Goal: Task Accomplishment & Management: Use online tool/utility

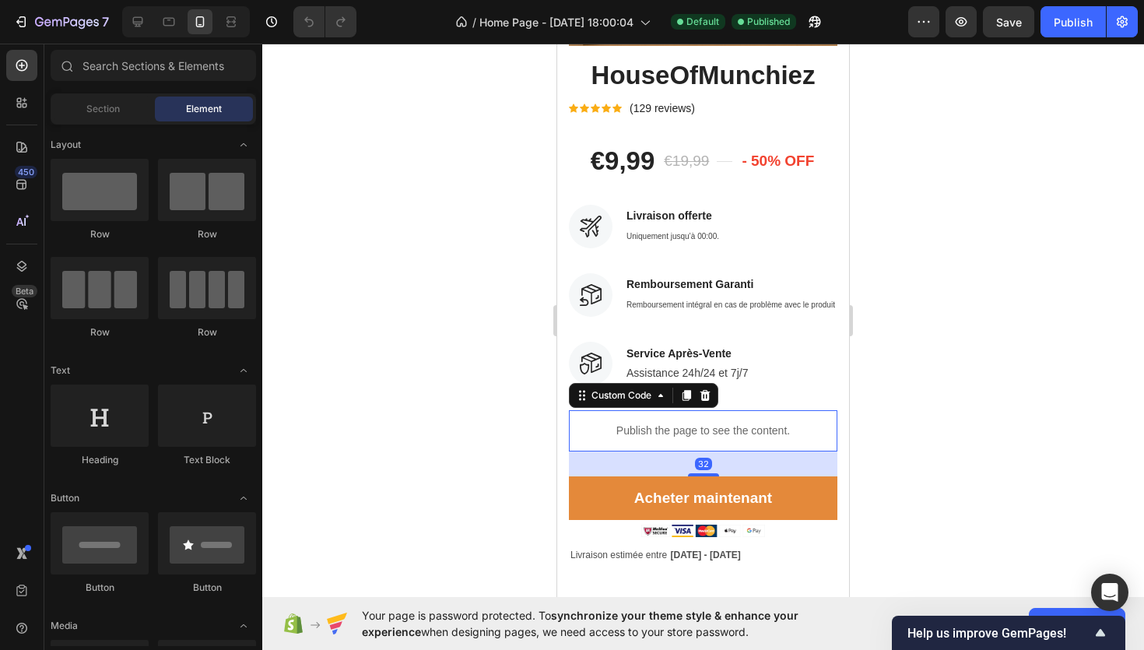
click at [708, 434] on p "Publish the page to see the content." at bounding box center [703, 431] width 269 height 16
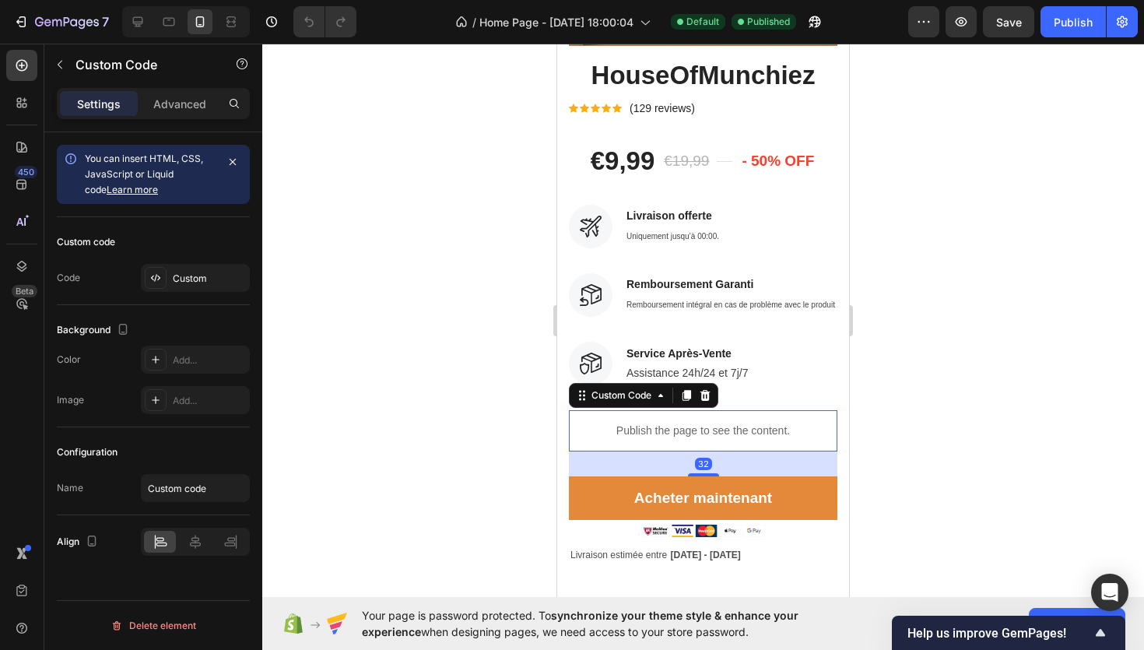
click at [708, 434] on p "Publish the page to see the content." at bounding box center [703, 431] width 269 height 16
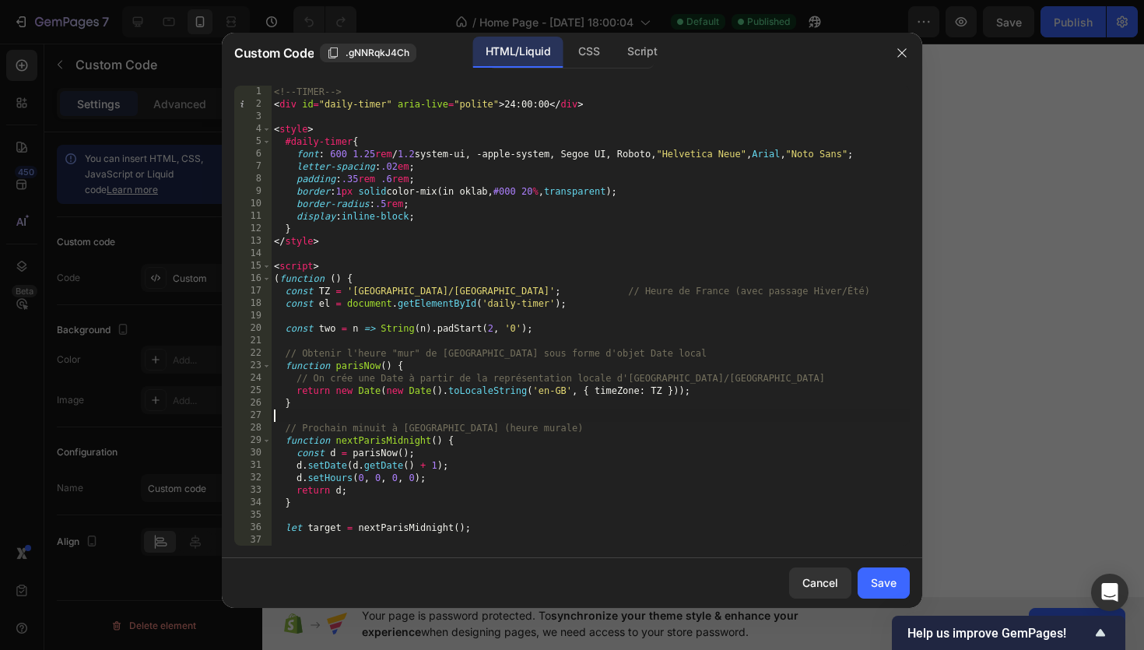
click at [673, 413] on div "<!-- TIMER --> < div id = "daily-timer" aria-live = "polite" > 24:00:00 </ div …" at bounding box center [590, 328] width 639 height 485
type textarea "})(); </script>"
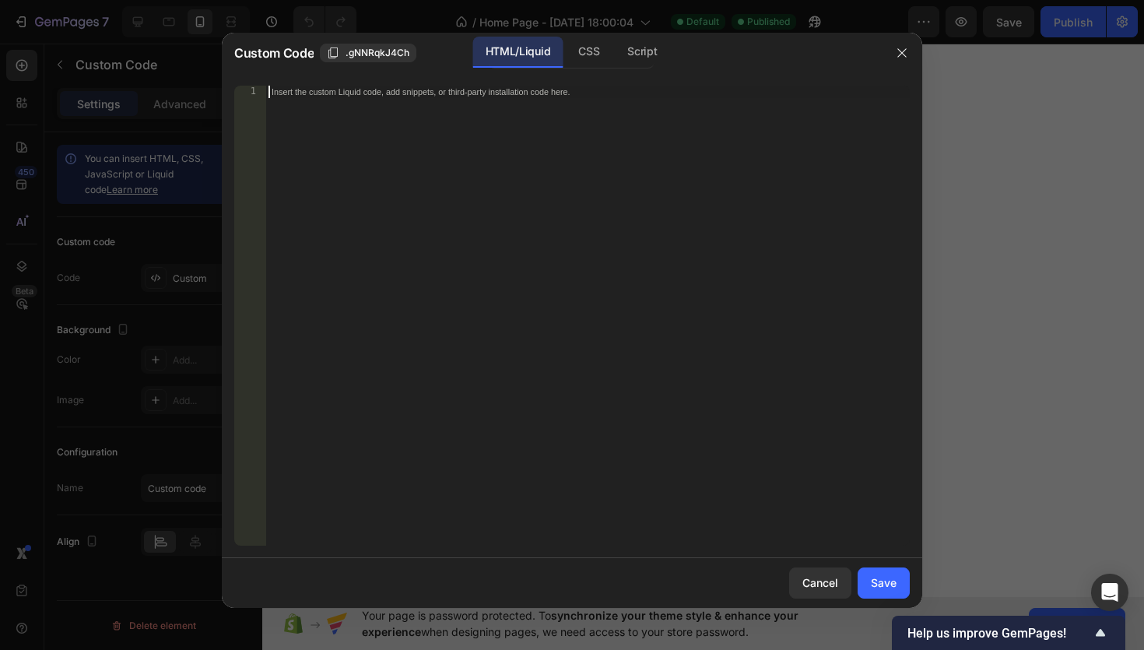
paste textarea "</script>"
type textarea "</script>"
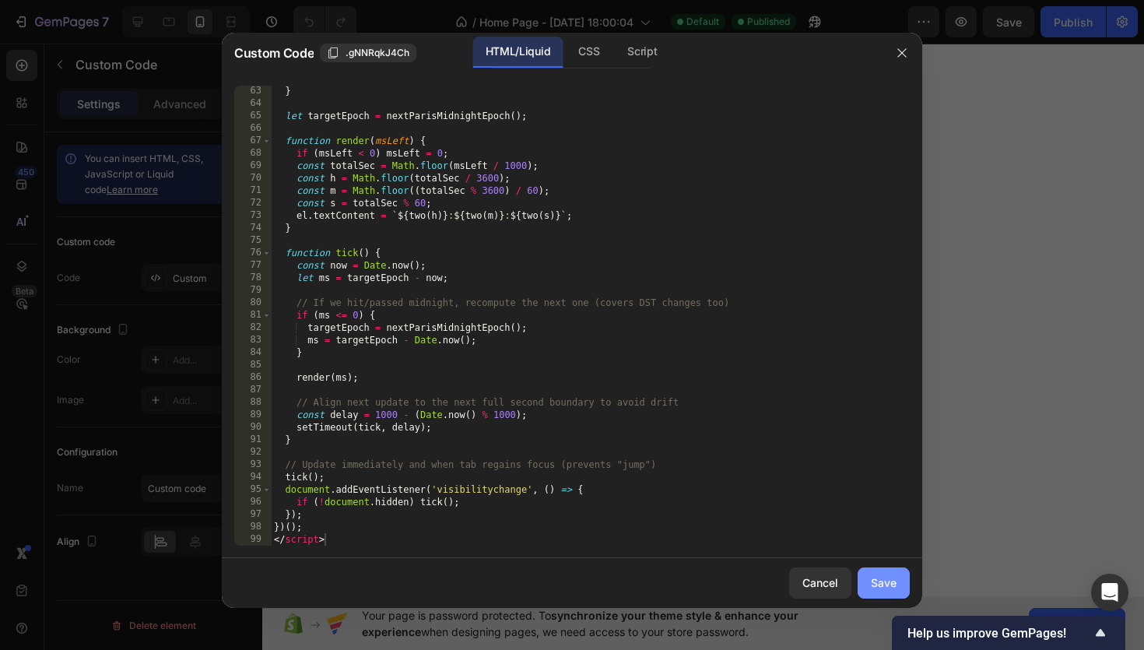
click at [898, 586] on button "Save" at bounding box center [884, 582] width 52 height 31
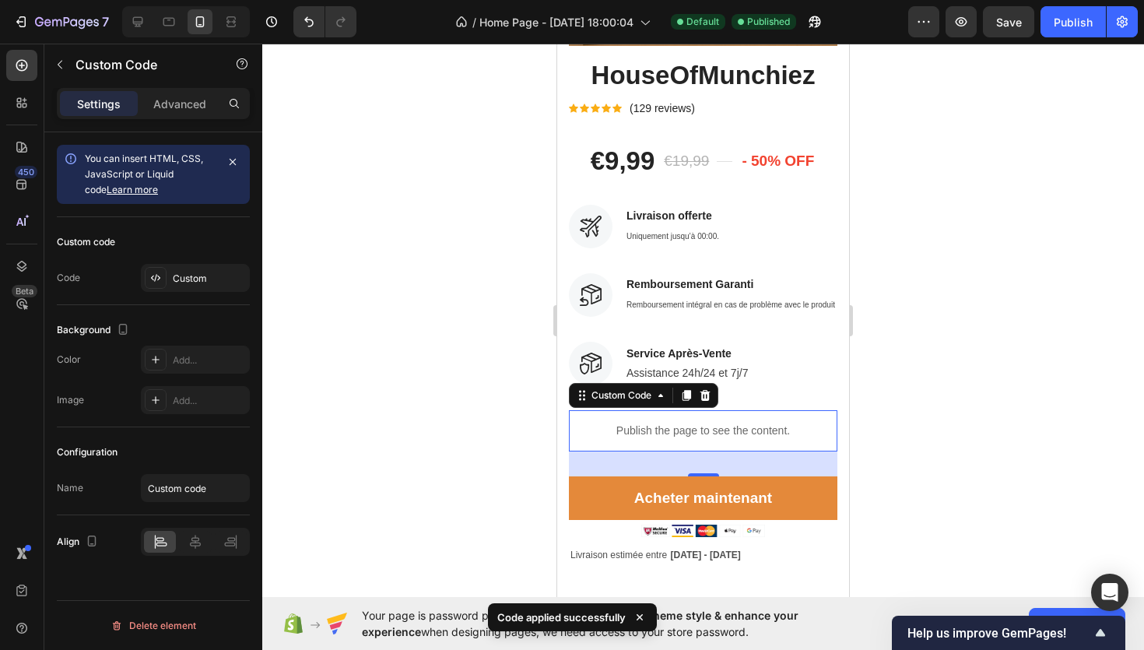
click at [1077, 3] on div "7 / Home Page - [DATE] 18:00:04 Default Published Preview Save Publish" at bounding box center [572, 22] width 1144 height 44
click at [1071, 23] on div "Publish" at bounding box center [1073, 22] width 39 height 16
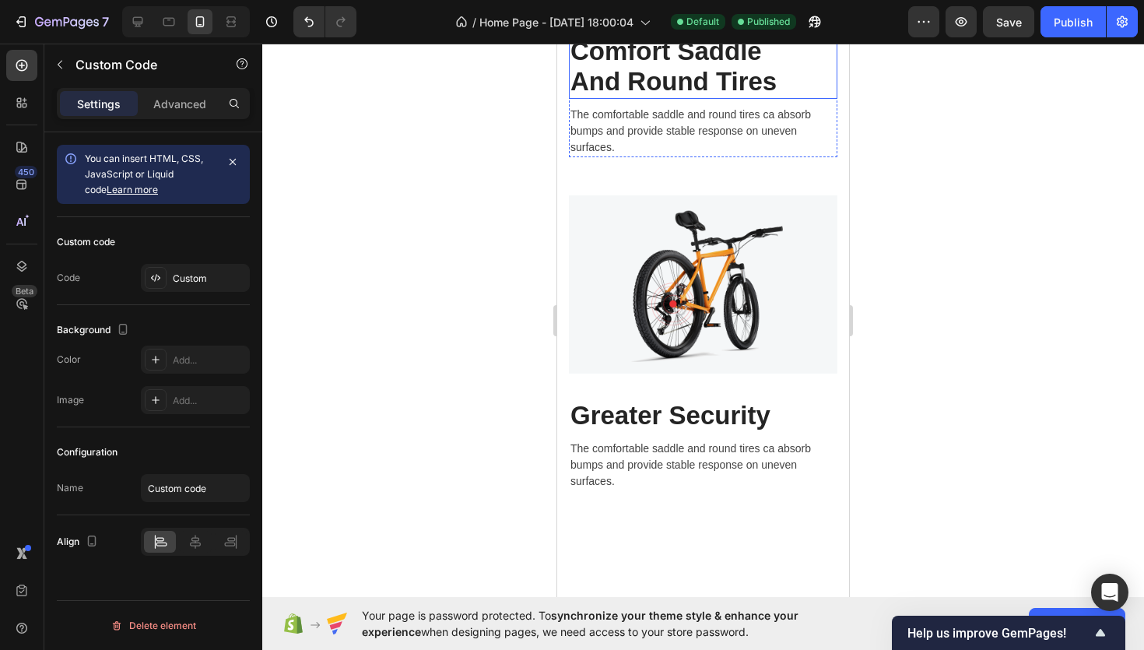
scroll to position [528, 0]
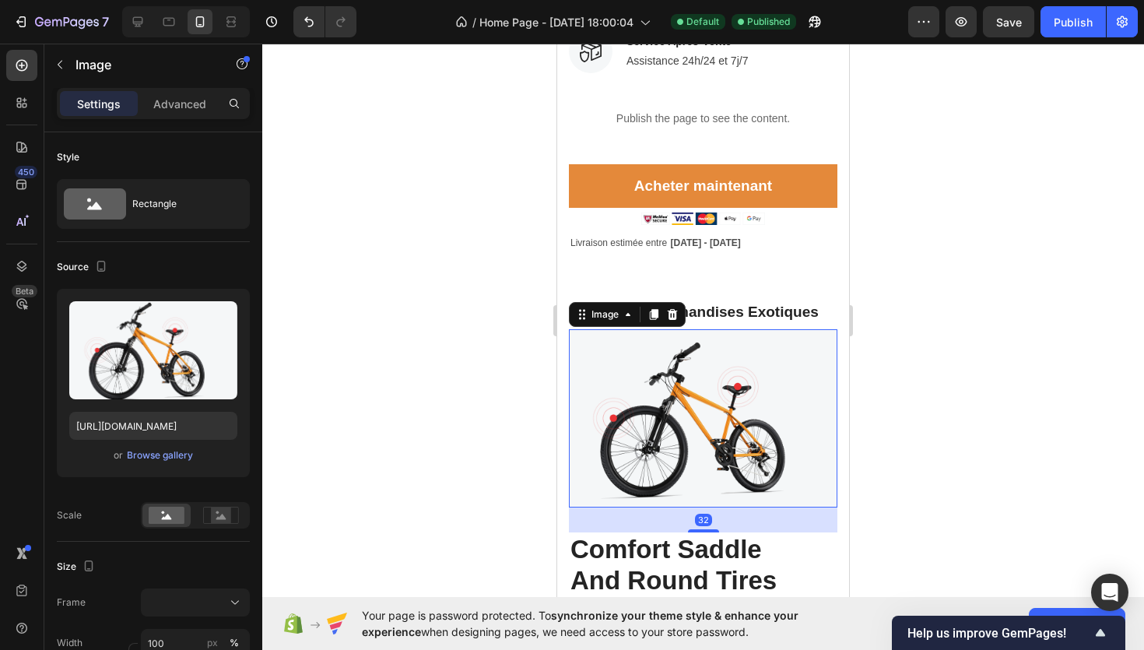
click at [690, 371] on img at bounding box center [703, 418] width 269 height 178
click at [153, 459] on div "Browse gallery" at bounding box center [160, 455] width 66 height 14
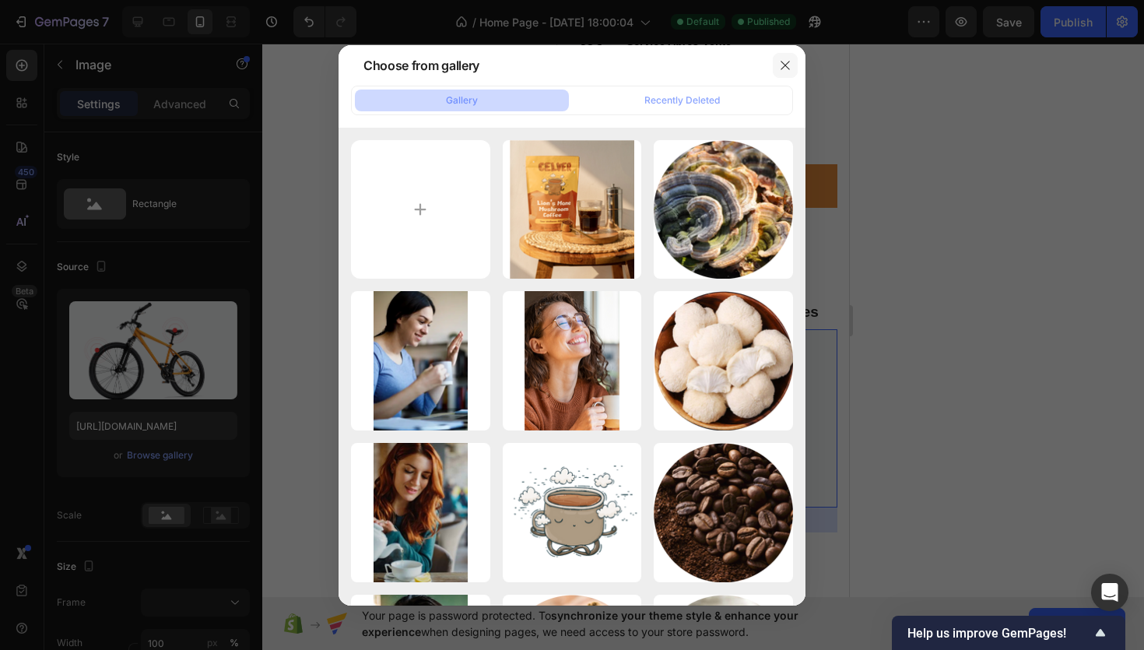
click at [779, 72] on button "button" at bounding box center [785, 65] width 25 height 25
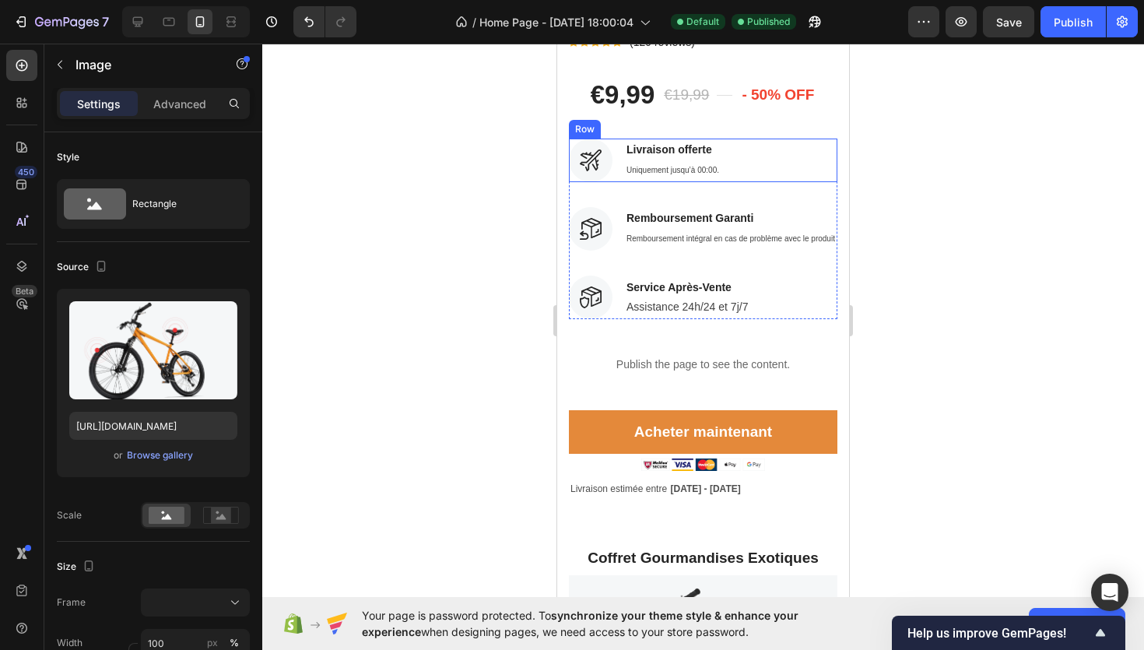
scroll to position [471, 0]
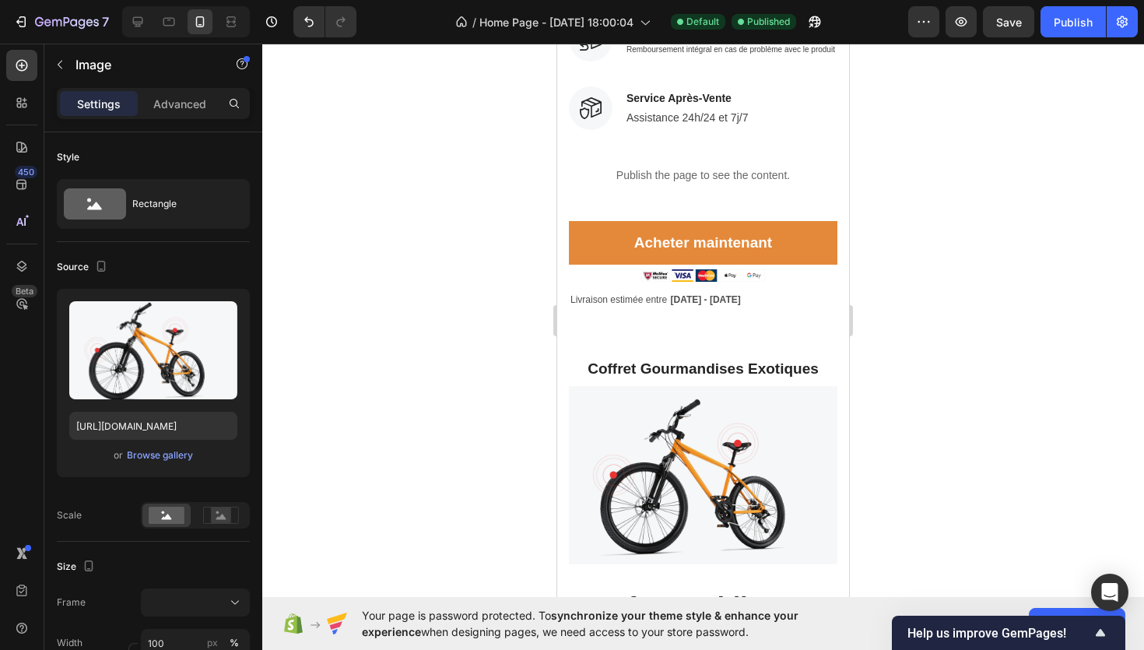
click at [697, 405] on img at bounding box center [703, 475] width 269 height 178
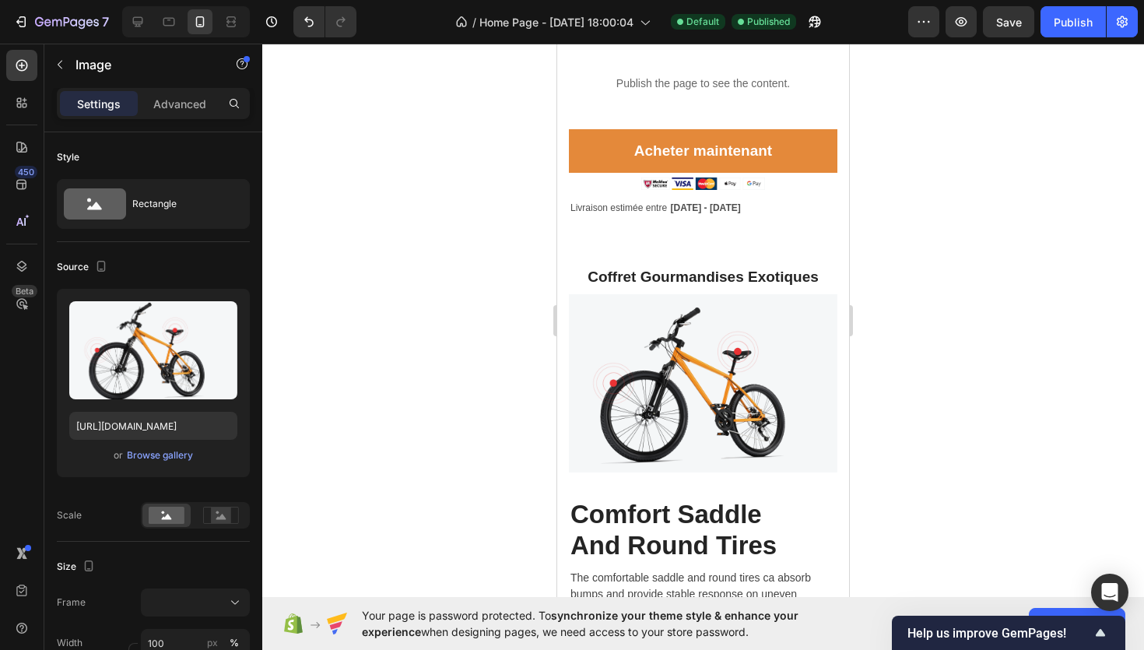
scroll to position [575, 0]
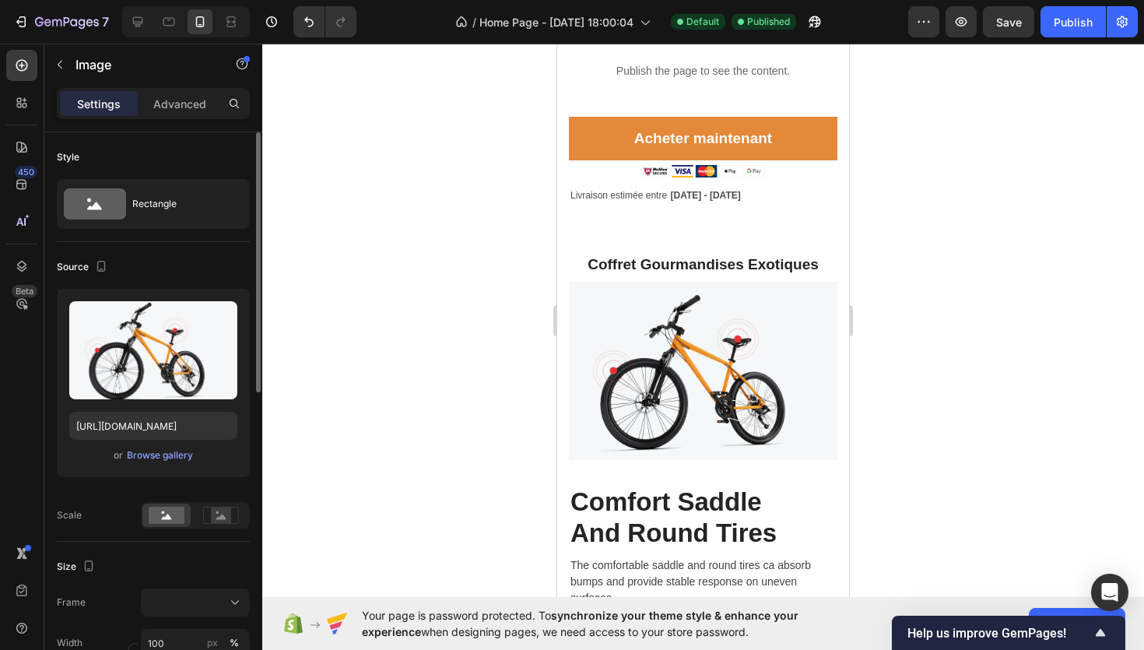
click at [155, 446] on div "or Browse gallery" at bounding box center [153, 455] width 168 height 19
click at [158, 460] on div "Browse gallery" at bounding box center [160, 455] width 66 height 14
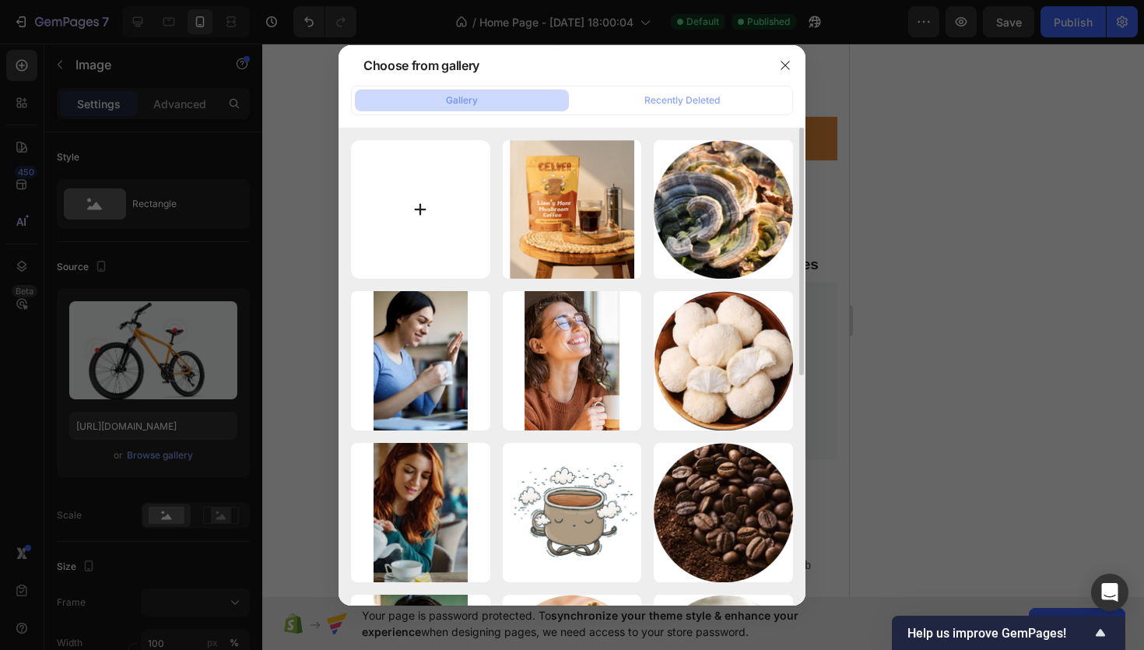
click at [480, 228] on input "file" at bounding box center [420, 209] width 139 height 139
type input "C:\fakepath\Capture d’écran [DATE] 21.27.09.png"
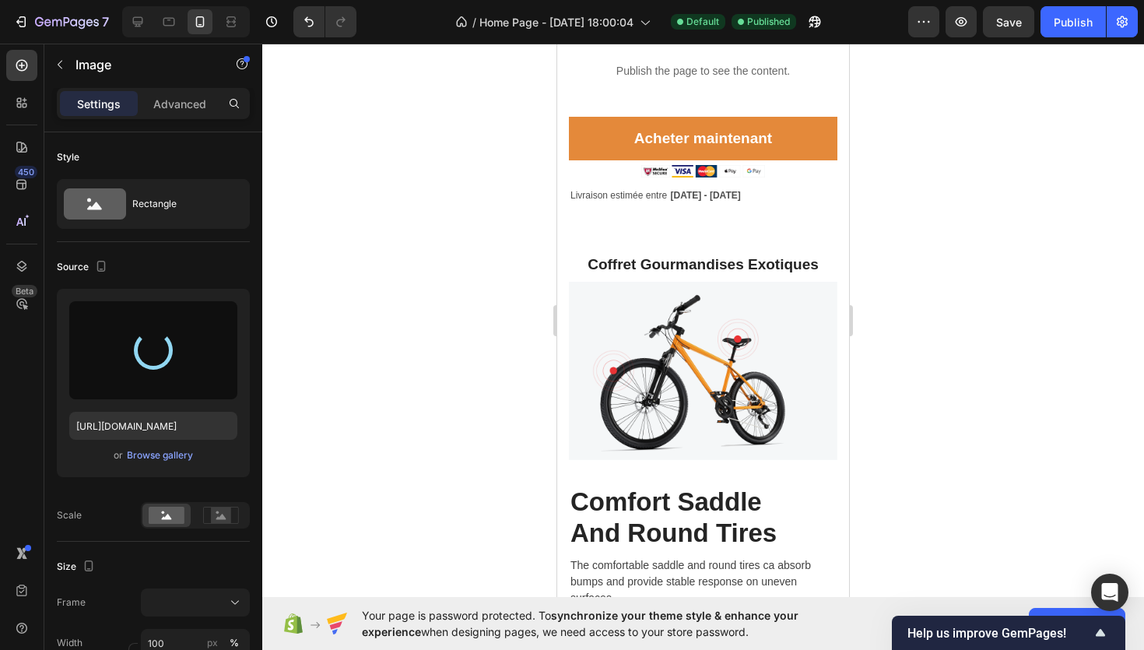
type input "[URL][DOMAIN_NAME]"
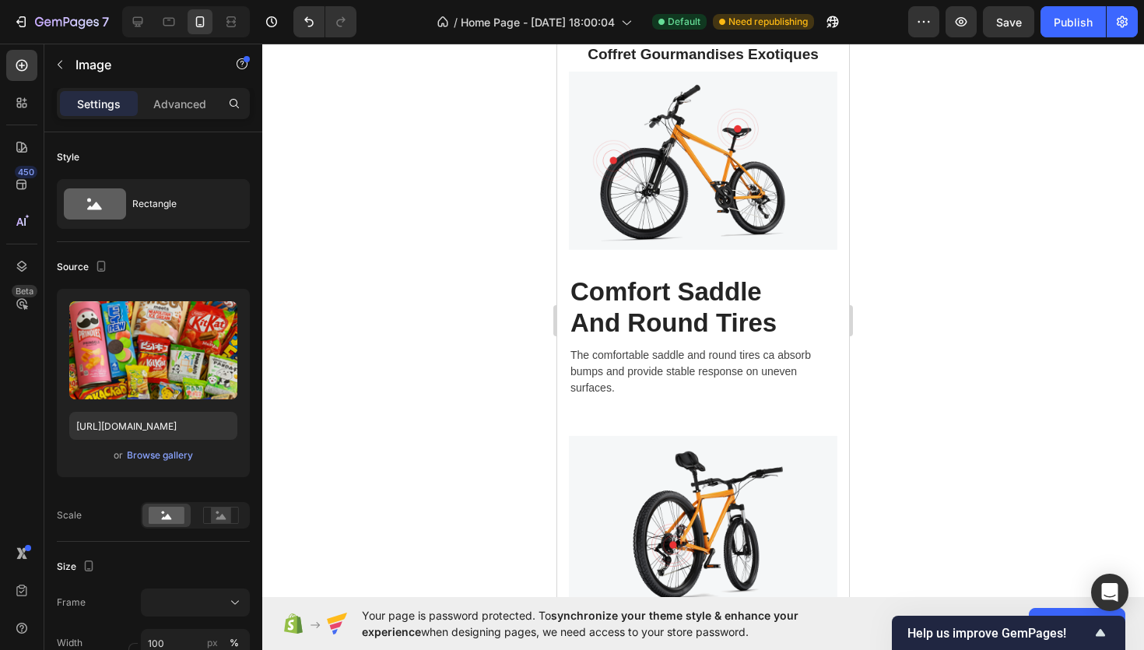
scroll to position [816, 0]
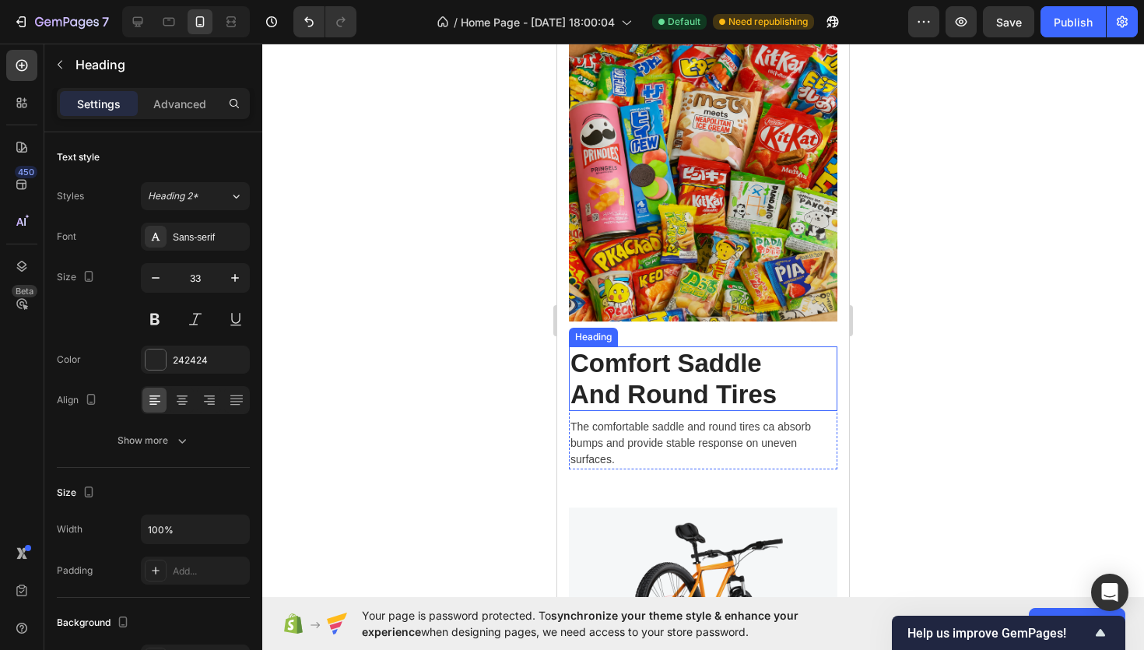
click at [672, 368] on p "Comfort Saddle And Round Tires" at bounding box center [703, 378] width 265 height 61
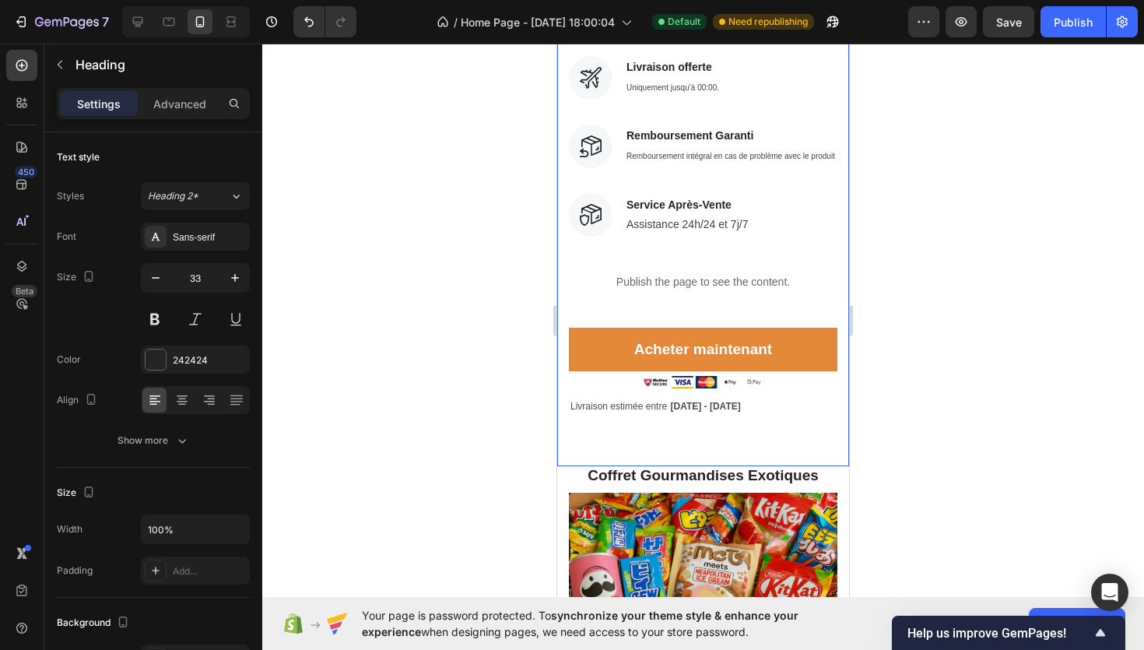
scroll to position [363, 0]
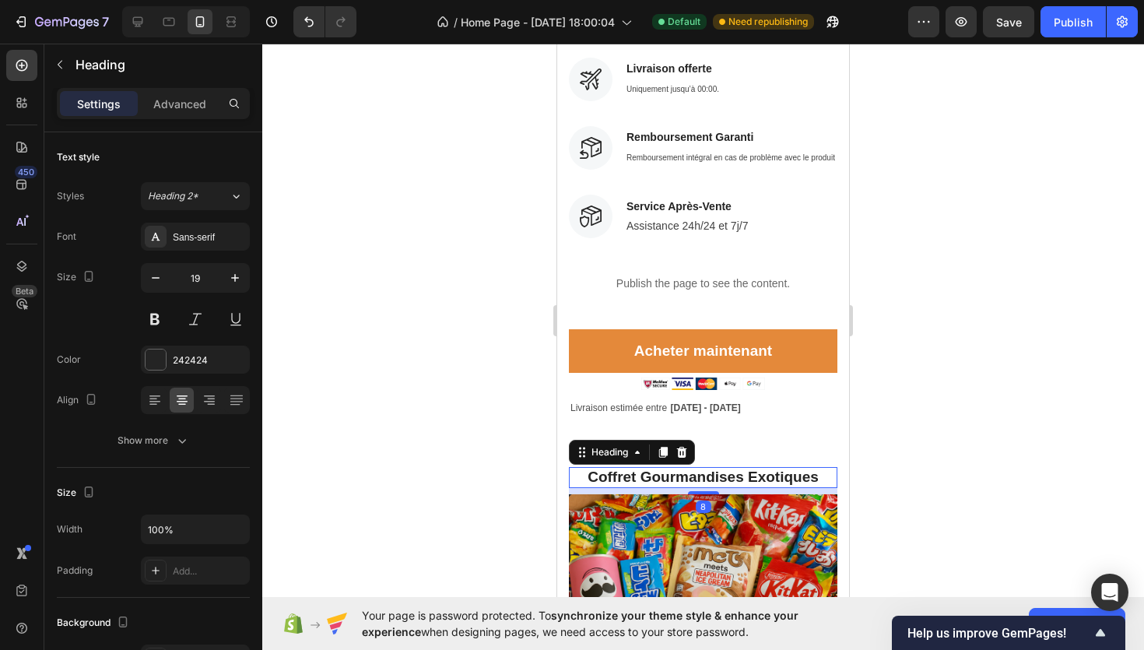
click at [667, 479] on strong "Coffret Gourmandises Exotiques" at bounding box center [703, 477] width 231 height 16
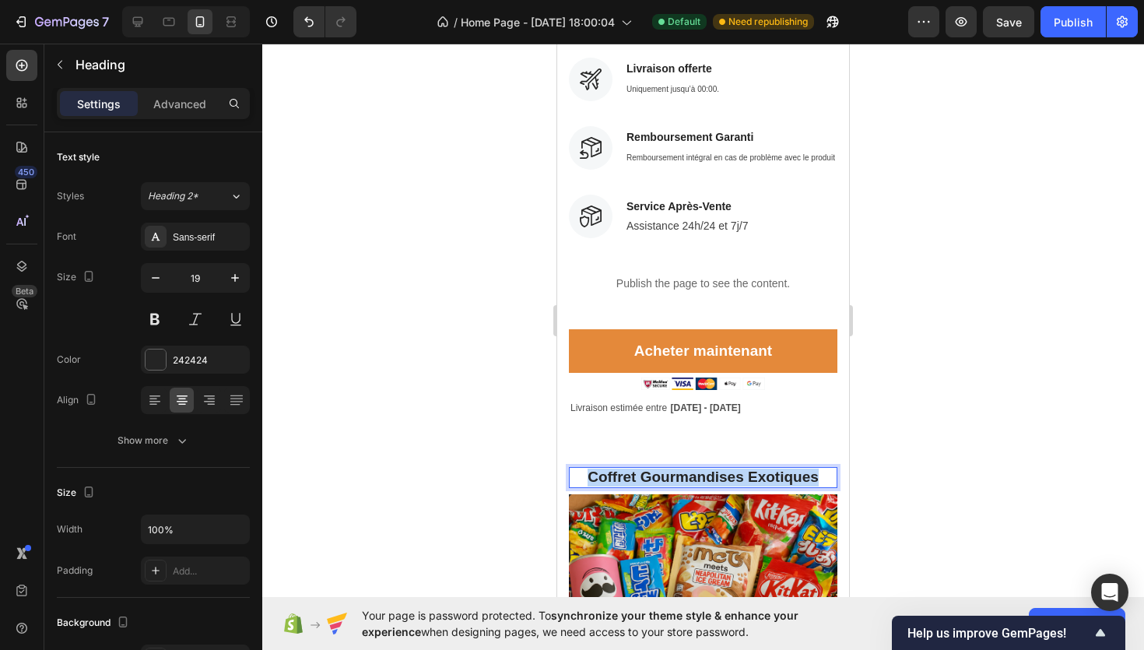
click at [667, 479] on strong "Coffret Gourmandises Exotiques" at bounding box center [703, 477] width 231 height 16
copy strong "Coffret Gourmandises Exotiques"
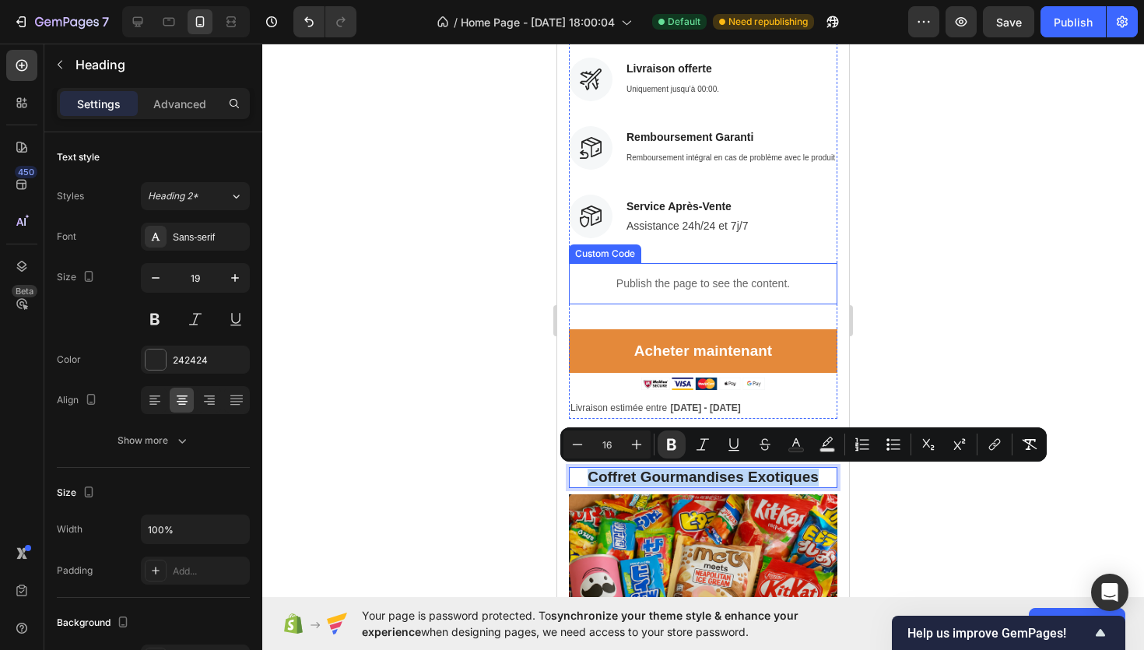
click at [714, 272] on div "Publish the page to see the content." at bounding box center [703, 283] width 269 height 41
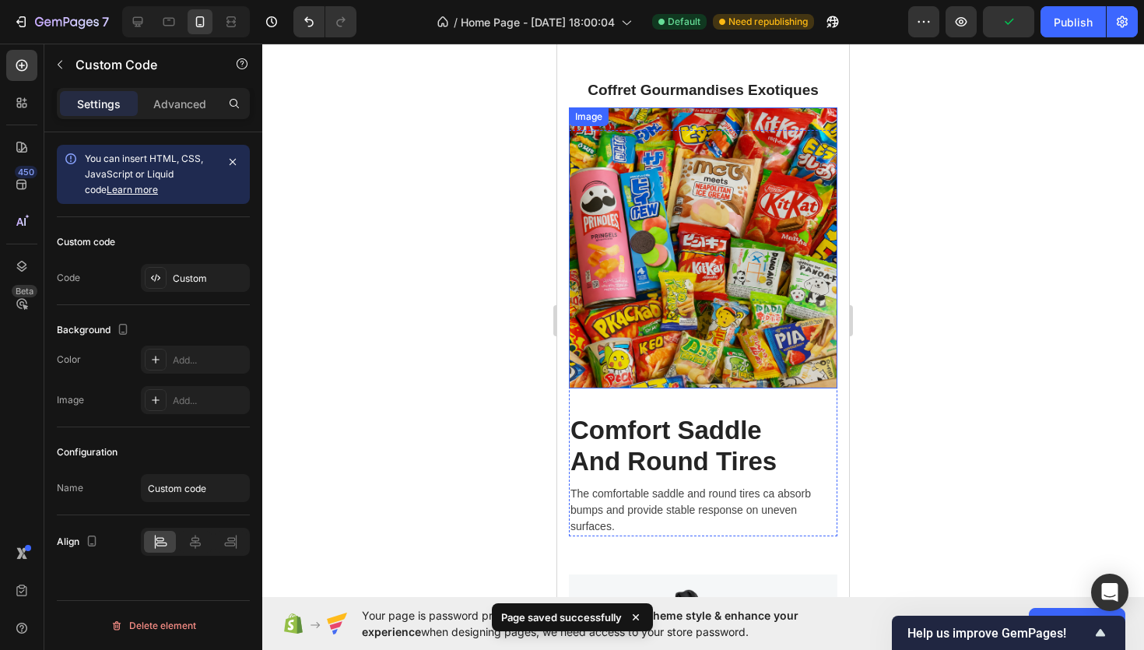
scroll to position [639, 0]
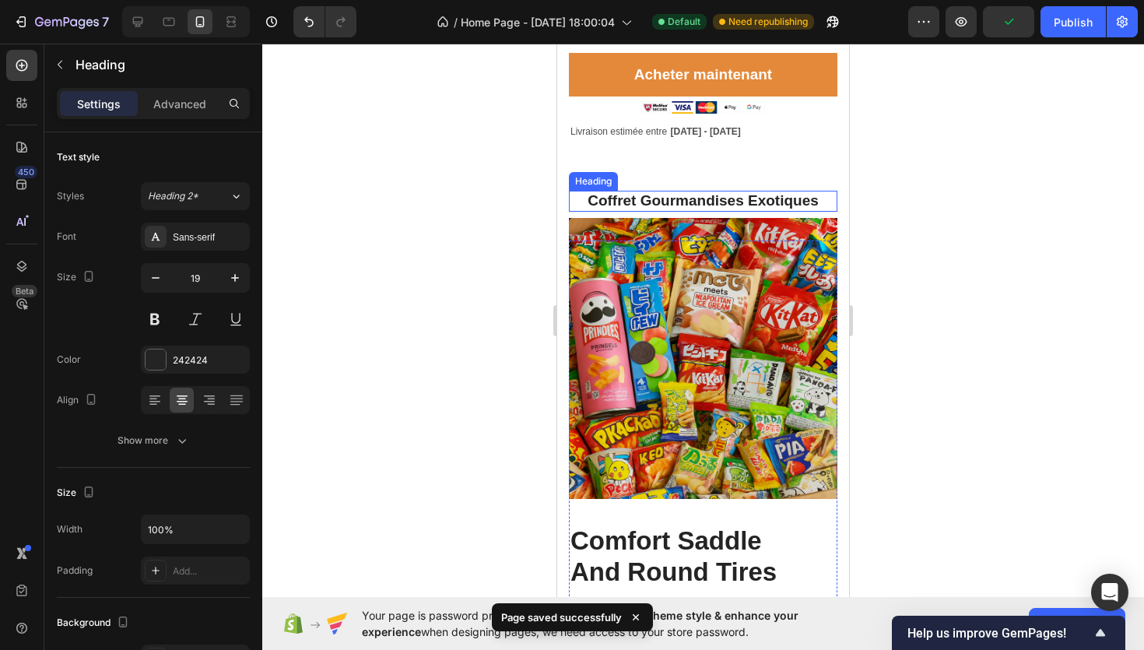
click at [704, 194] on strong "Coffret Gourmandises Exotiques" at bounding box center [703, 200] width 231 height 16
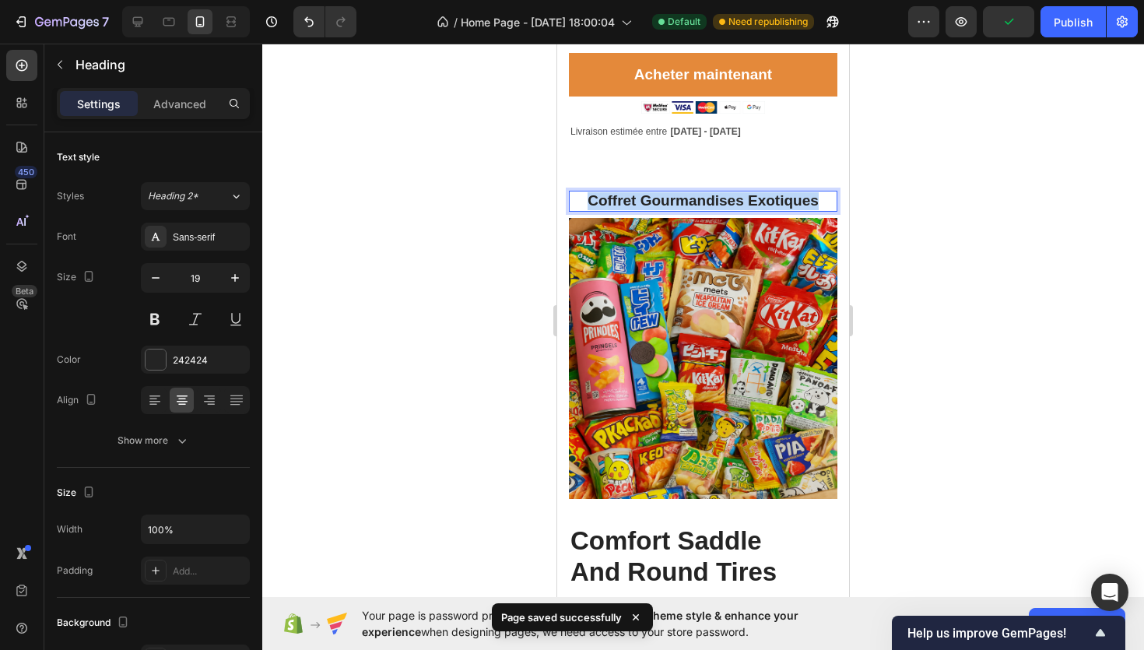
click at [704, 194] on strong "Coffret Gourmandises Exotiques" at bounding box center [703, 200] width 231 height 16
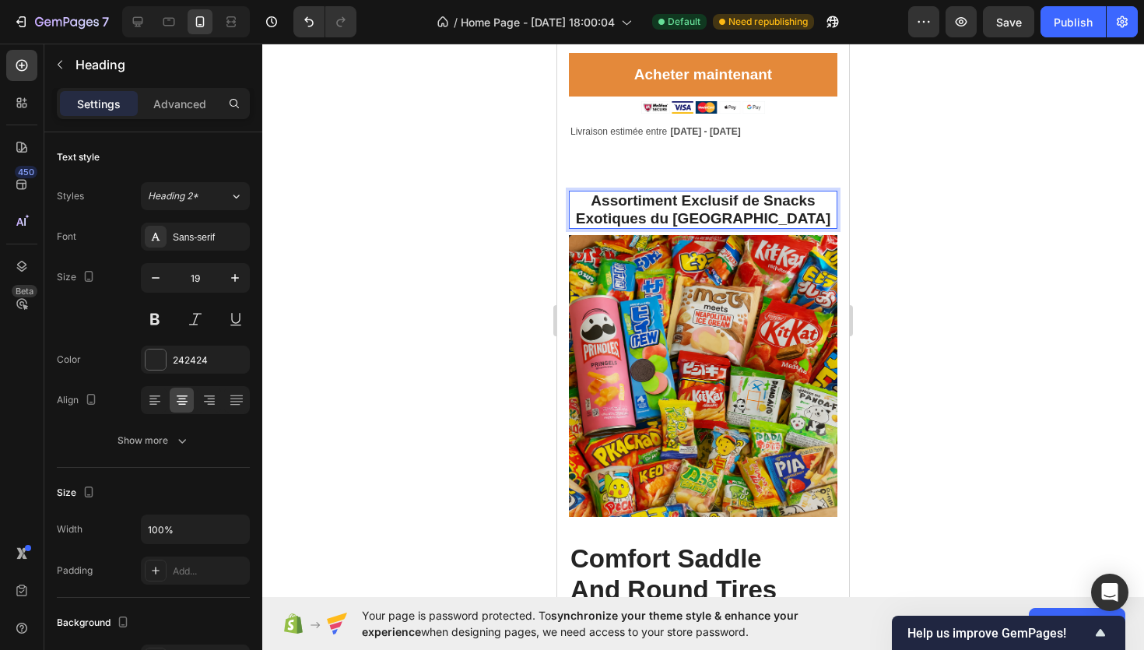
click at [395, 336] on div at bounding box center [703, 347] width 882 height 606
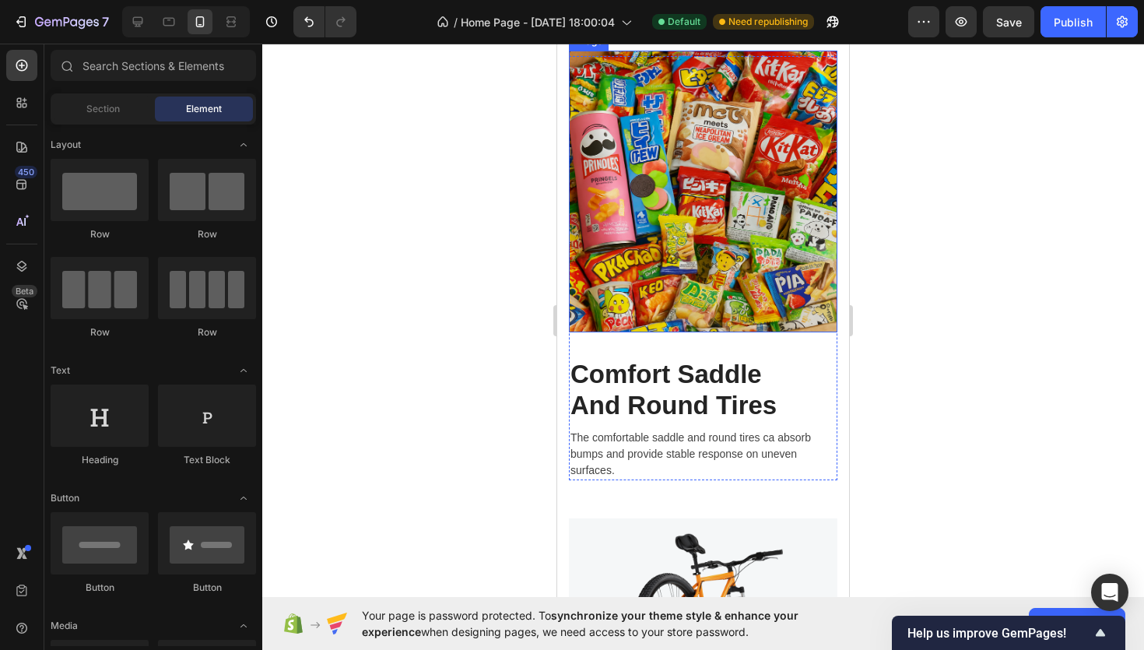
scroll to position [845, 0]
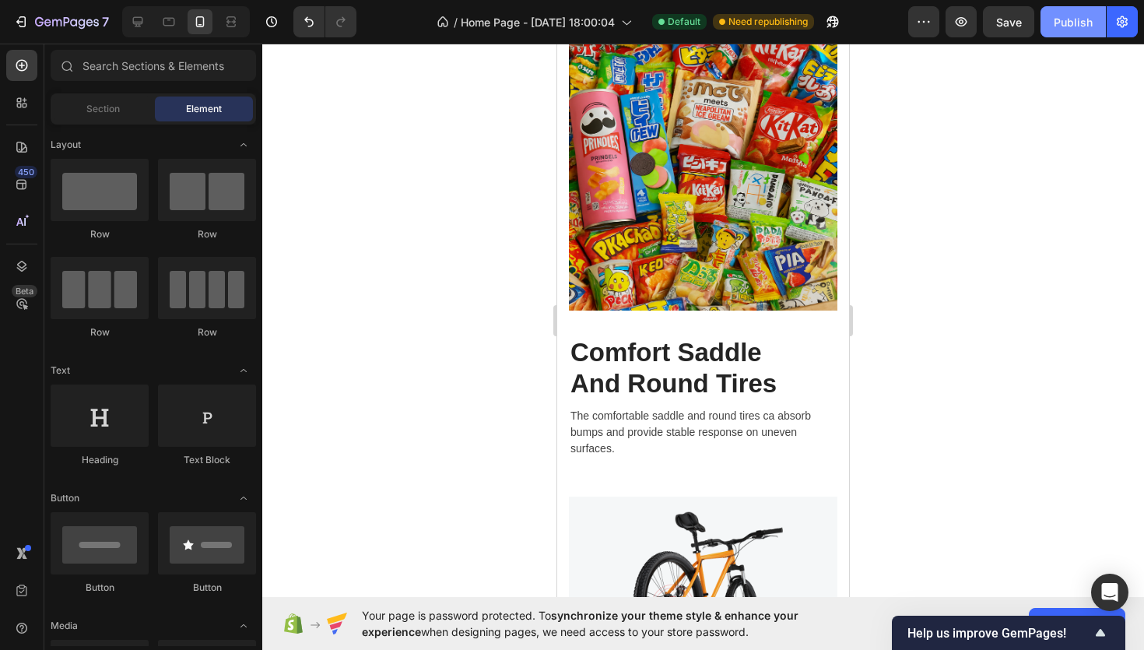
click at [1065, 19] on div "Publish" at bounding box center [1073, 22] width 39 height 16
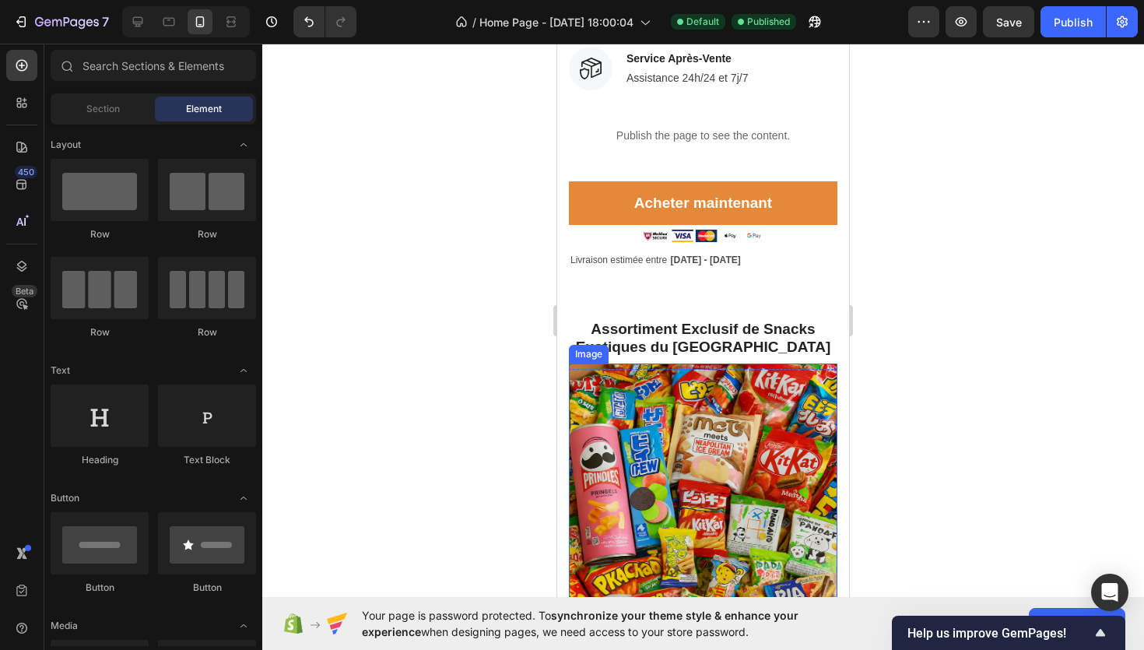
scroll to position [438, 0]
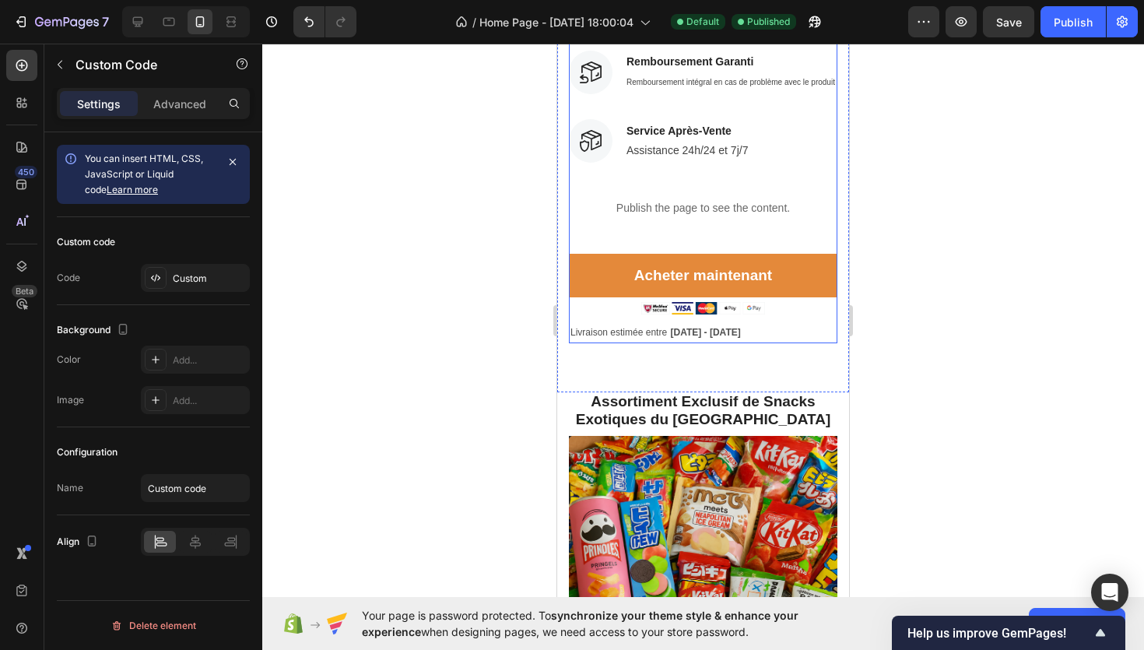
click at [800, 211] on p "Publish the page to see the content." at bounding box center [703, 208] width 269 height 16
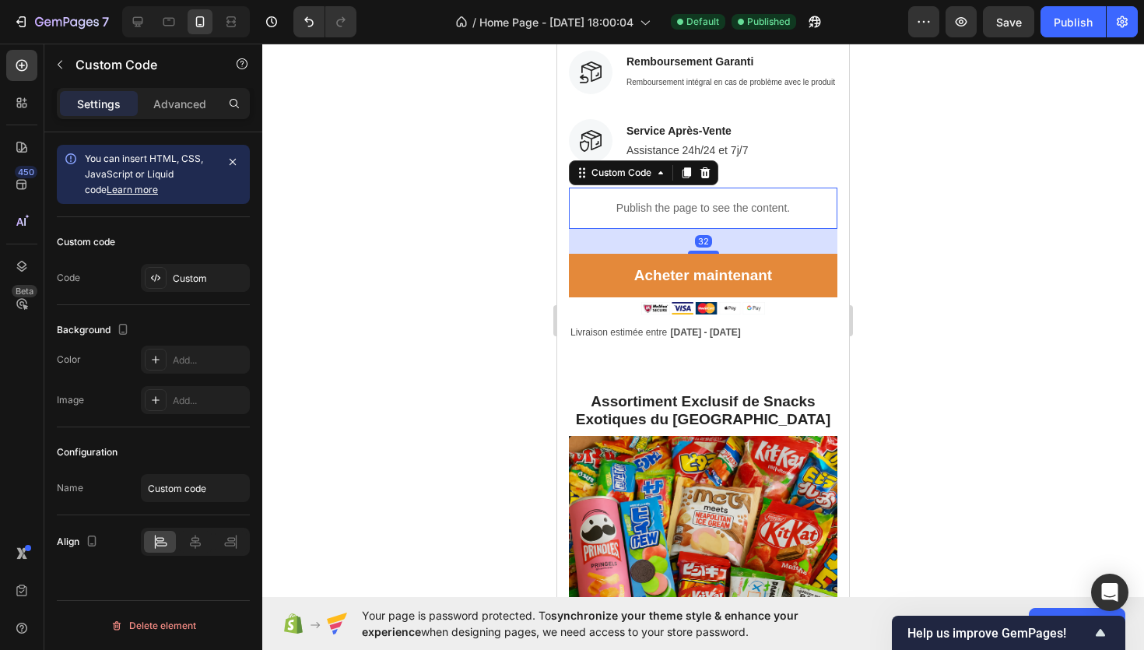
click at [192, 553] on div at bounding box center [195, 542] width 109 height 28
click at [193, 544] on icon at bounding box center [196, 542] width 16 height 16
click at [1073, 12] on button "Publish" at bounding box center [1073, 21] width 65 height 31
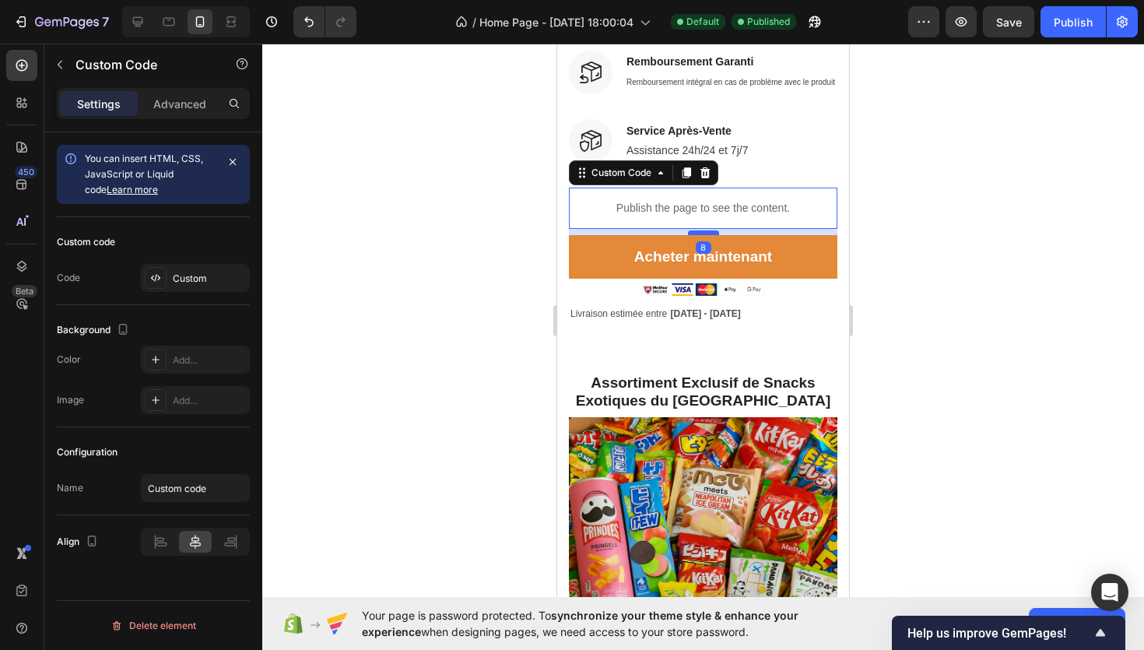
drag, startPoint x: 707, startPoint y: 250, endPoint x: 708, endPoint y: 231, distance: 18.7
click at [708, 231] on div at bounding box center [703, 232] width 31 height 5
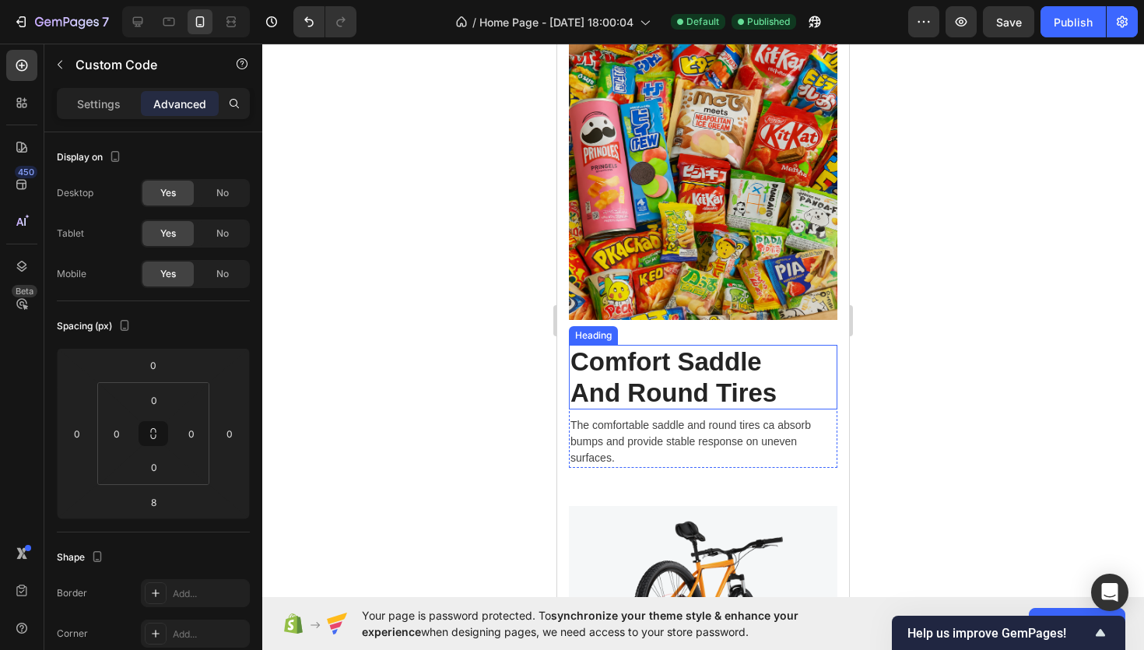
scroll to position [816, 0]
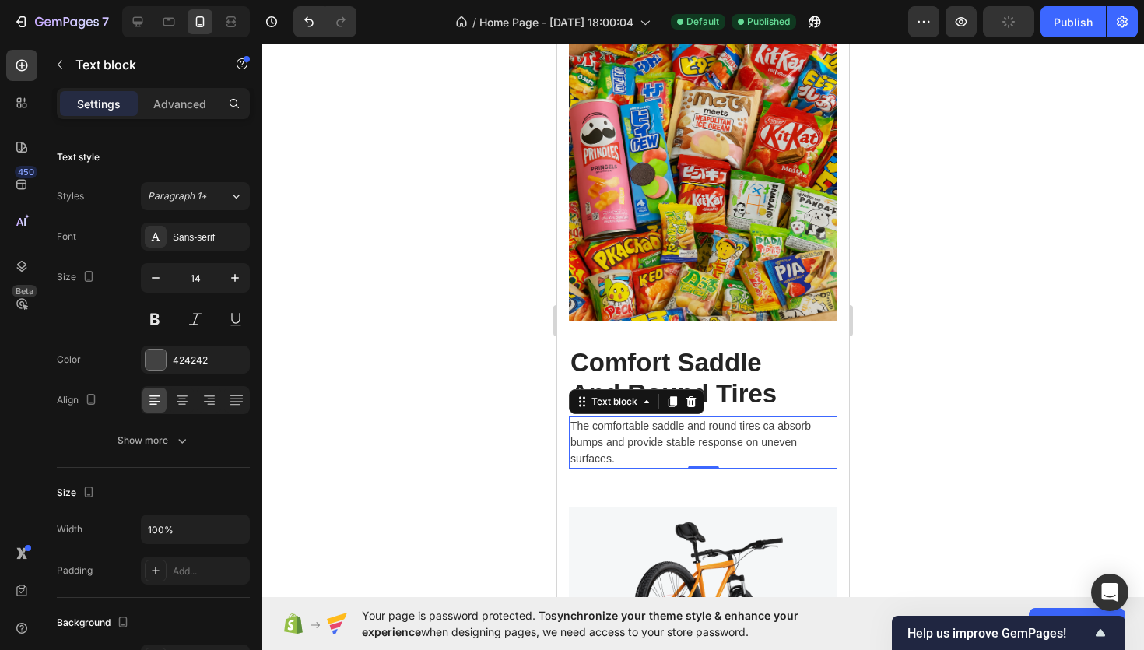
click at [668, 437] on p "The comfortable saddle and round tires ca absorb bumps and provide stable respo…" at bounding box center [703, 442] width 265 height 49
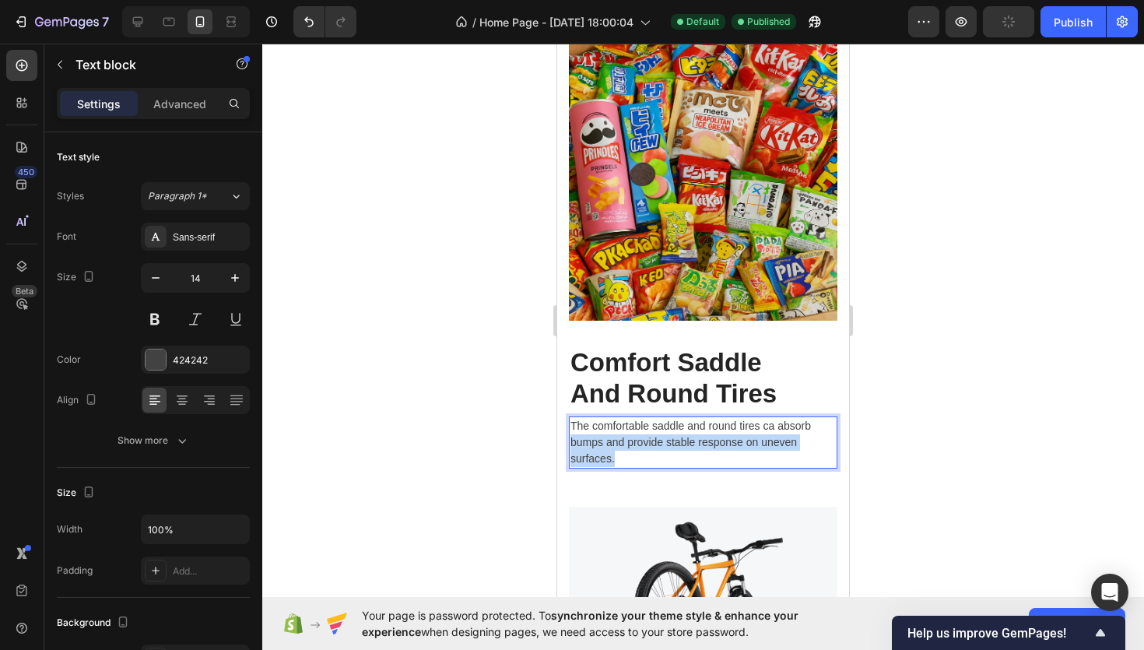
click at [668, 437] on p "The comfortable saddle and round tires ca absorb bumps and provide stable respo…" at bounding box center [703, 442] width 265 height 49
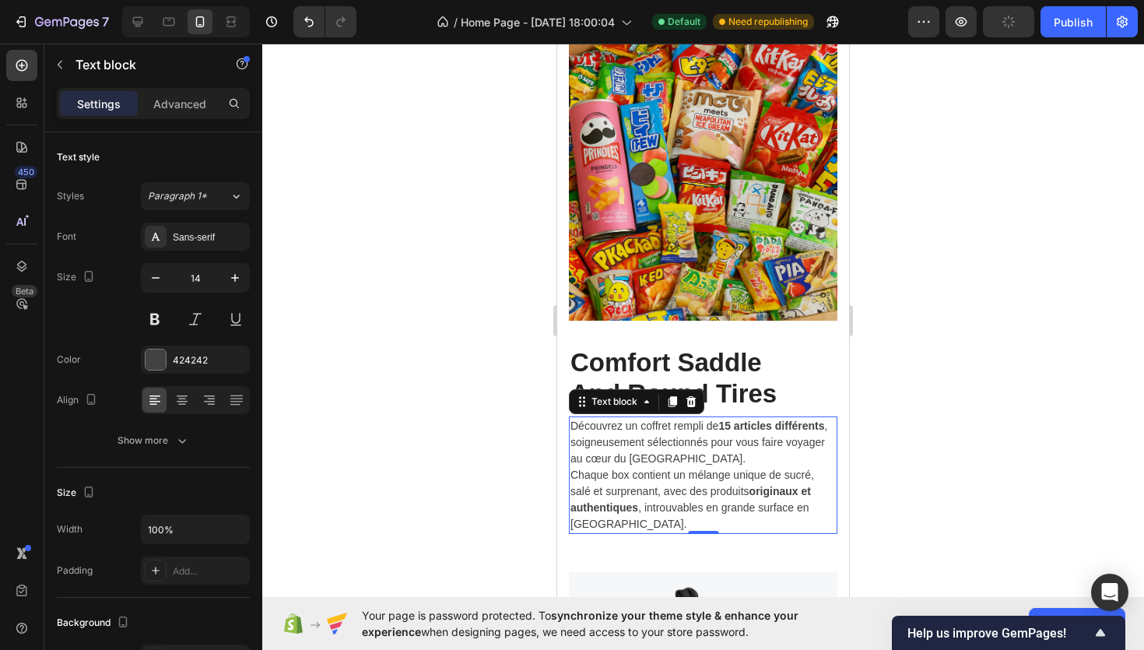
click at [1045, 342] on div at bounding box center [703, 347] width 882 height 606
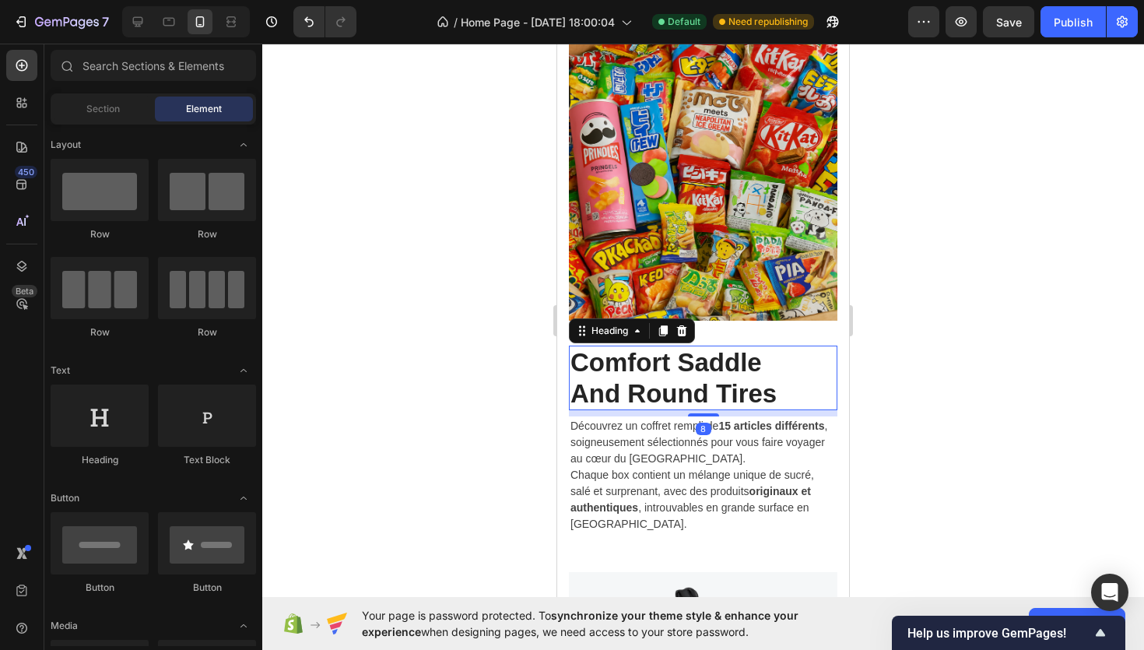
click at [809, 377] on p "Comfort Saddle And Round Tires" at bounding box center [703, 377] width 265 height 61
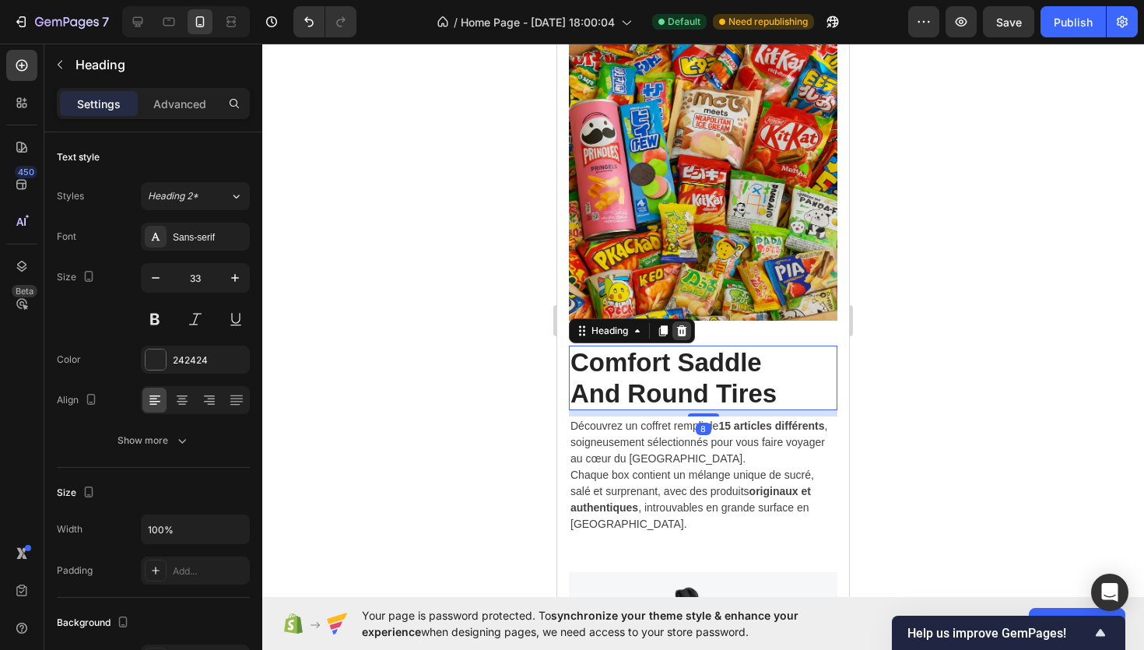
click at [676, 327] on icon at bounding box center [682, 331] width 12 height 12
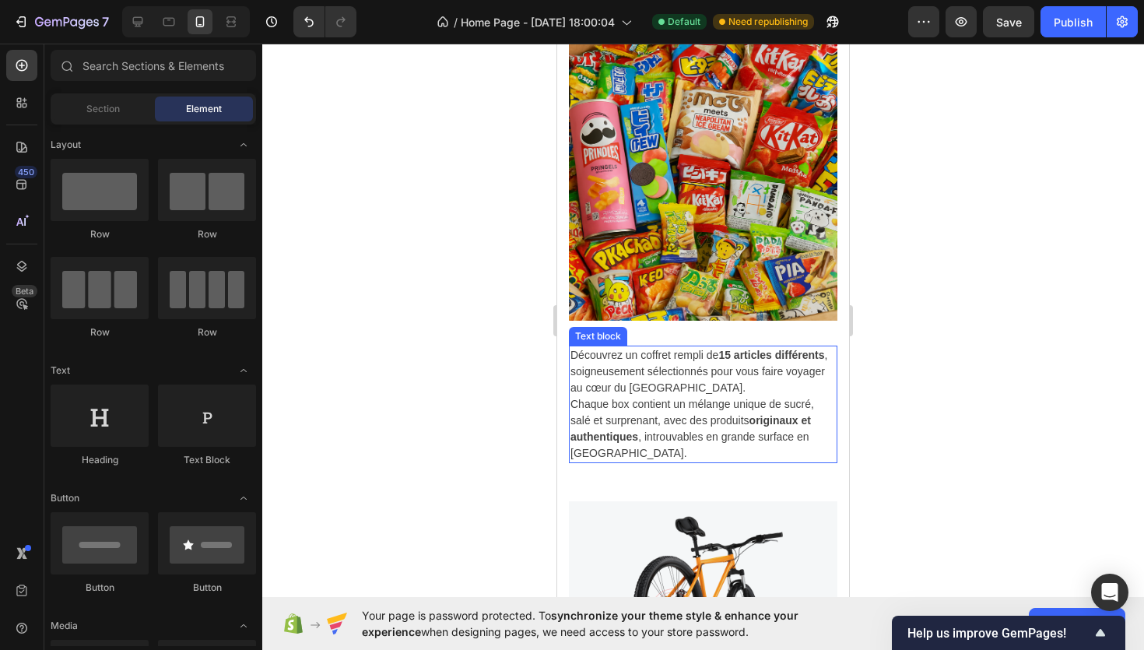
click at [662, 381] on p "Découvrez un coffret rempli de 15 articles différents , soigneusement sélection…" at bounding box center [703, 371] width 265 height 49
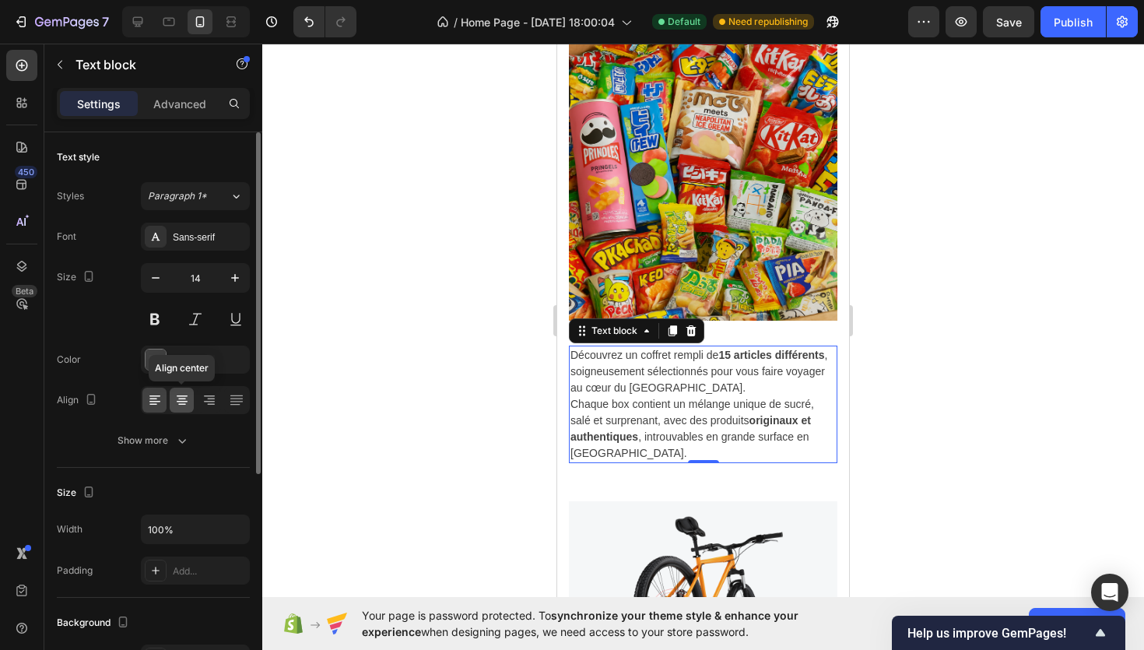
click at [180, 389] on div at bounding box center [182, 400] width 24 height 25
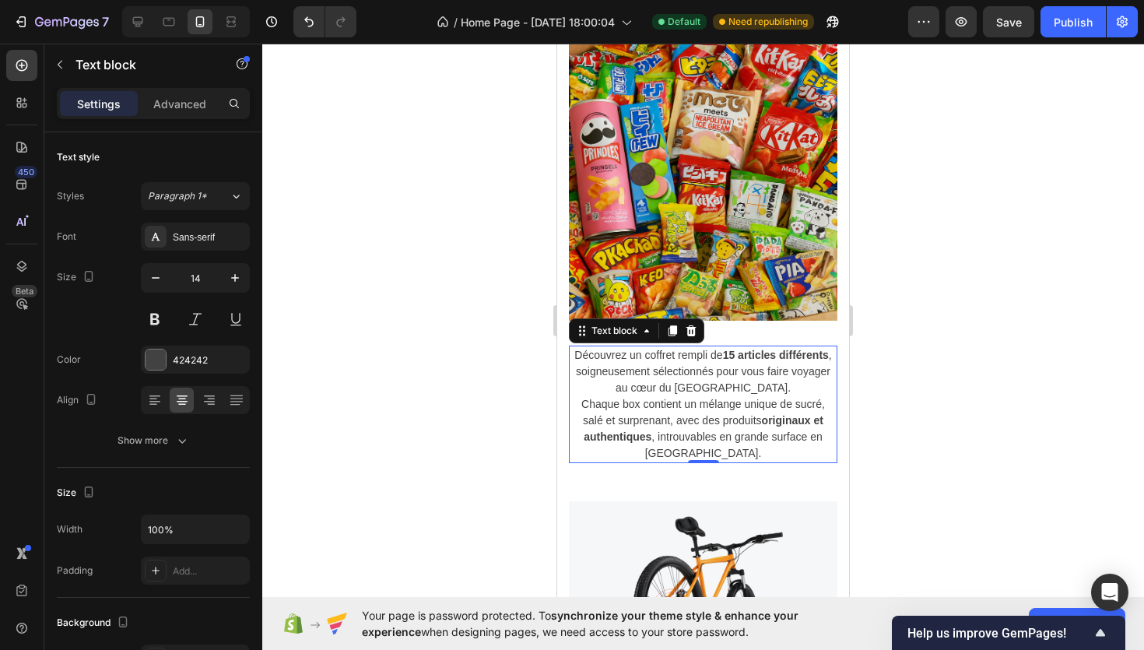
click at [381, 368] on div at bounding box center [703, 347] width 882 height 606
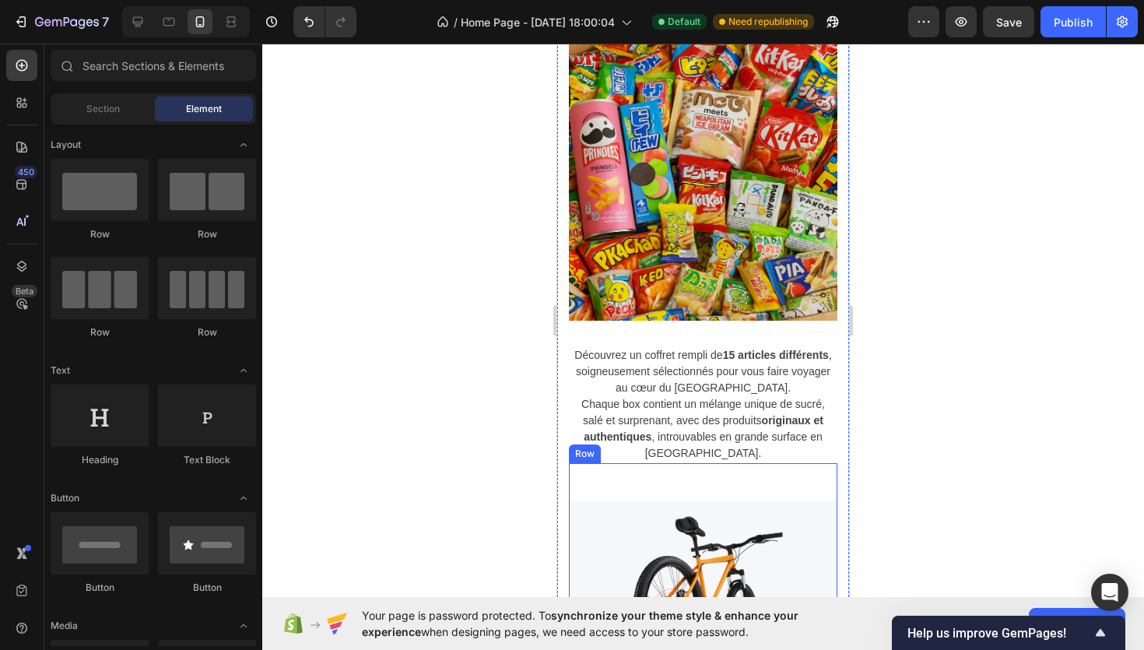
click at [592, 464] on div "Image" at bounding box center [703, 583] width 269 height 241
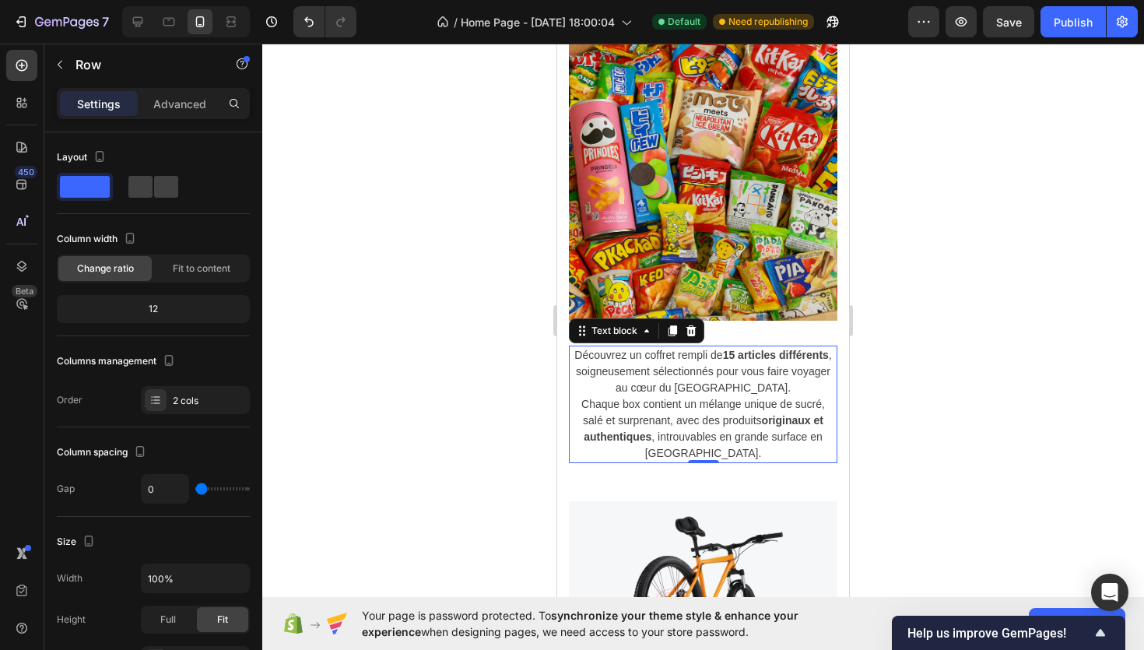
click at [619, 420] on p "Chaque box contient un mélange unique de sucré, salé et surprenant, avec des pr…" at bounding box center [703, 428] width 265 height 65
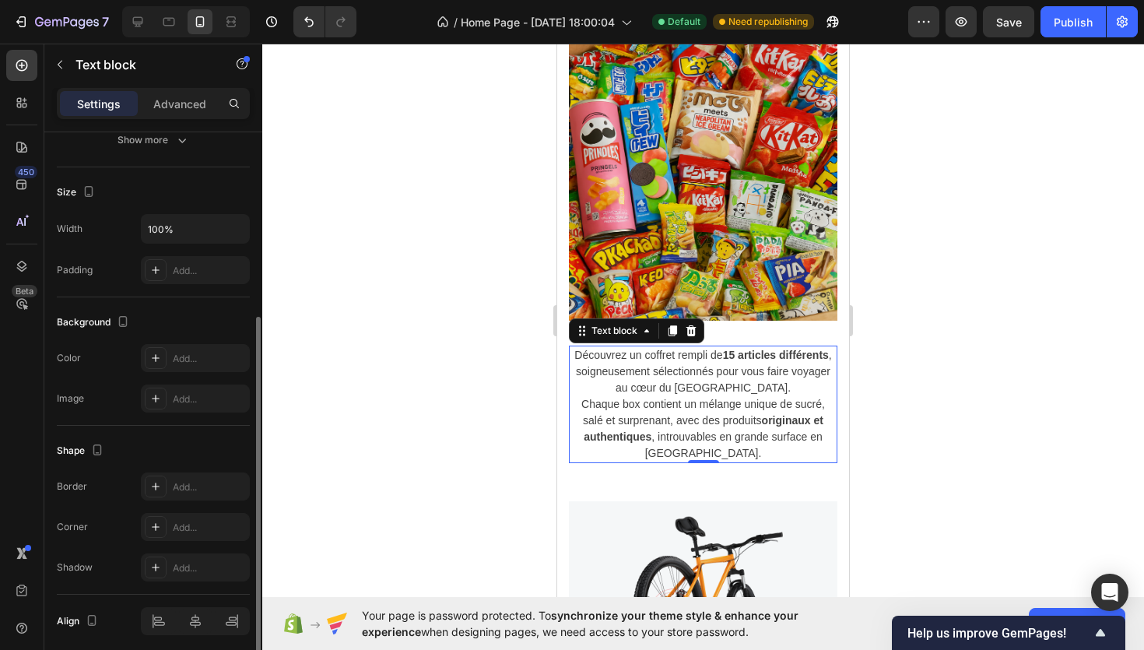
scroll to position [360, 0]
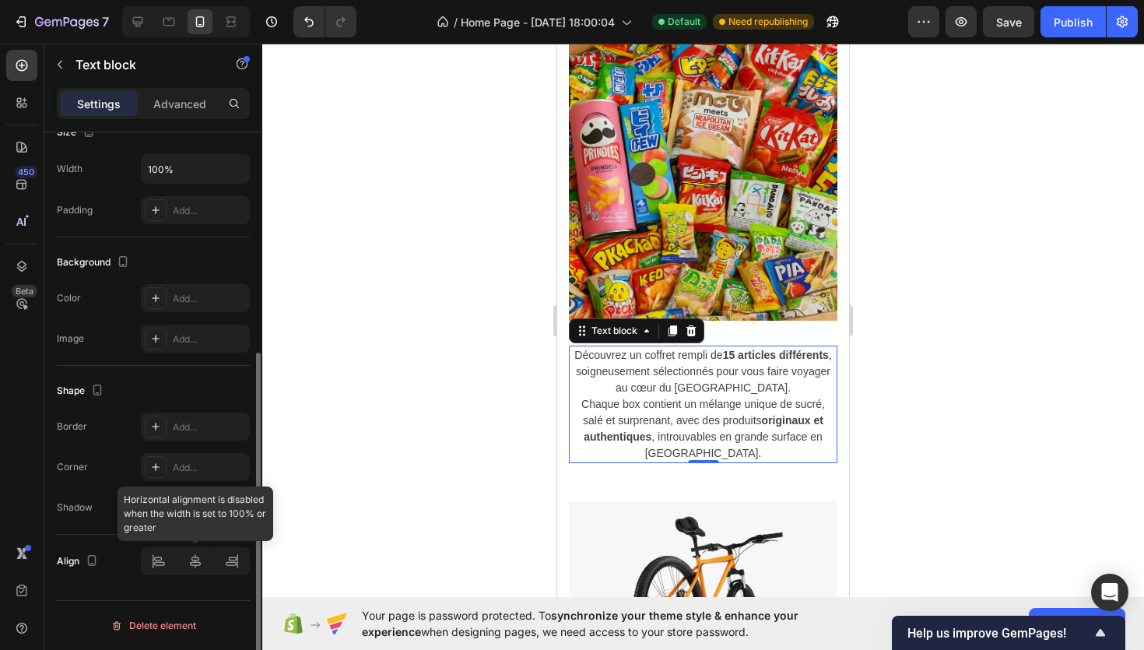
click at [193, 562] on div at bounding box center [195, 561] width 109 height 28
click at [190, 551] on div at bounding box center [195, 561] width 109 height 28
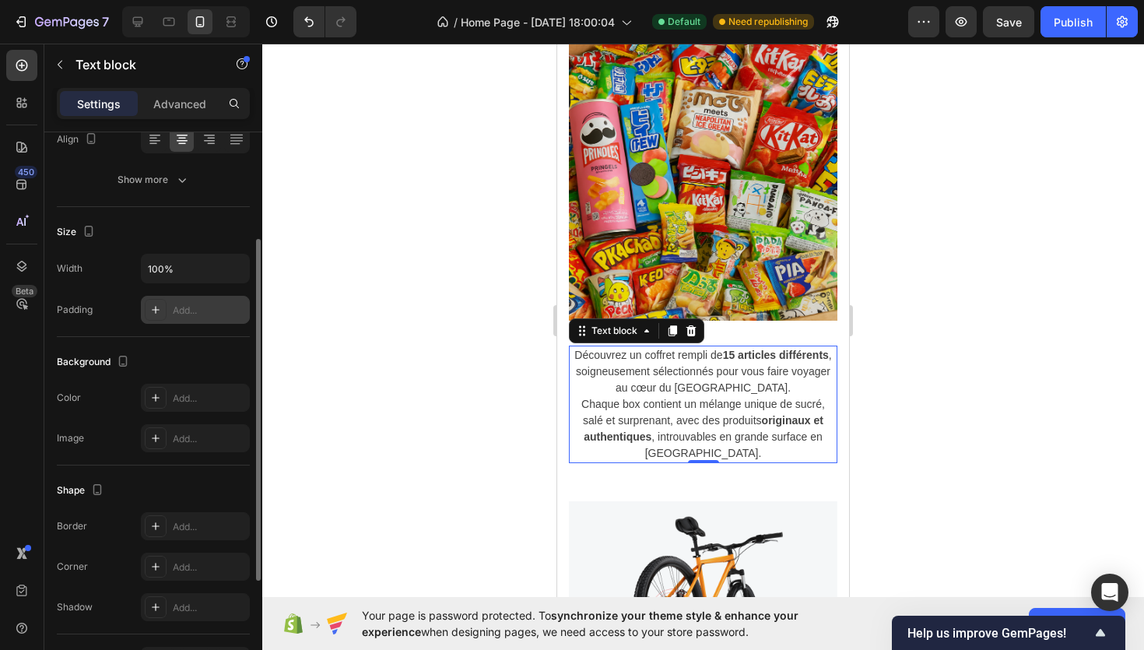
scroll to position [226, 0]
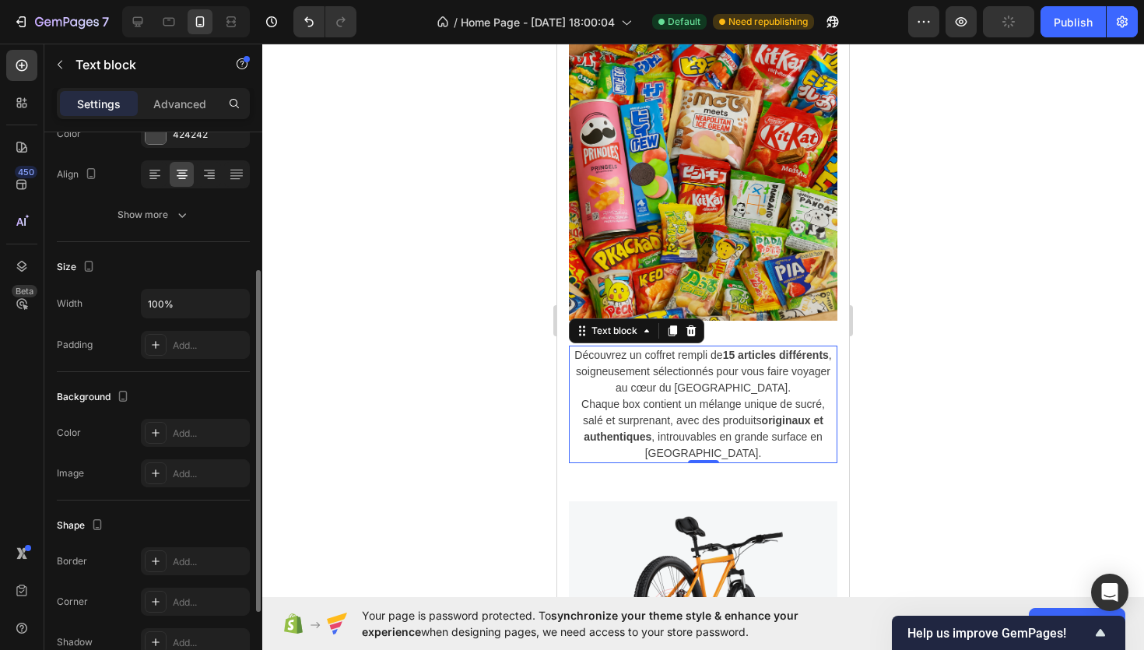
click at [384, 209] on div at bounding box center [703, 347] width 882 height 606
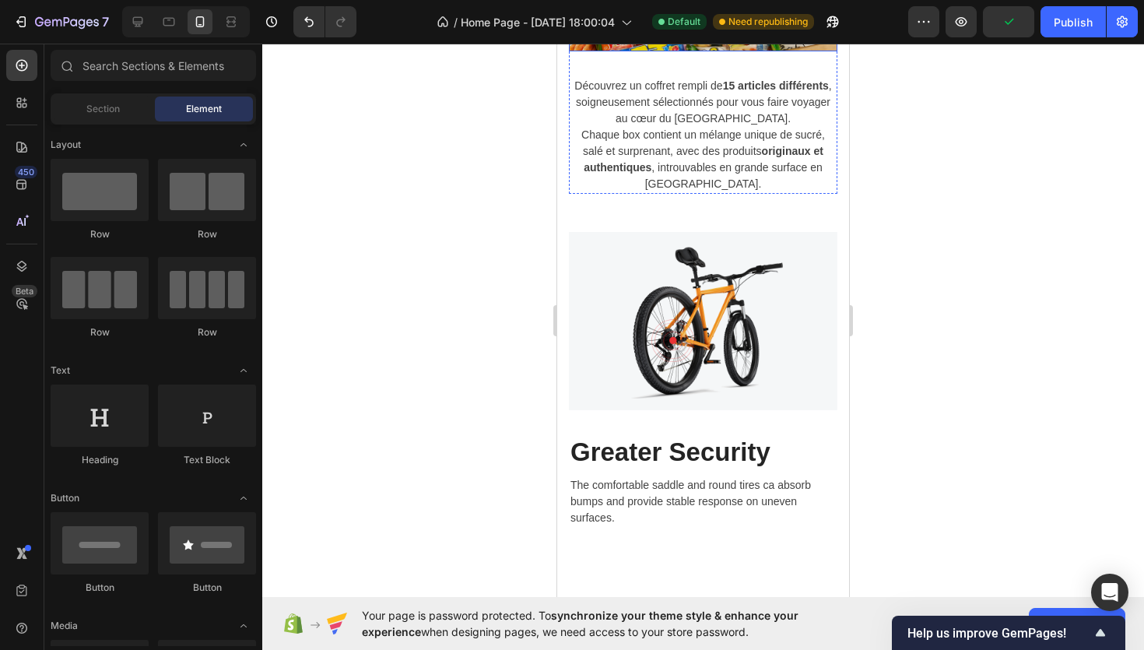
scroll to position [1108, 0]
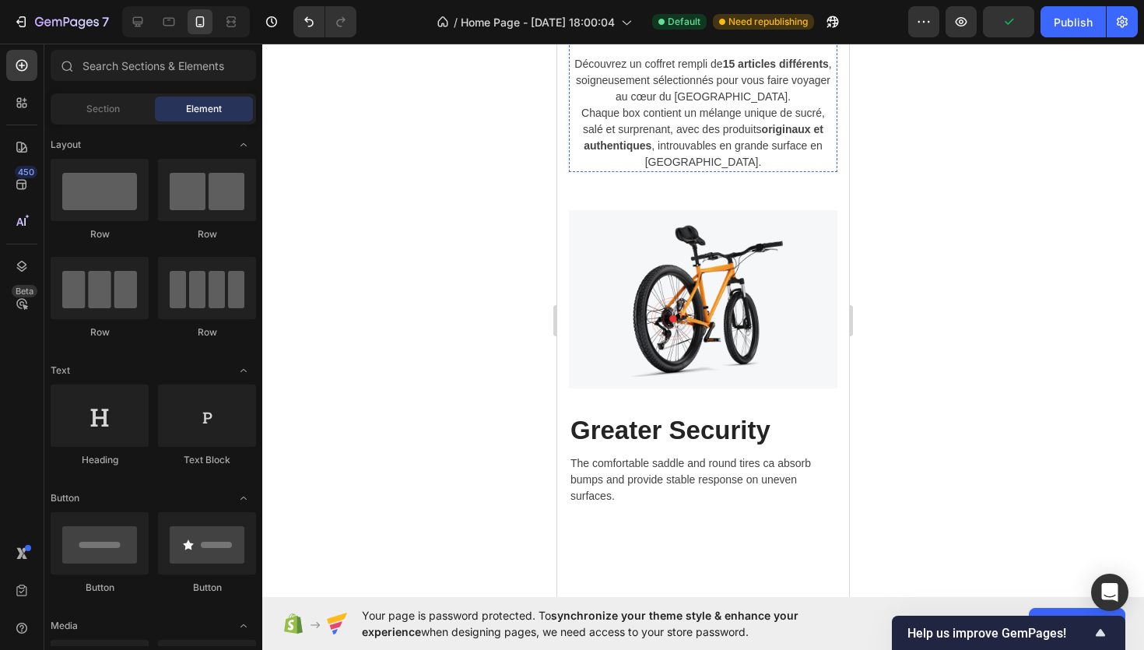
click at [714, 292] on img at bounding box center [703, 299] width 269 height 178
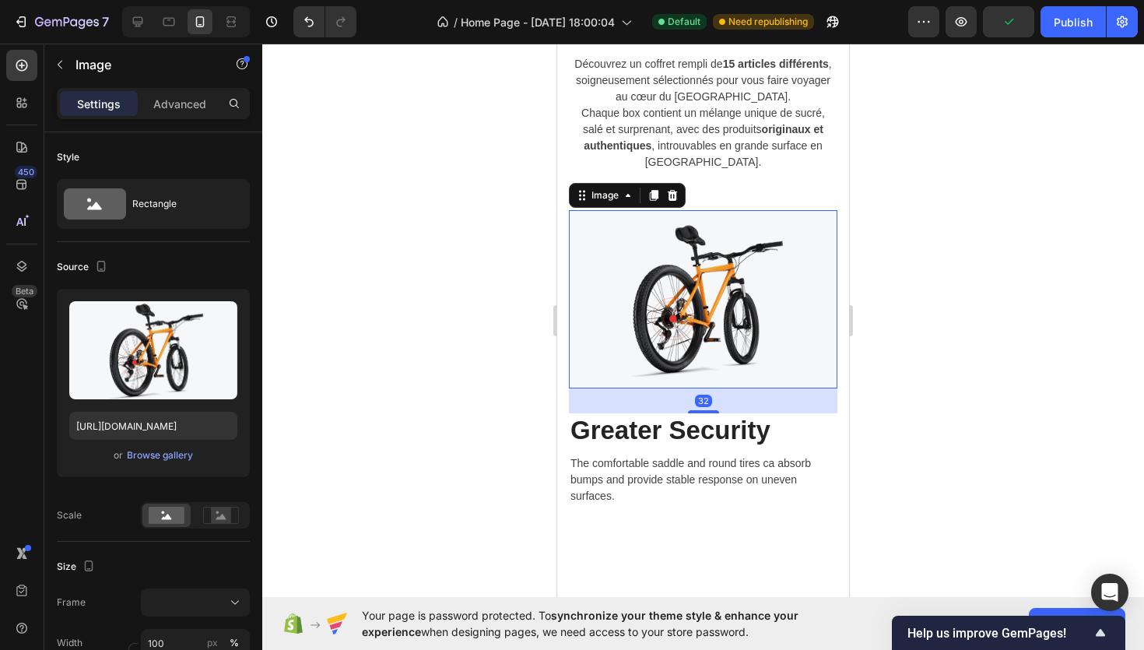
click at [673, 185] on div "Image" at bounding box center [627, 195] width 117 height 25
click at [672, 202] on div at bounding box center [672, 195] width 19 height 19
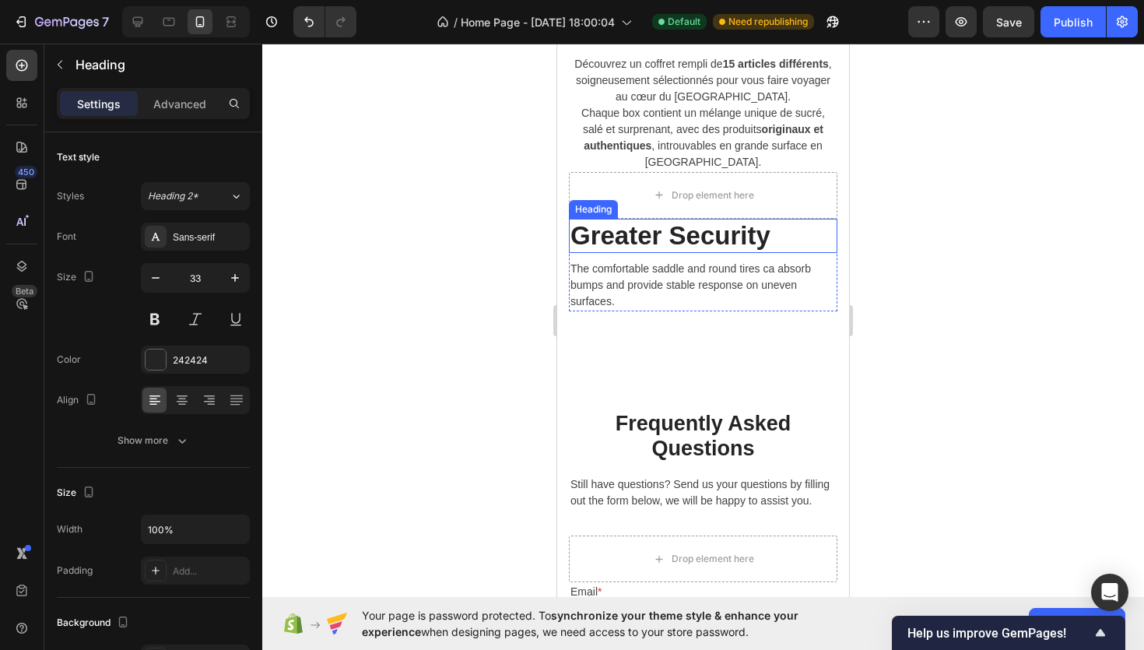
click at [749, 226] on p "Greater Security" at bounding box center [703, 235] width 265 height 31
click at [803, 226] on p "Greater Security" at bounding box center [703, 235] width 265 height 31
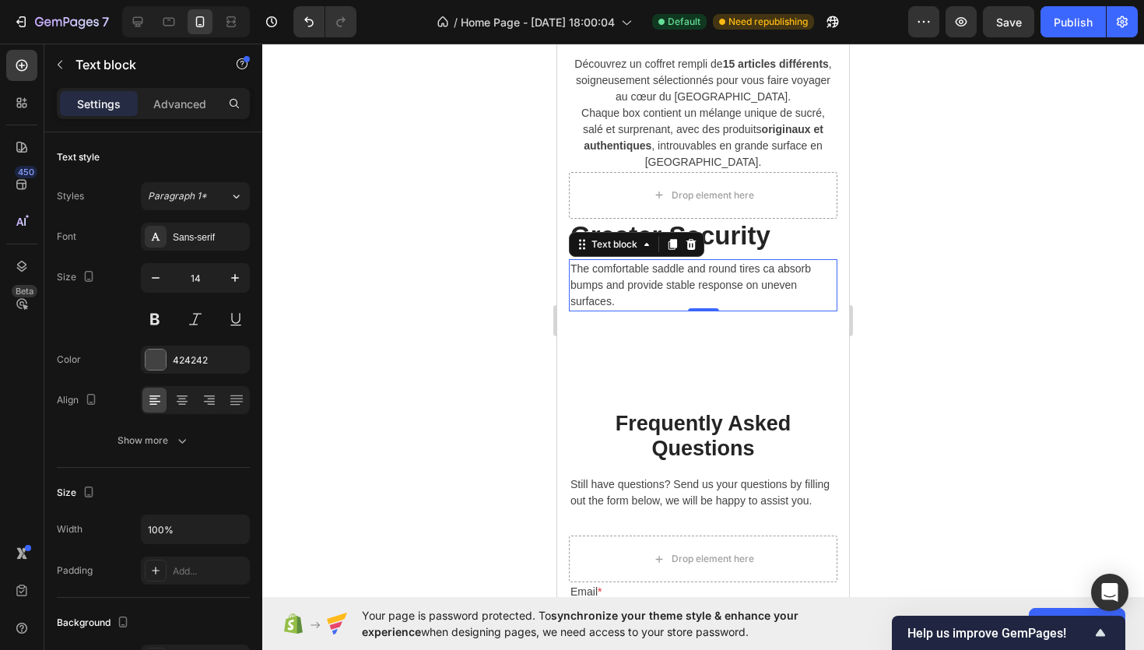
click at [834, 276] on p "The comfortable saddle and round tires ca absorb bumps and provide stable respo…" at bounding box center [703, 285] width 265 height 49
click at [689, 251] on div at bounding box center [691, 244] width 19 height 19
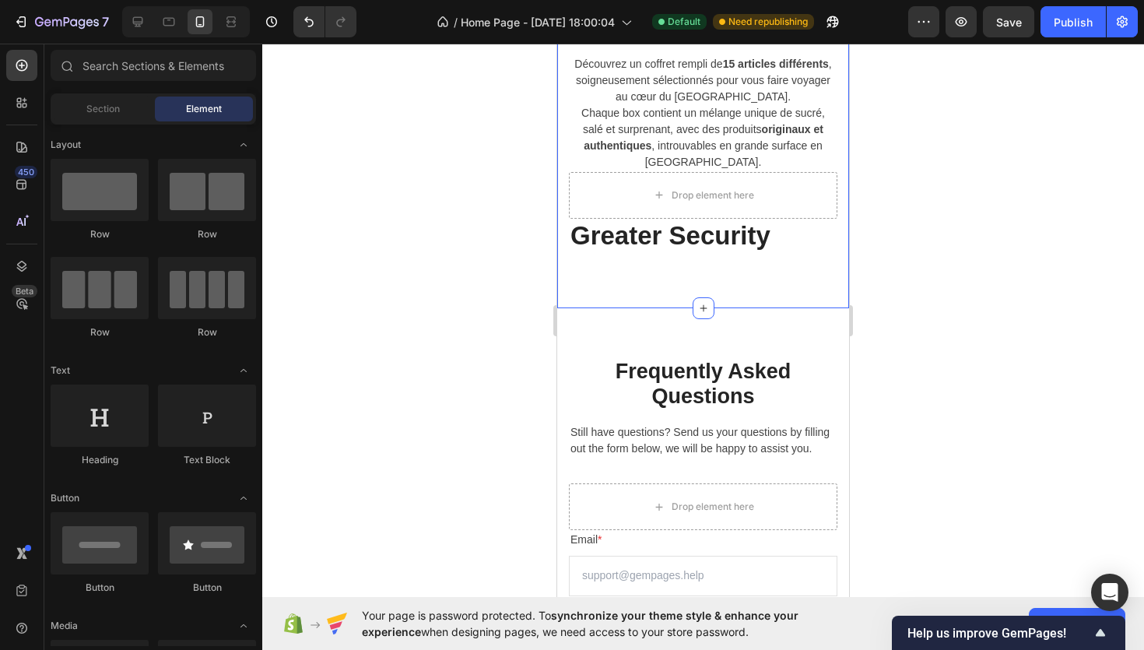
click at [781, 287] on div "⁠⁠⁠⁠⁠⁠⁠ Assortiment Exclusif de Snacks Exotiques du Japon Heading Image Découvr…" at bounding box center [703, 6] width 292 height 604
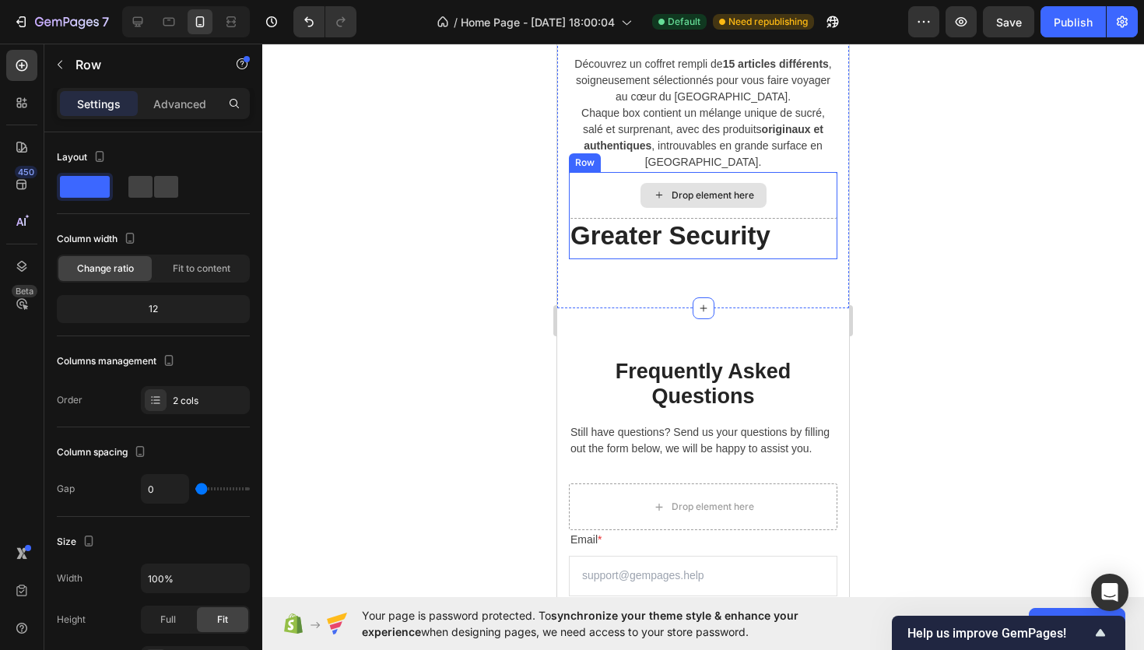
click at [813, 190] on div "Drop element here" at bounding box center [703, 195] width 269 height 47
click at [664, 151] on icon at bounding box center [664, 157] width 12 height 12
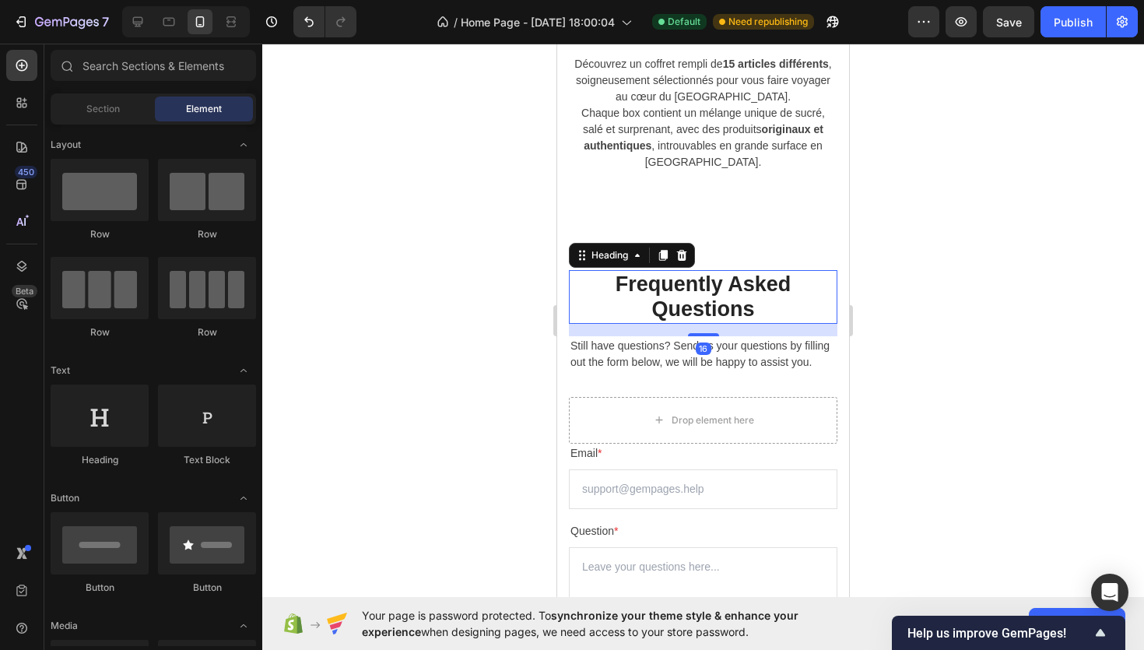
click at [789, 321] on p "Frequently Asked Questions" at bounding box center [703, 297] width 265 height 51
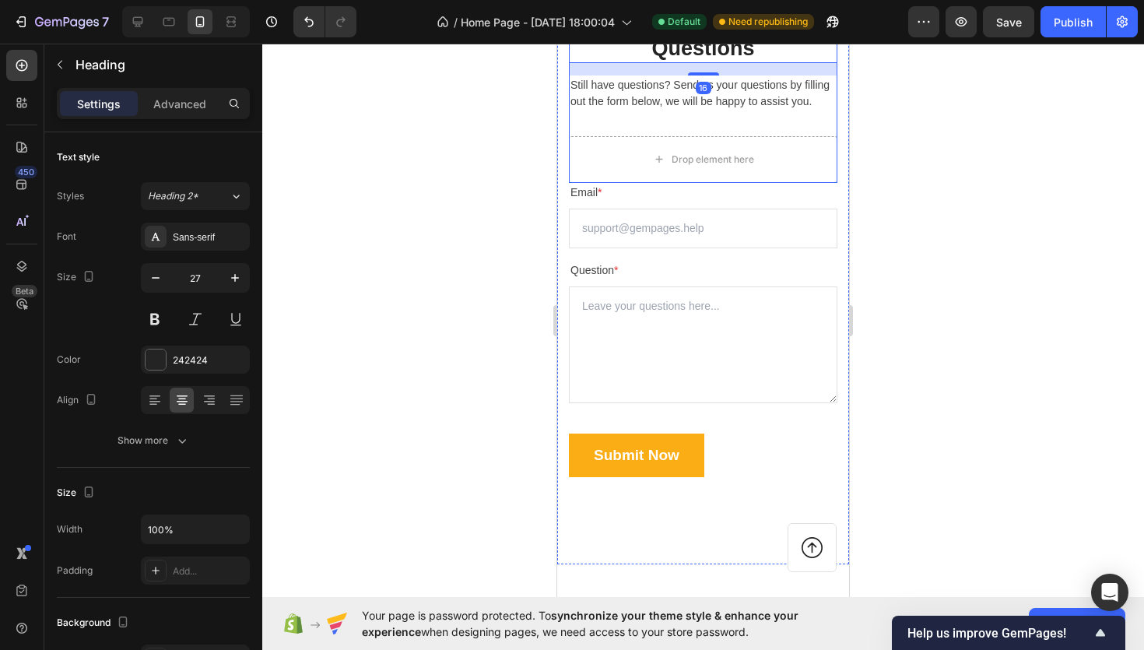
scroll to position [1369, 0]
click at [456, 439] on div at bounding box center [703, 347] width 882 height 606
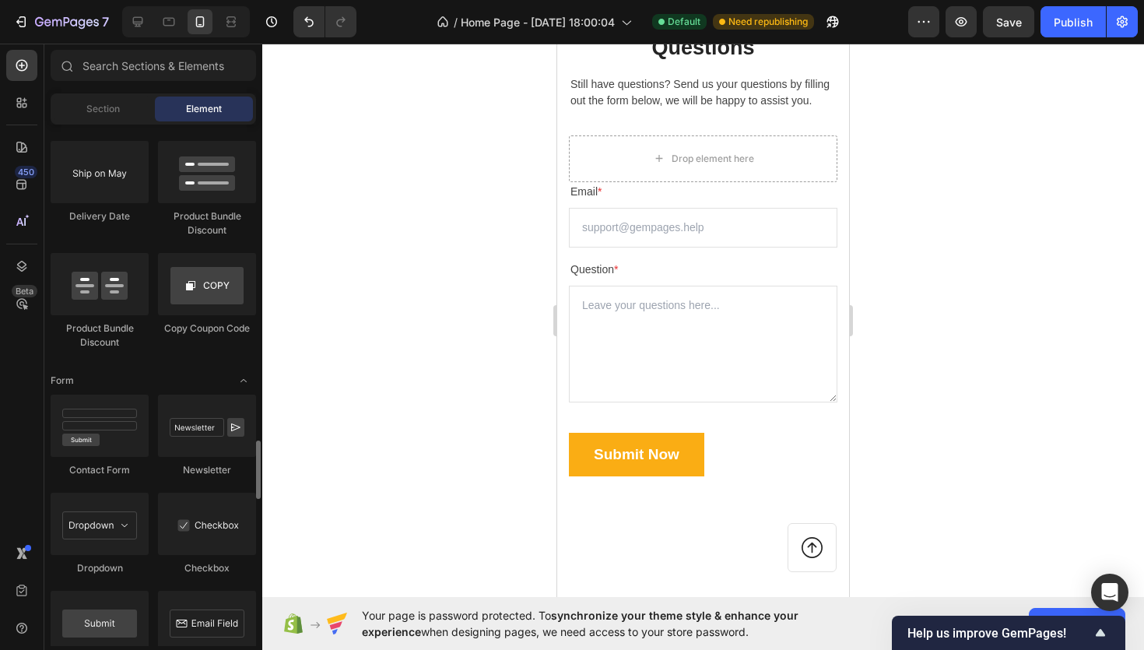
scroll to position [4092, 0]
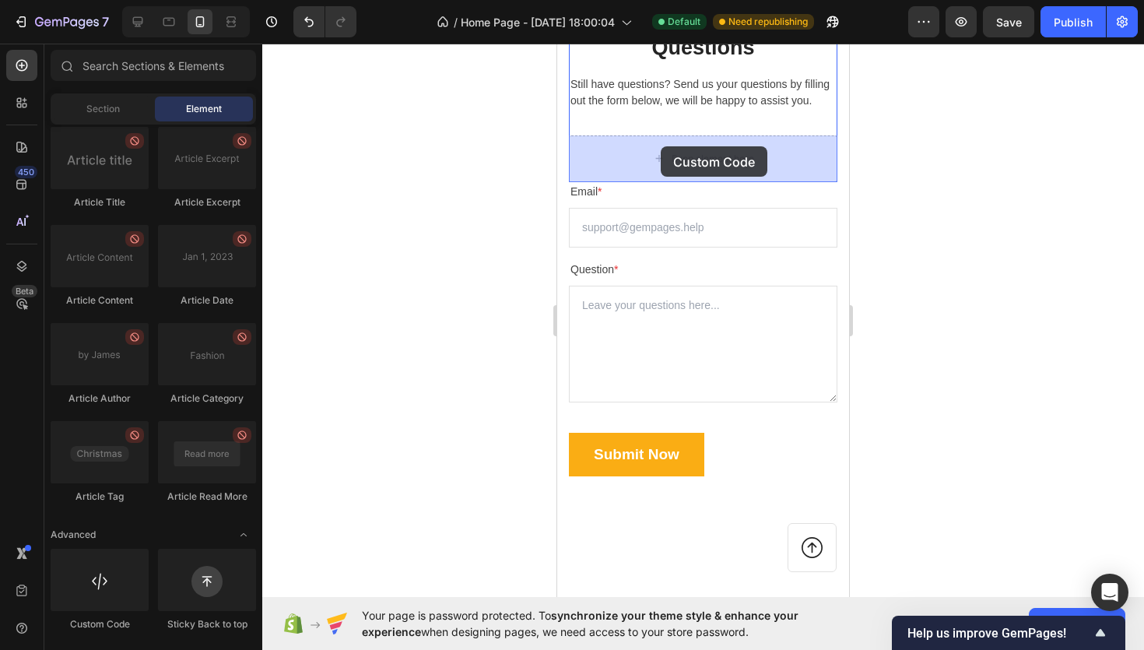
drag, startPoint x: 662, startPoint y: 625, endPoint x: 661, endPoint y: 146, distance: 478.7
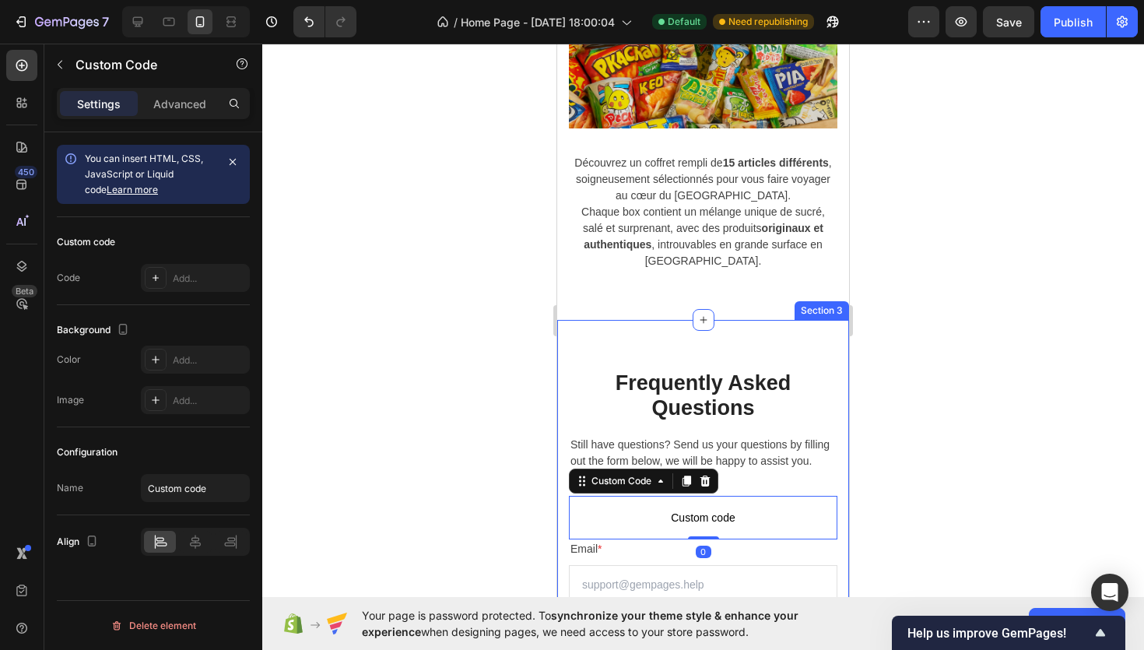
scroll to position [1014, 0]
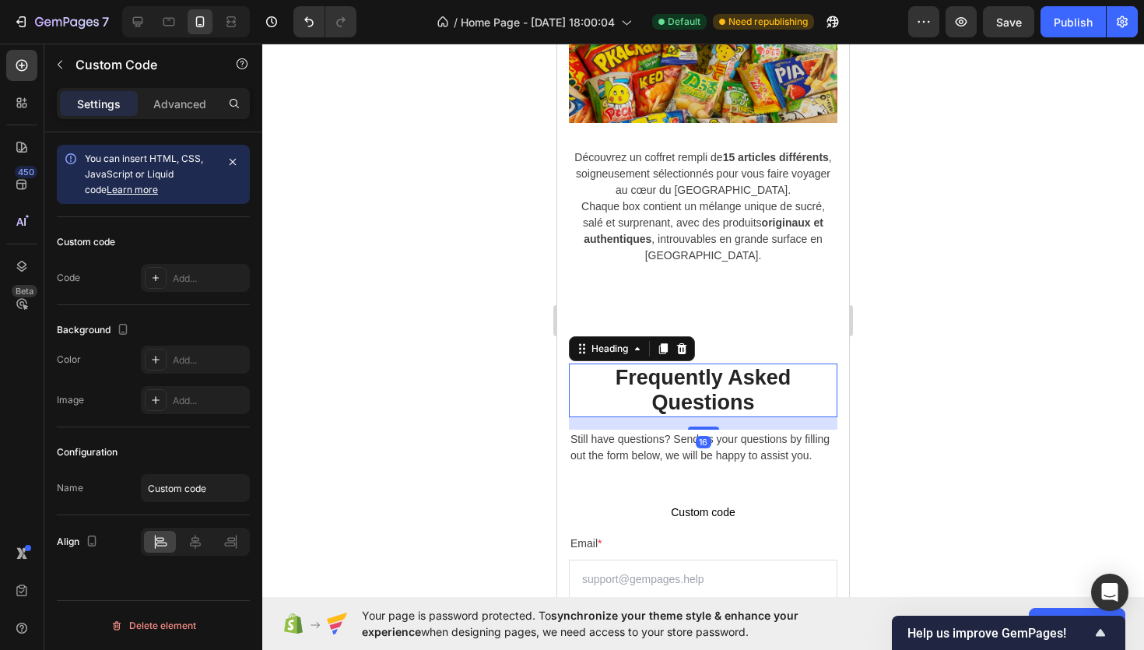
click at [723, 374] on p "Frequently Asked Questions" at bounding box center [703, 390] width 265 height 51
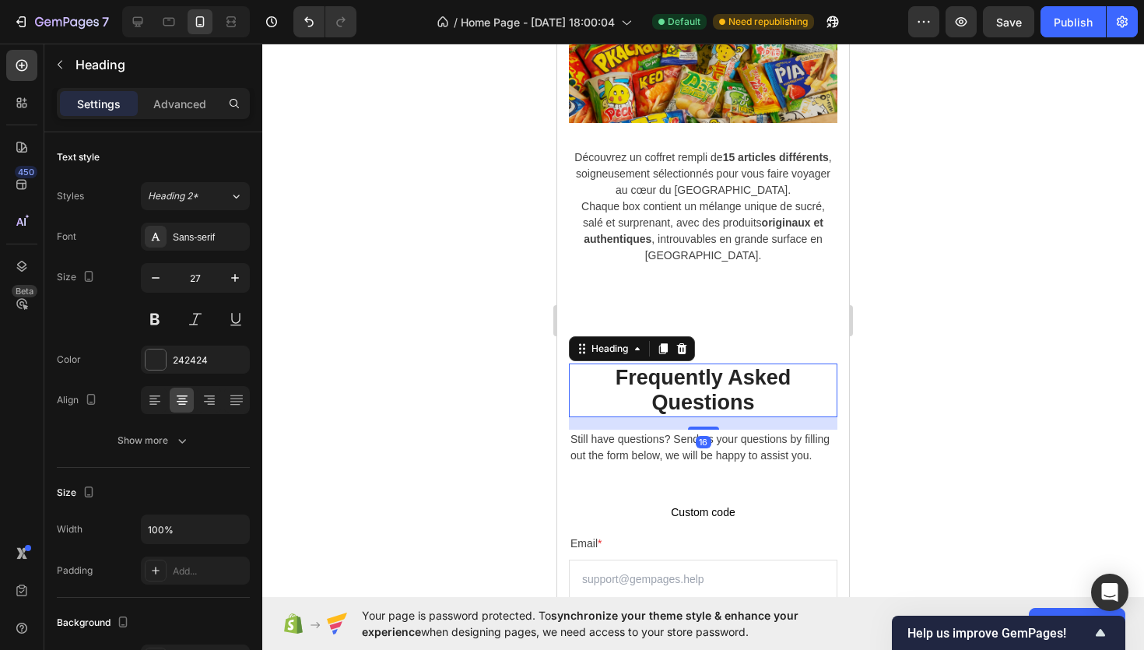
click at [723, 374] on p "Frequently Asked Questions" at bounding box center [703, 390] width 265 height 51
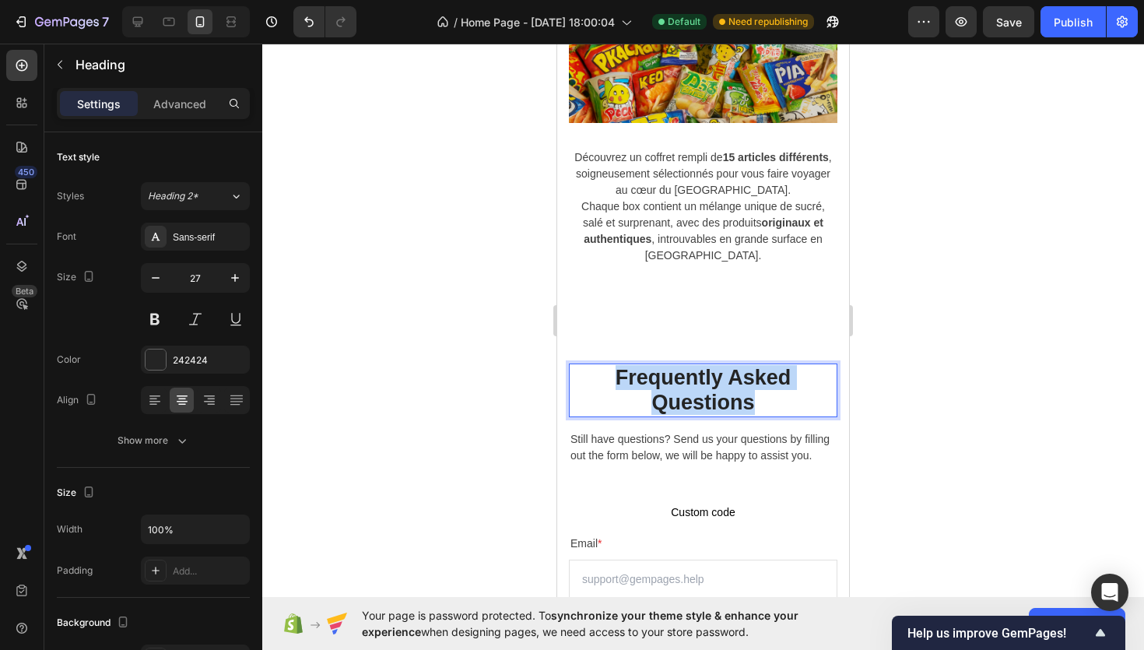
click at [723, 374] on p "Frequently Asked Questions" at bounding box center [703, 390] width 265 height 51
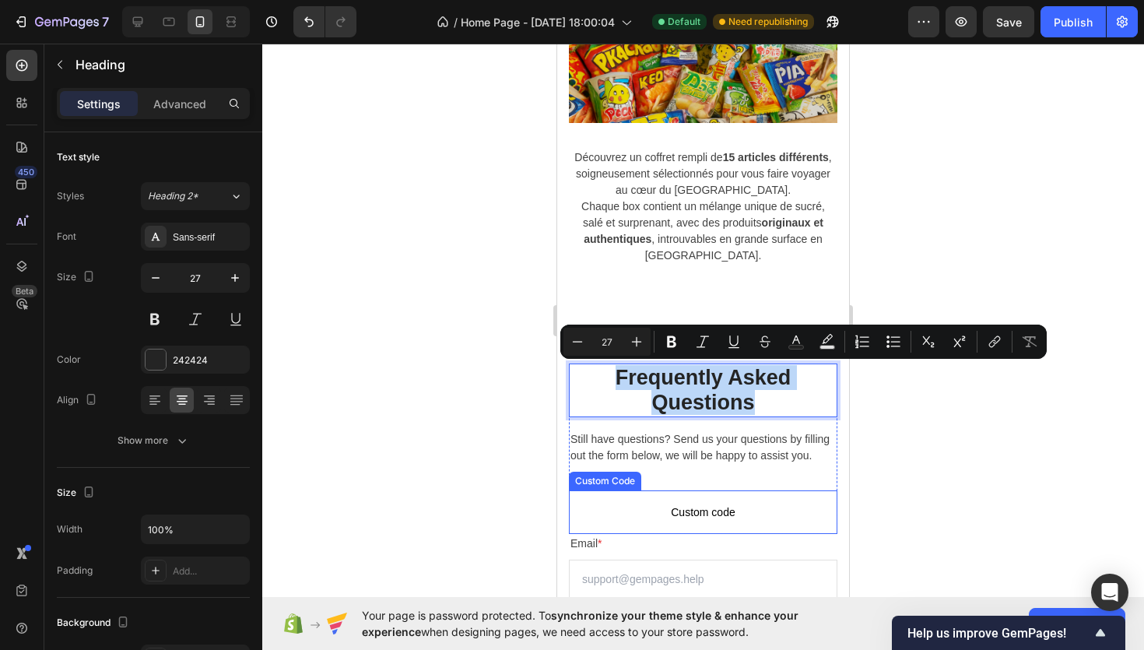
click at [623, 485] on div "Custom Code" at bounding box center [605, 481] width 72 height 19
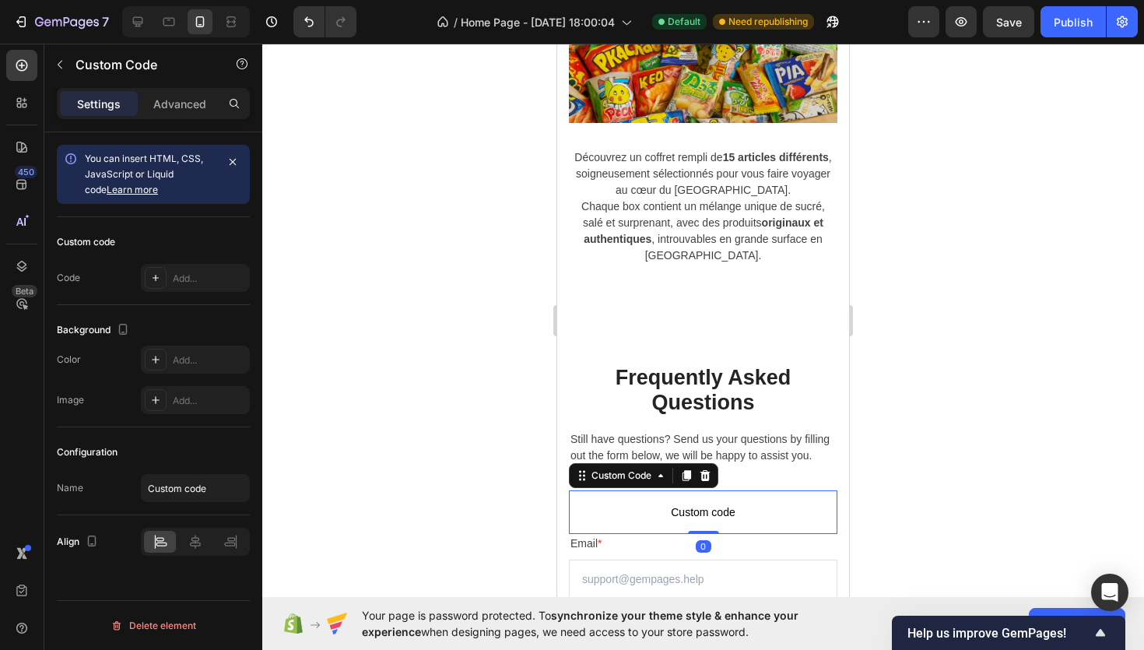
click at [653, 500] on p "Custom code" at bounding box center [703, 512] width 269 height 44
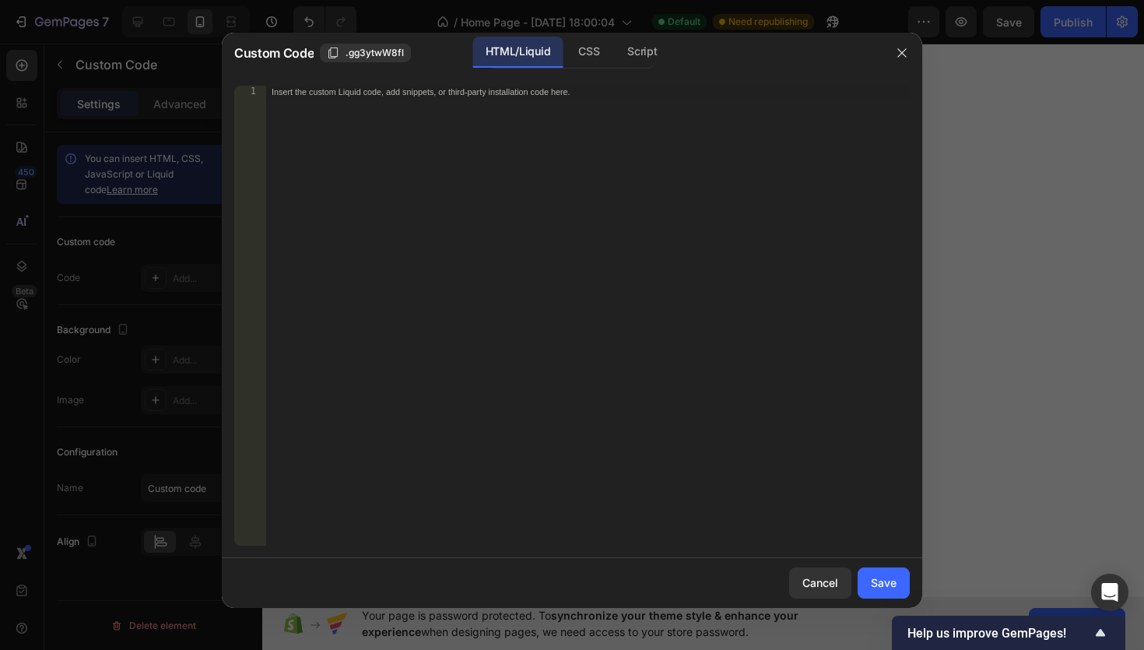
click at [692, 413] on div "Insert the custom Liquid code, add snippets, or third-party installation code h…" at bounding box center [587, 328] width 644 height 485
paste textarea "</script>"
type textarea "</script>"
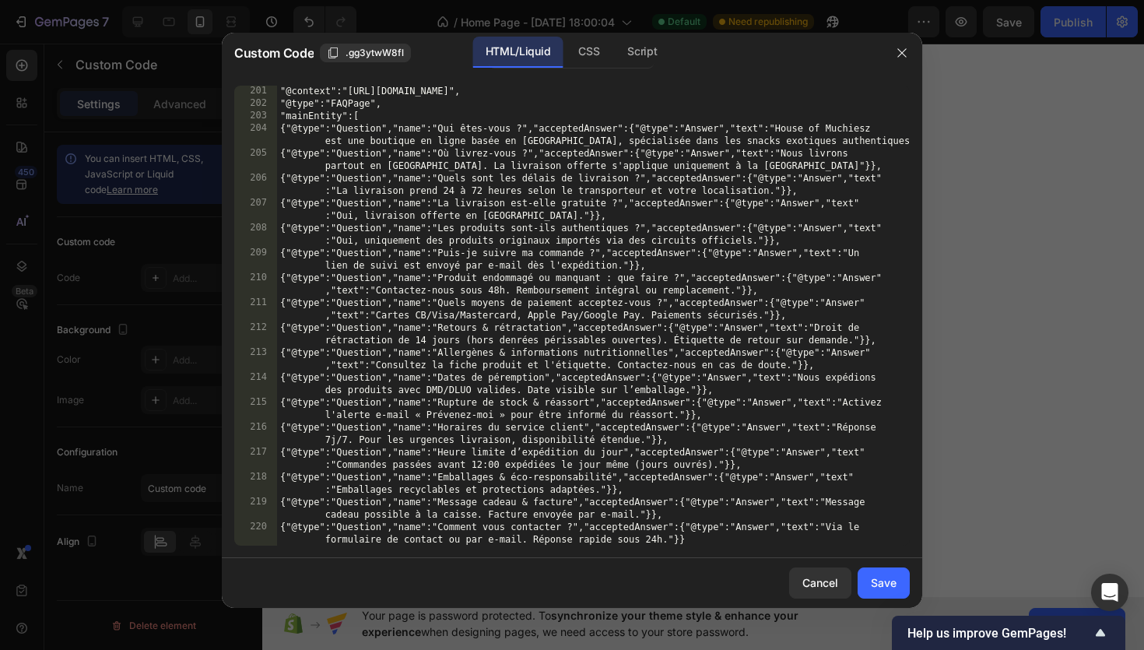
scroll to position [2703, 0]
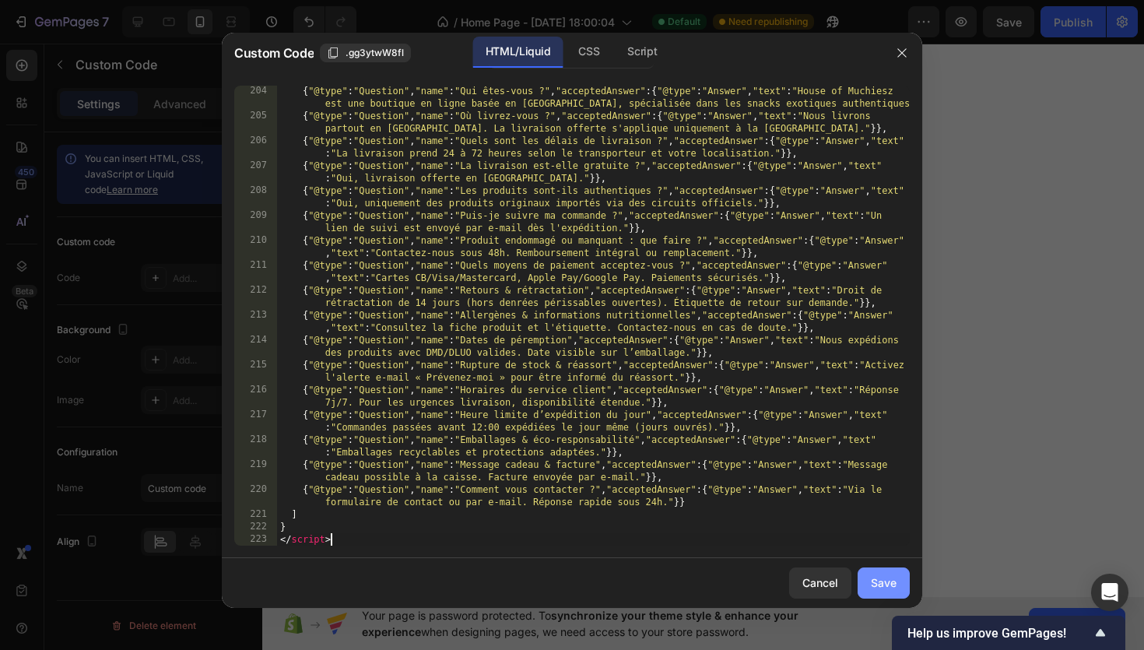
click at [883, 581] on div "Save" at bounding box center [884, 582] width 26 height 16
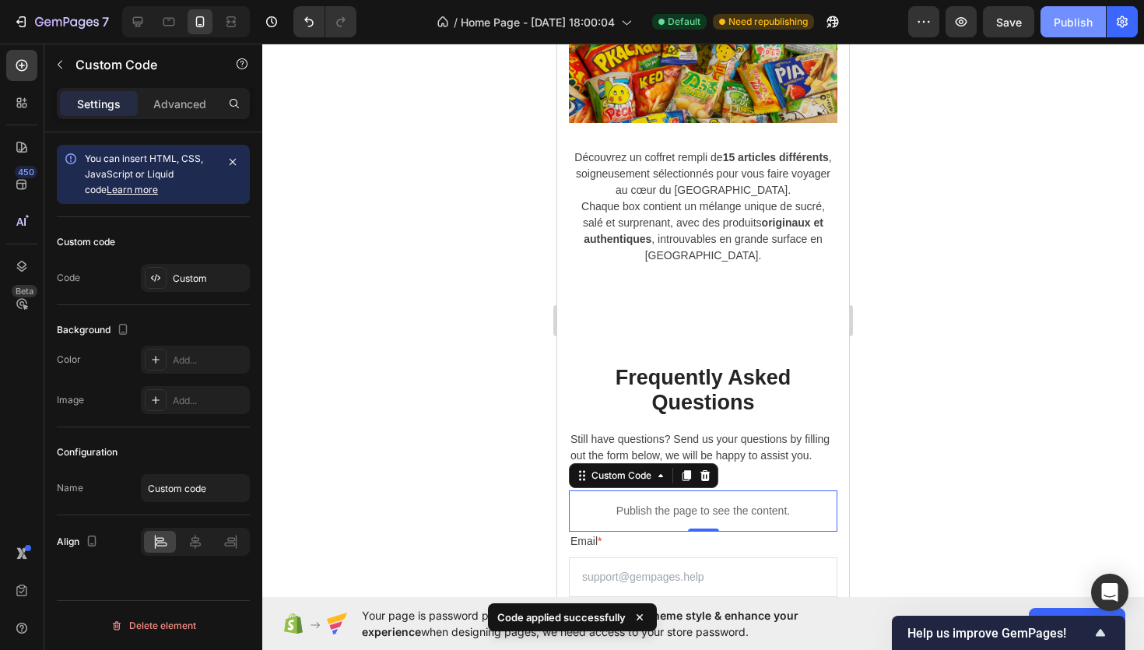
click at [1066, 21] on div "Publish" at bounding box center [1073, 22] width 39 height 16
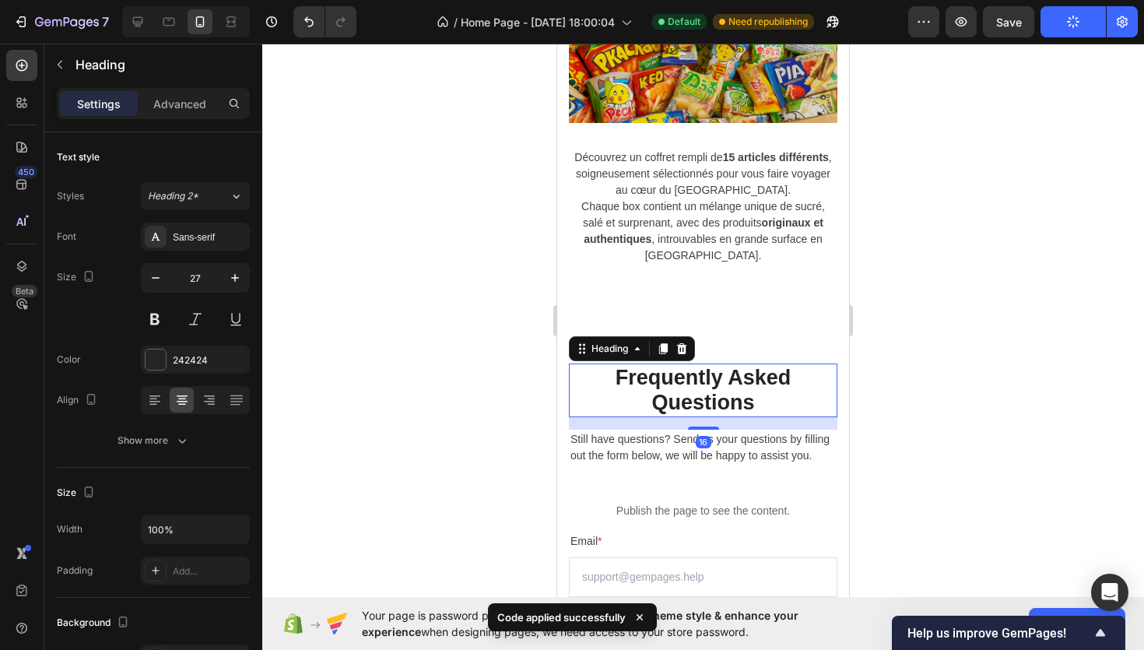
click at [694, 384] on p "Frequently Asked Questions" at bounding box center [703, 390] width 265 height 51
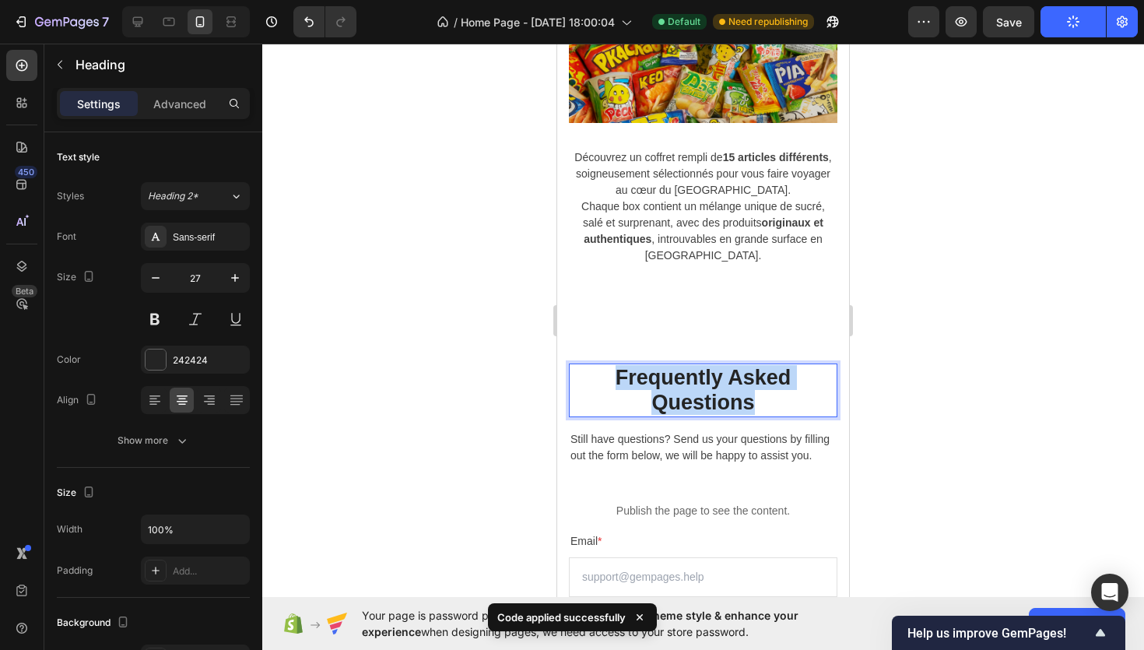
copy p "Frequently Asked Questions"
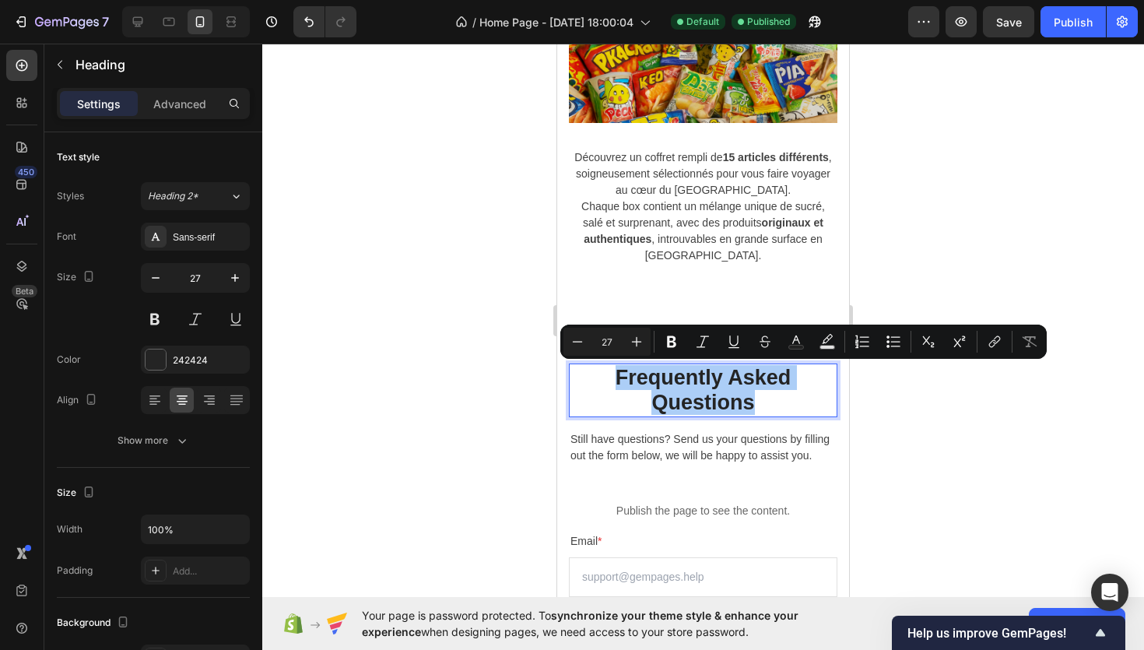
click at [479, 251] on div at bounding box center [703, 347] width 882 height 606
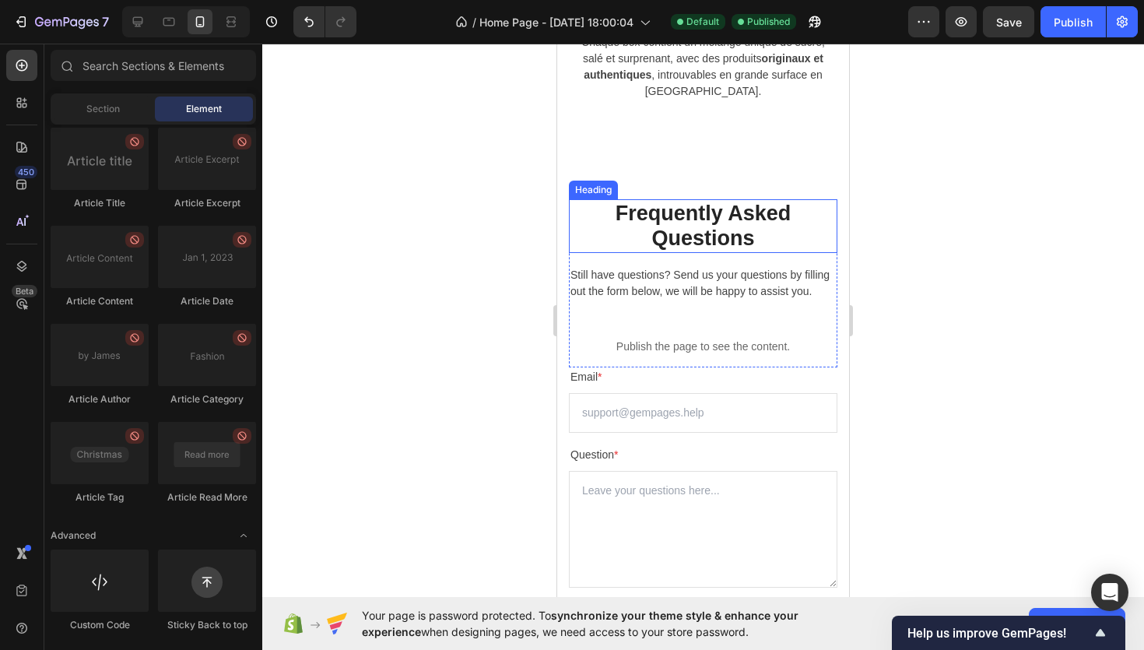
scroll to position [1196, 0]
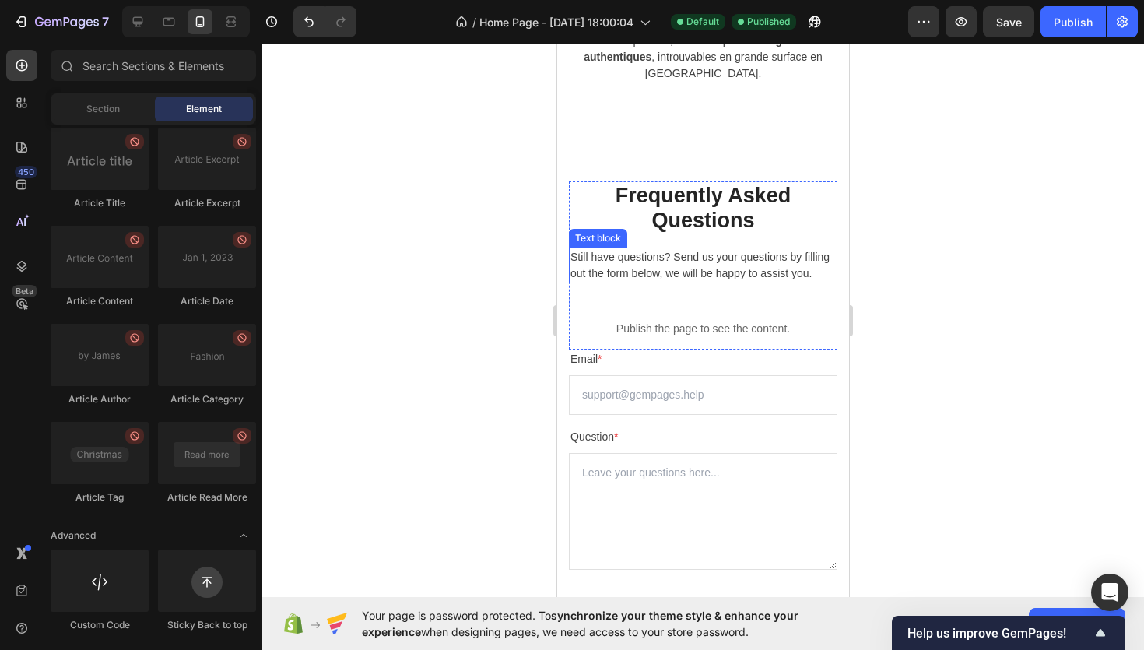
click at [707, 274] on p "Still have questions? Send us your questions by filling out the form below, we …" at bounding box center [703, 265] width 265 height 33
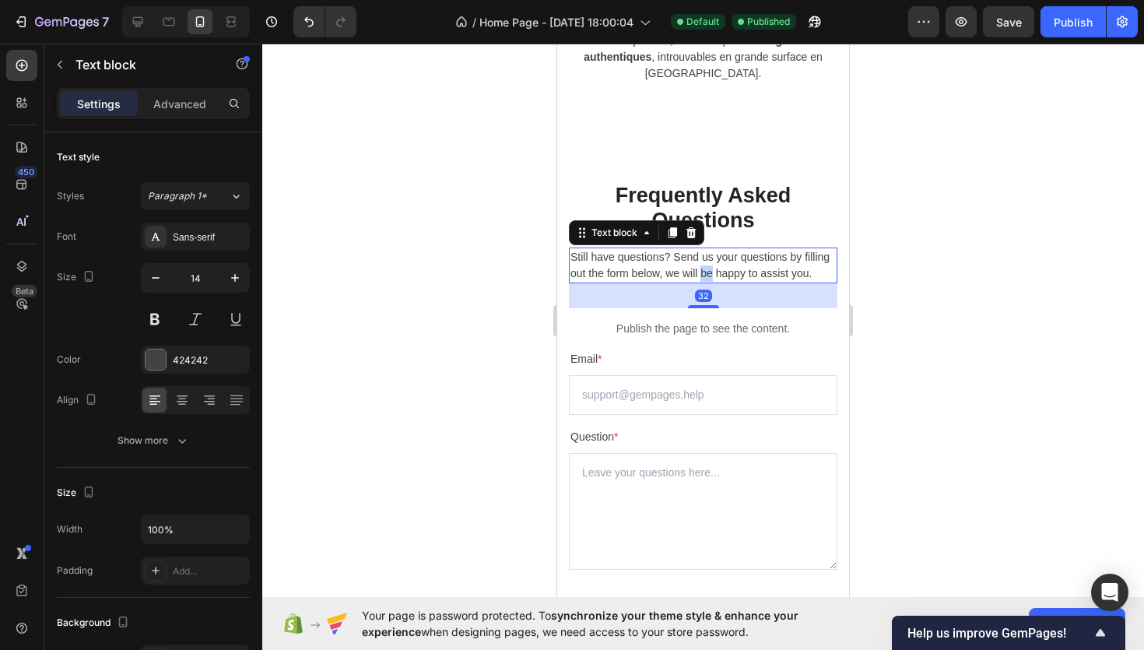
click at [707, 274] on p "Still have questions? Send us your questions by filling out the form below, we …" at bounding box center [703, 265] width 265 height 33
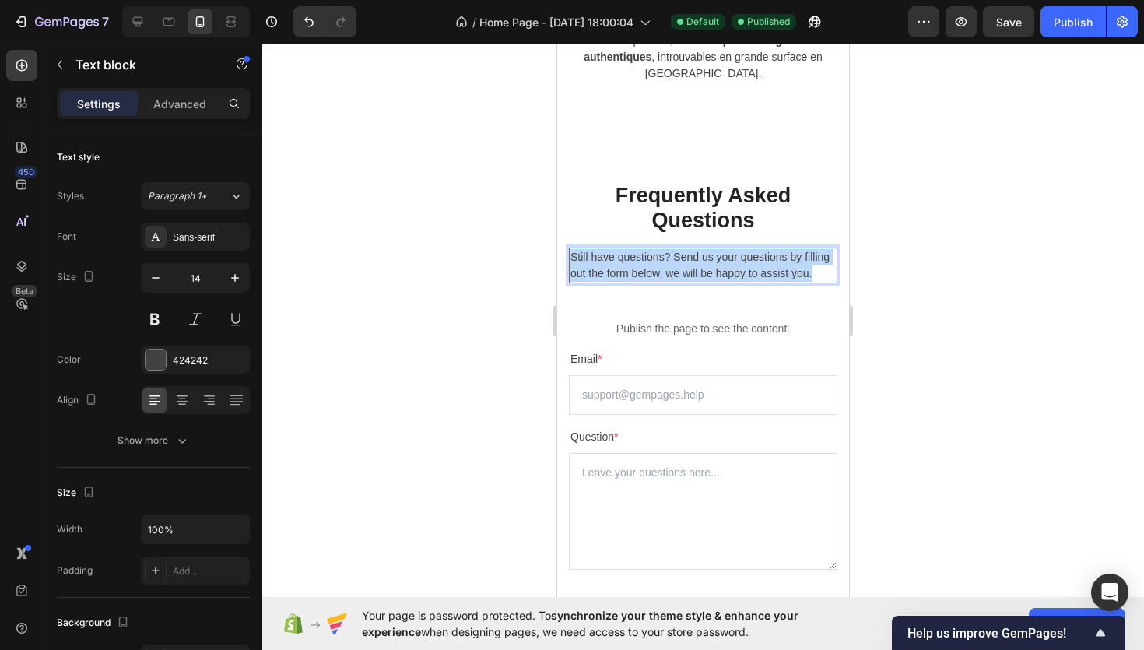
click at [707, 274] on p "Still have questions? Send us your questions by filling out the form below, we …" at bounding box center [703, 265] width 265 height 33
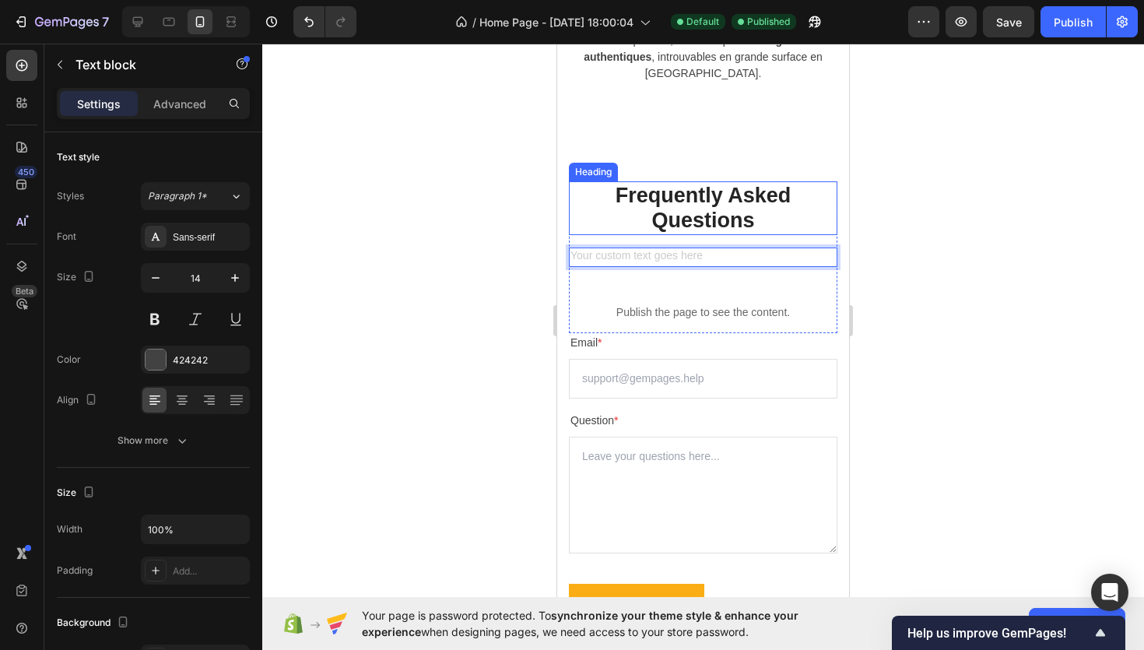
click at [785, 217] on p "Frequently Asked Questions" at bounding box center [703, 208] width 265 height 51
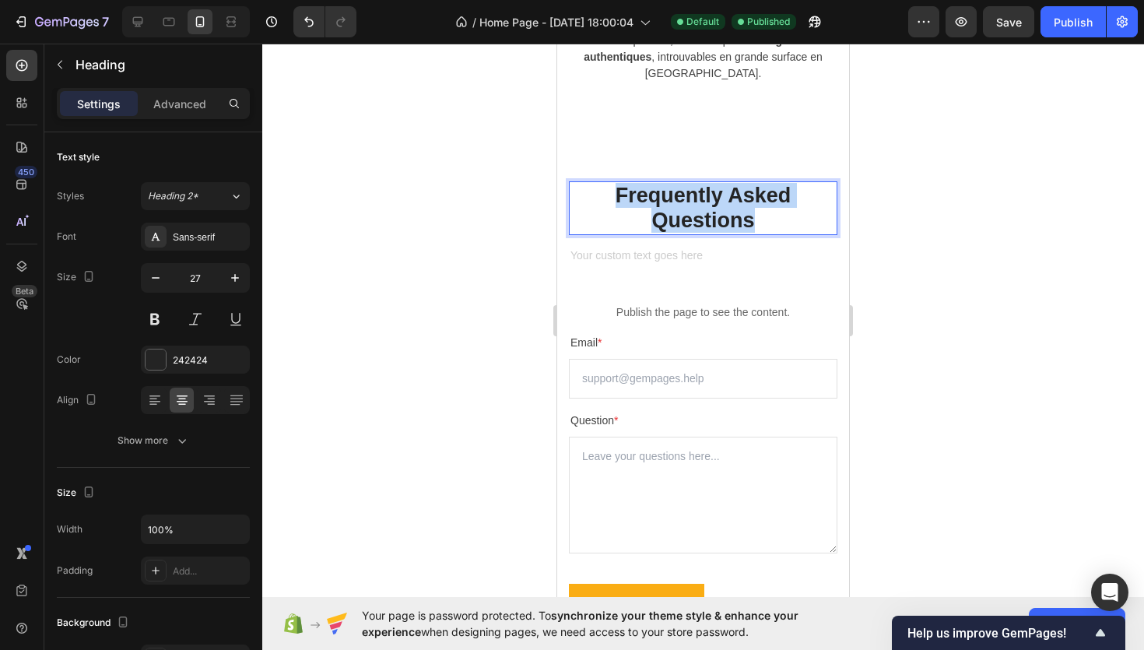
click at [785, 217] on p "Frequently Asked Questions" at bounding box center [703, 208] width 265 height 51
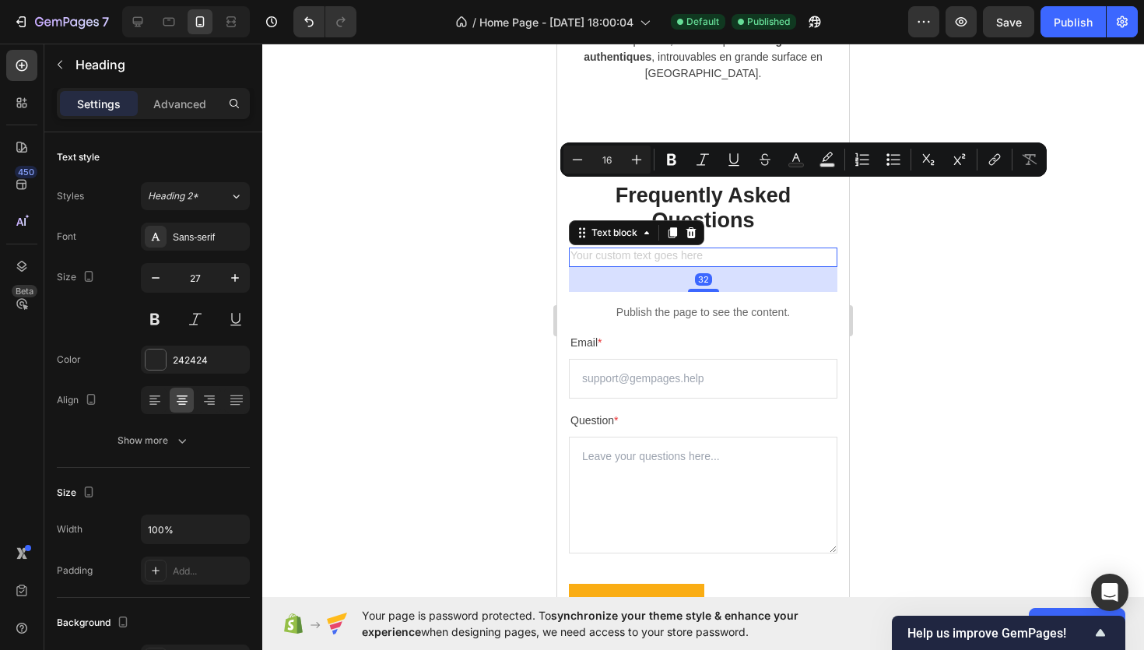
click at [797, 258] on div "Rich Text Editor. Editing area: main" at bounding box center [703, 257] width 269 height 19
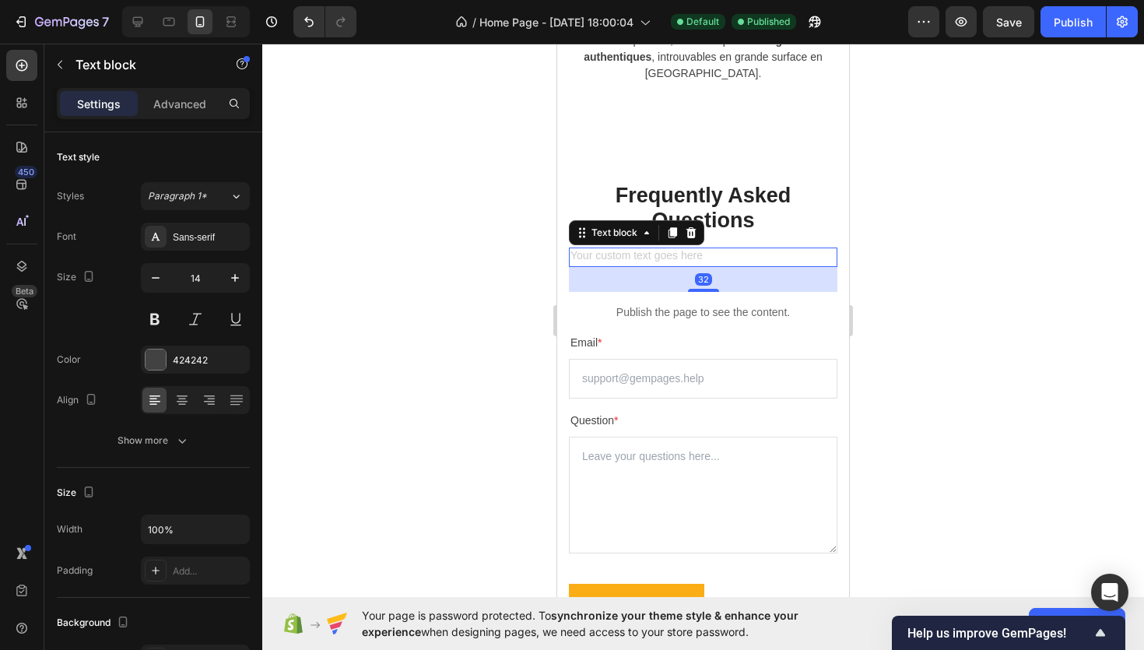
click at [692, 229] on icon at bounding box center [691, 232] width 10 height 11
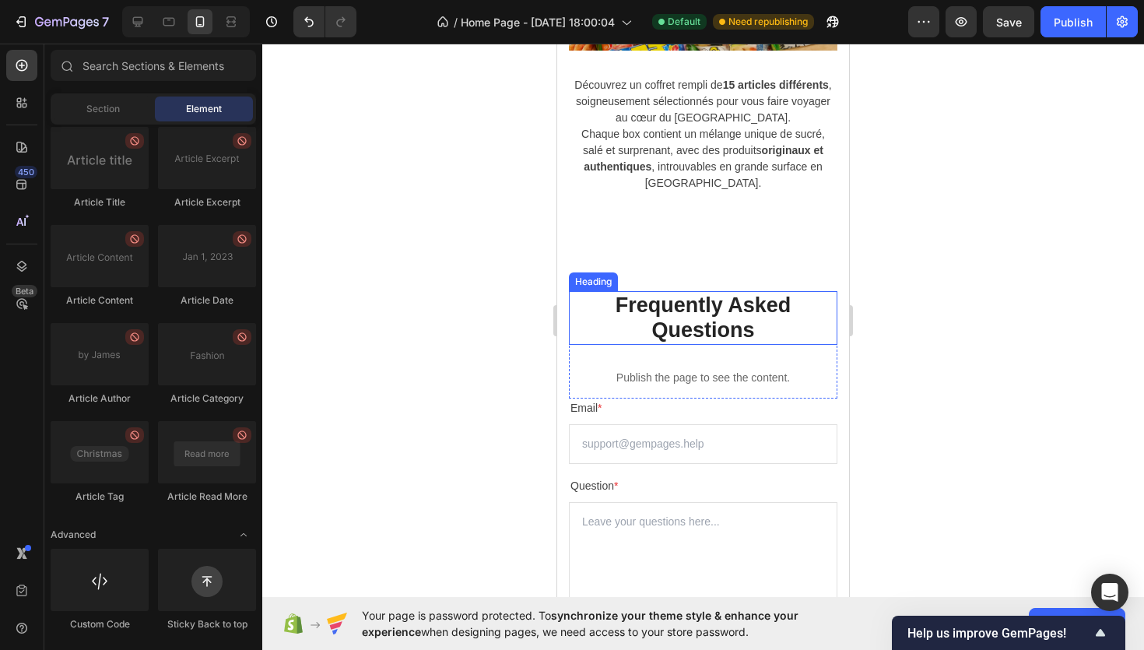
scroll to position [1068, 0]
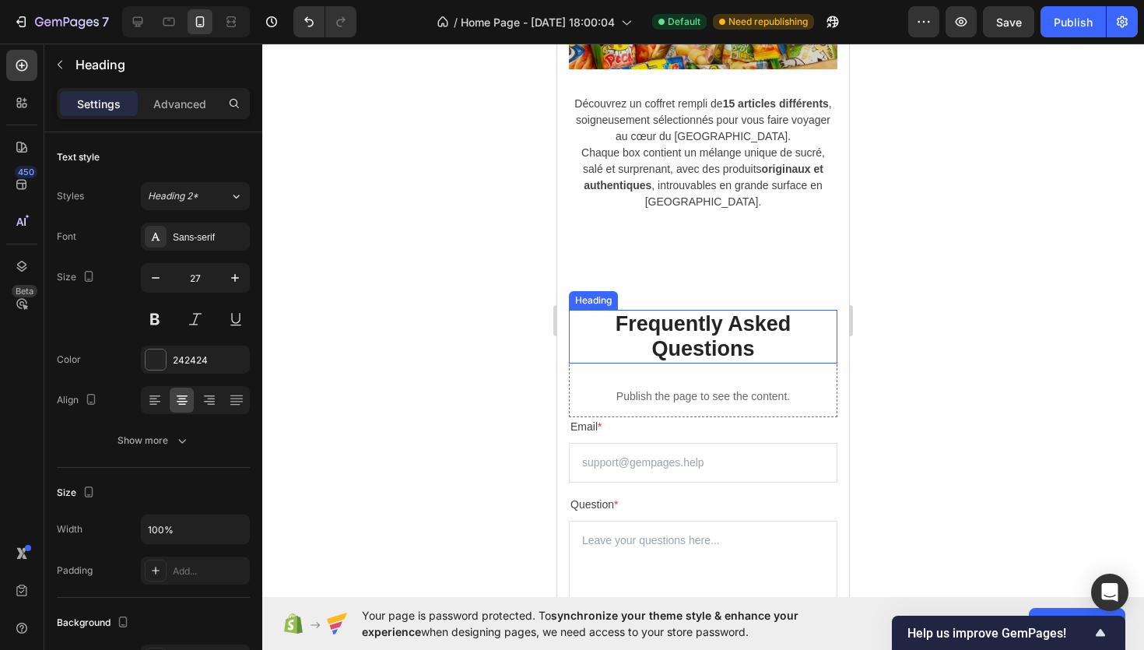
click at [678, 321] on p "Frequently Asked Questions" at bounding box center [703, 336] width 265 height 51
click at [422, 339] on div at bounding box center [703, 347] width 882 height 606
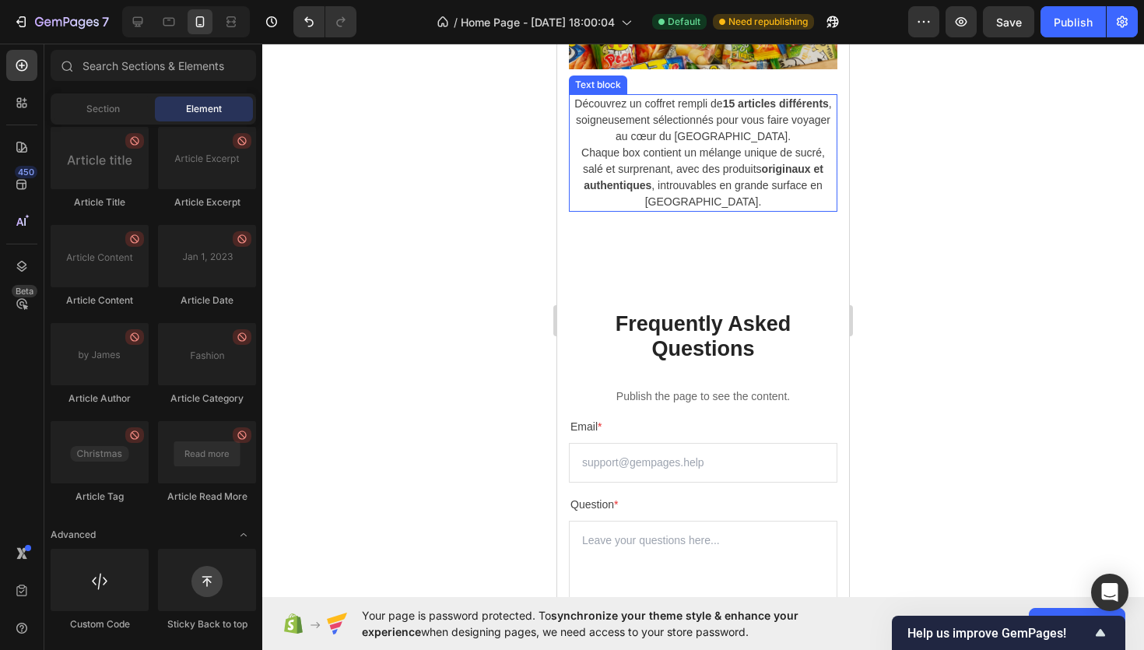
click at [791, 146] on p "Chaque box contient un mélange unique de sucré, salé et surprenant, avec des pr…" at bounding box center [703, 177] width 265 height 65
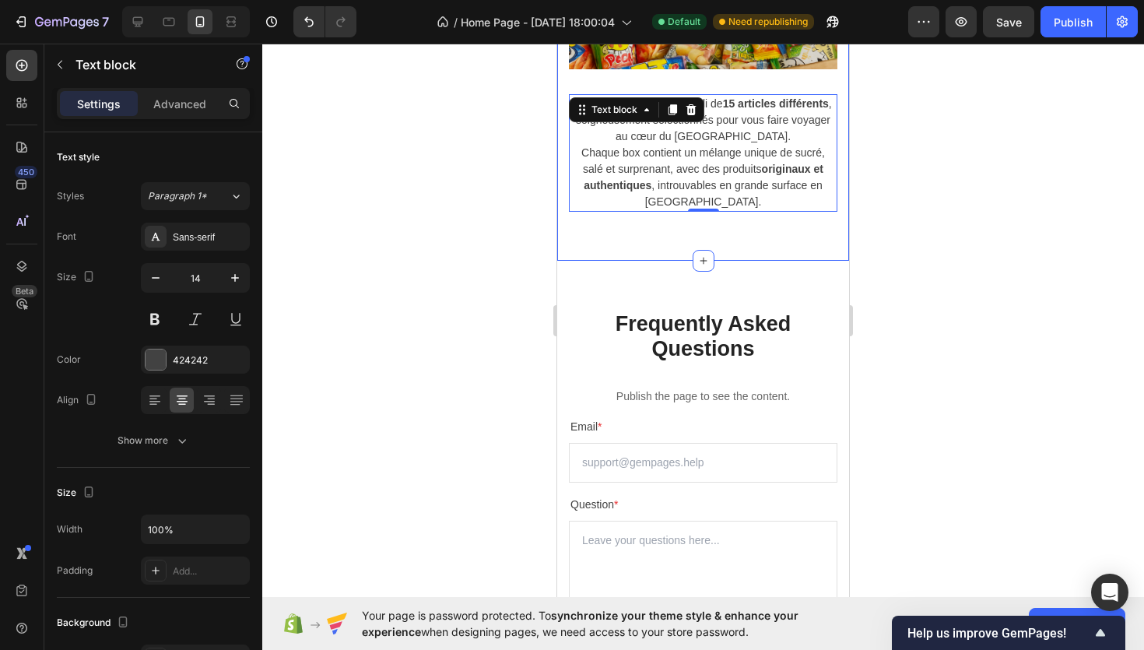
click at [718, 239] on div "Assortiment Exclusif de Snacks Exotiques du Japon Heading Image Découvrez un co…" at bounding box center [703, 2] width 292 height 517
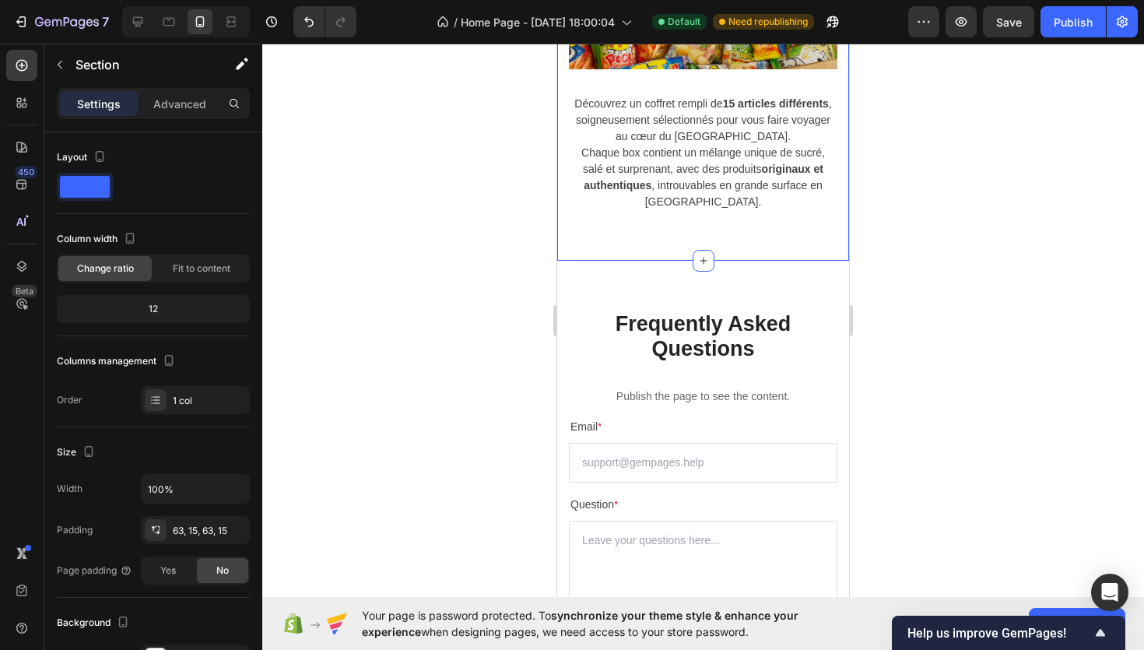
click at [741, 235] on div "Assortiment Exclusif de Snacks Exotiques du Japon Heading Image Découvrez un co…" at bounding box center [703, 2] width 292 height 517
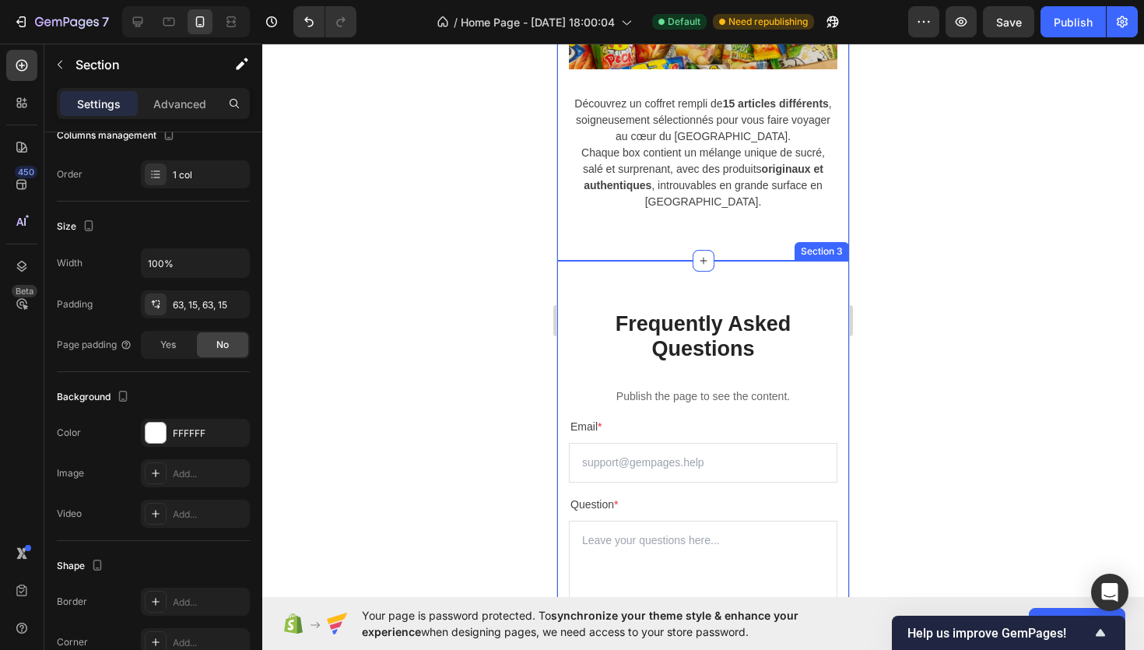
click at [740, 274] on div "⁠⁠⁠⁠⁠⁠⁠ Frequently Asked Questions Heading Publish the page to see the content.…" at bounding box center [703, 530] width 292 height 539
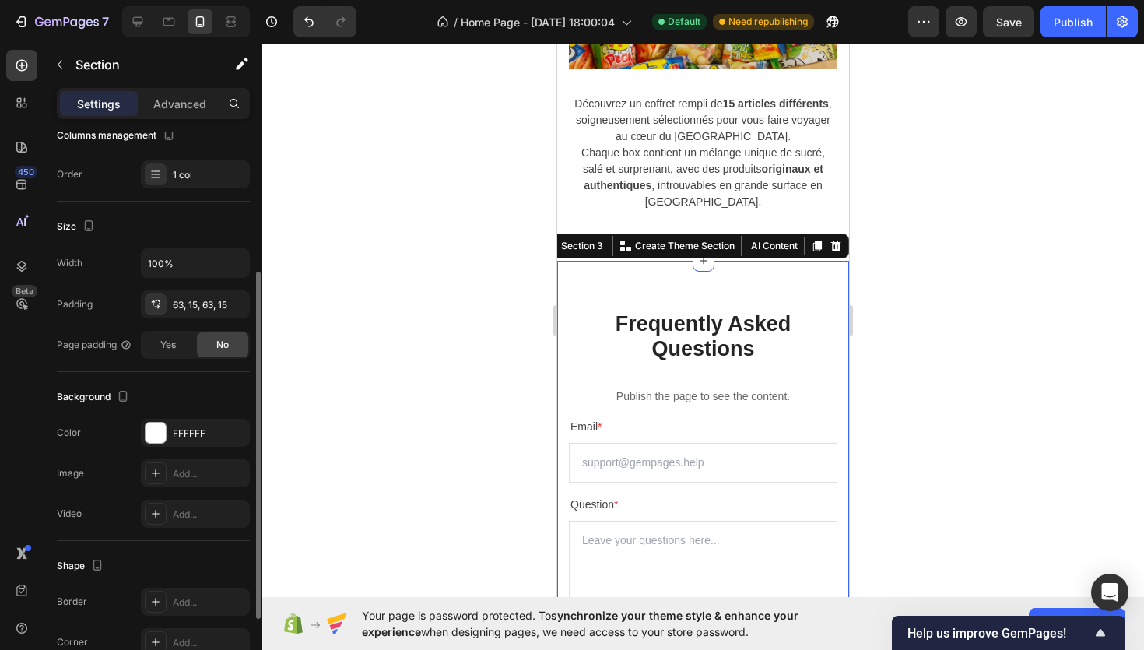
click at [744, 297] on div "⁠⁠⁠⁠⁠⁠⁠ Frequently Asked Questions Heading Publish the page to see the content.…" at bounding box center [703, 530] width 292 height 539
click at [206, 110] on div "Advanced" at bounding box center [180, 103] width 78 height 25
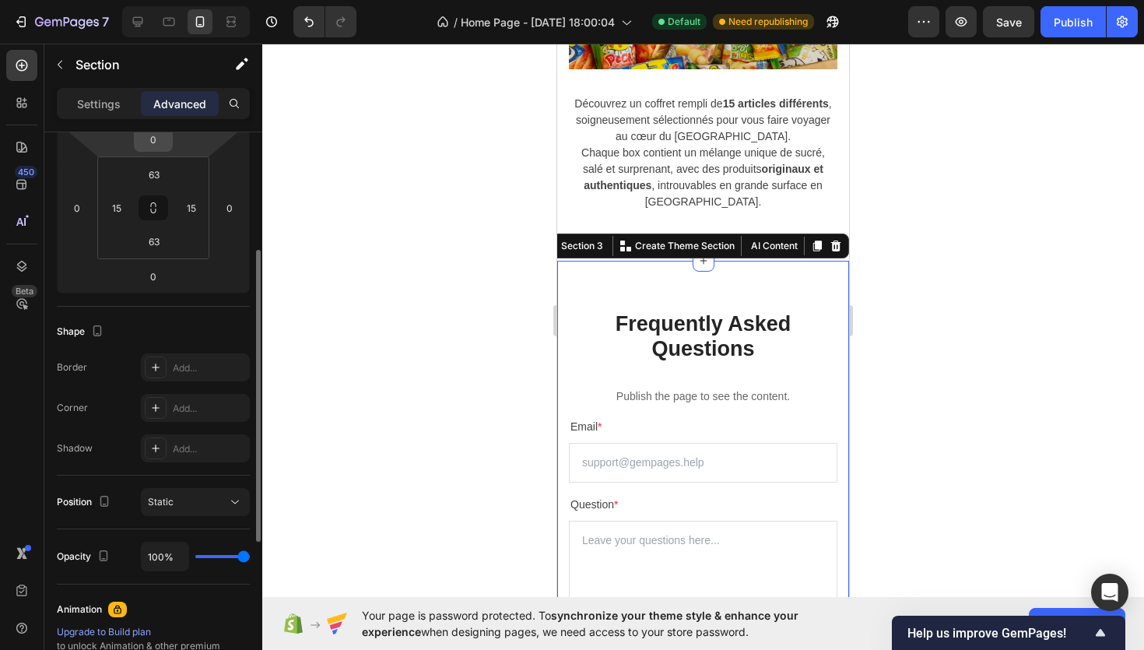
click at [155, 142] on input "0" at bounding box center [153, 139] width 31 height 23
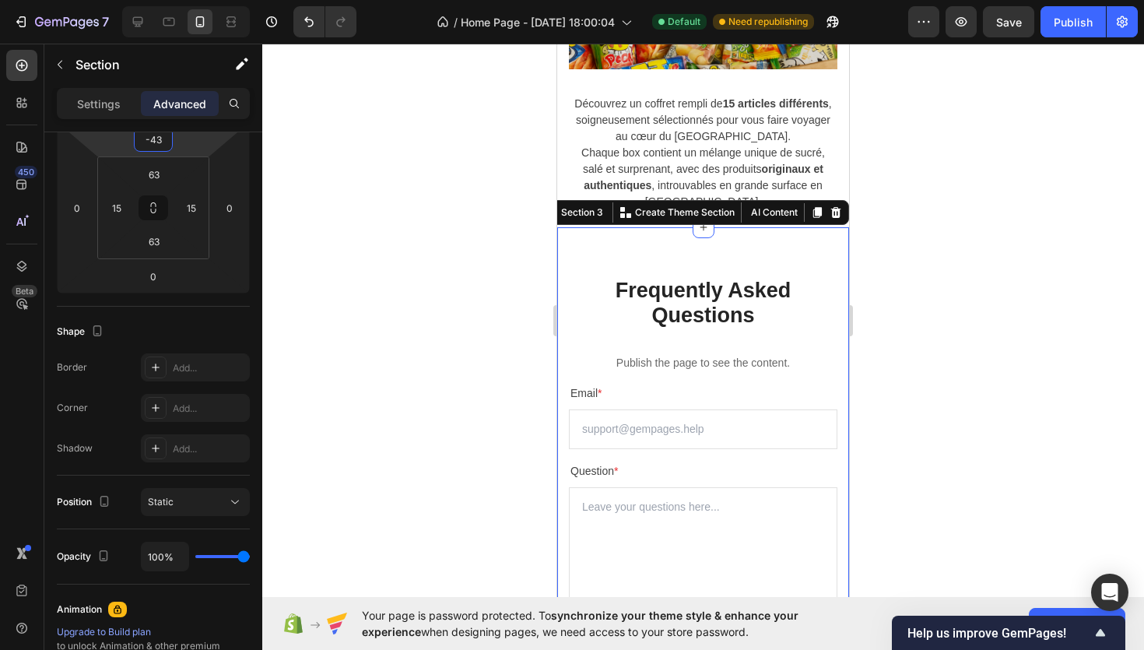
type input "-43"
click at [427, 240] on div at bounding box center [703, 347] width 882 height 606
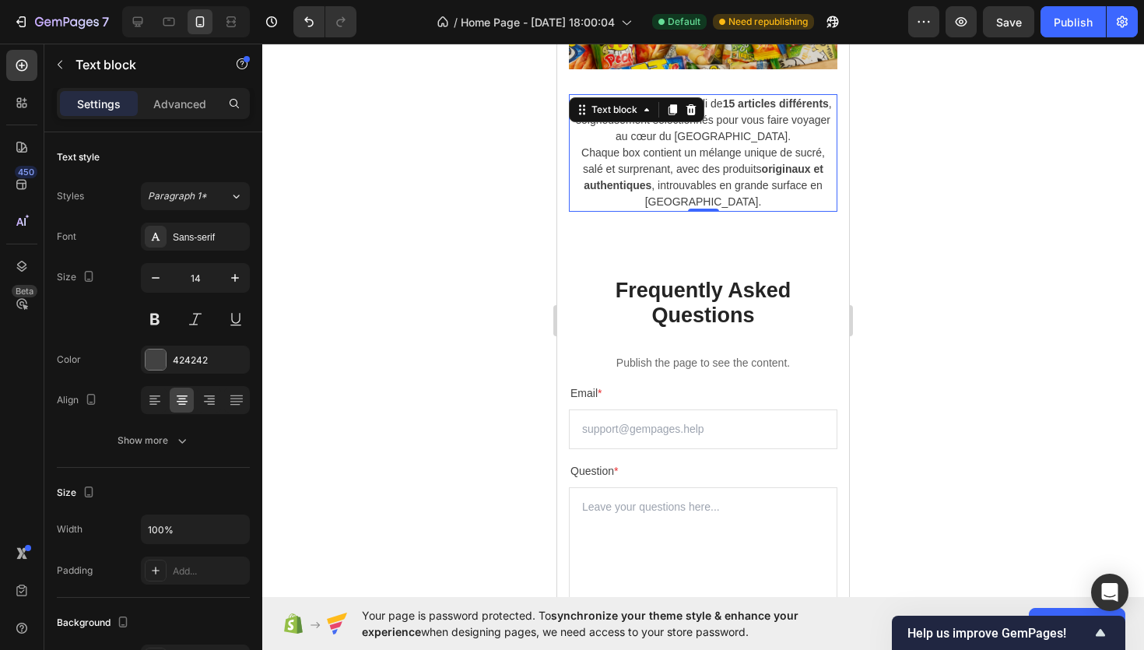
click at [687, 170] on p "Chaque box contient un mélange unique de sucré, salé et surprenant, avec des pr…" at bounding box center [703, 177] width 265 height 65
click at [504, 310] on div at bounding box center [703, 347] width 882 height 606
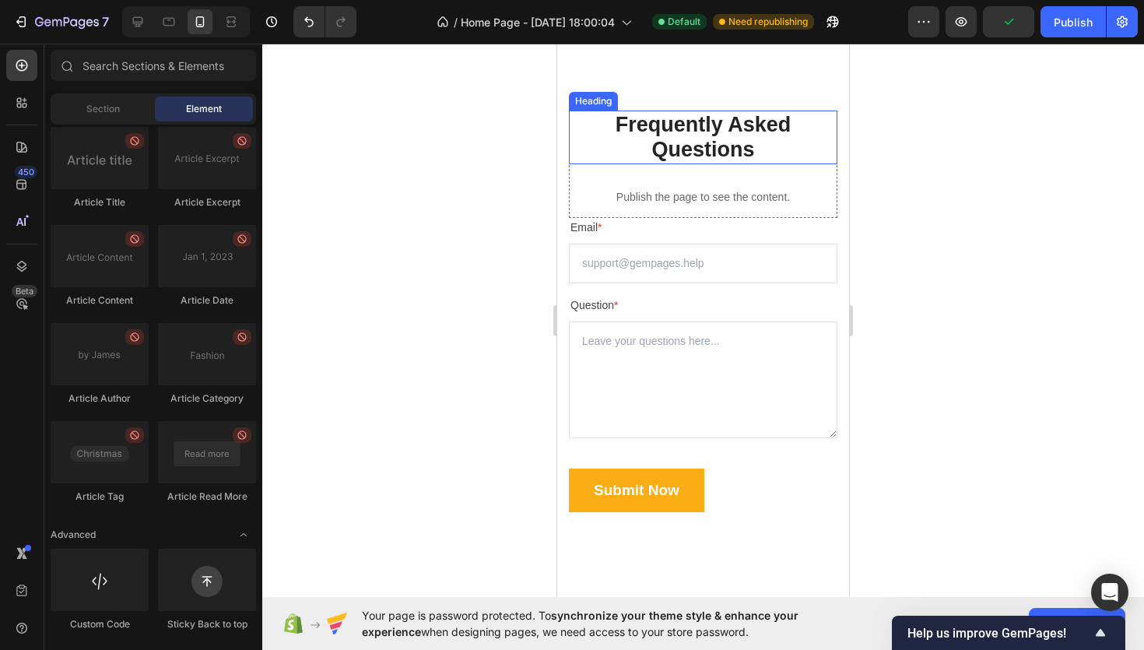
scroll to position [1234, 0]
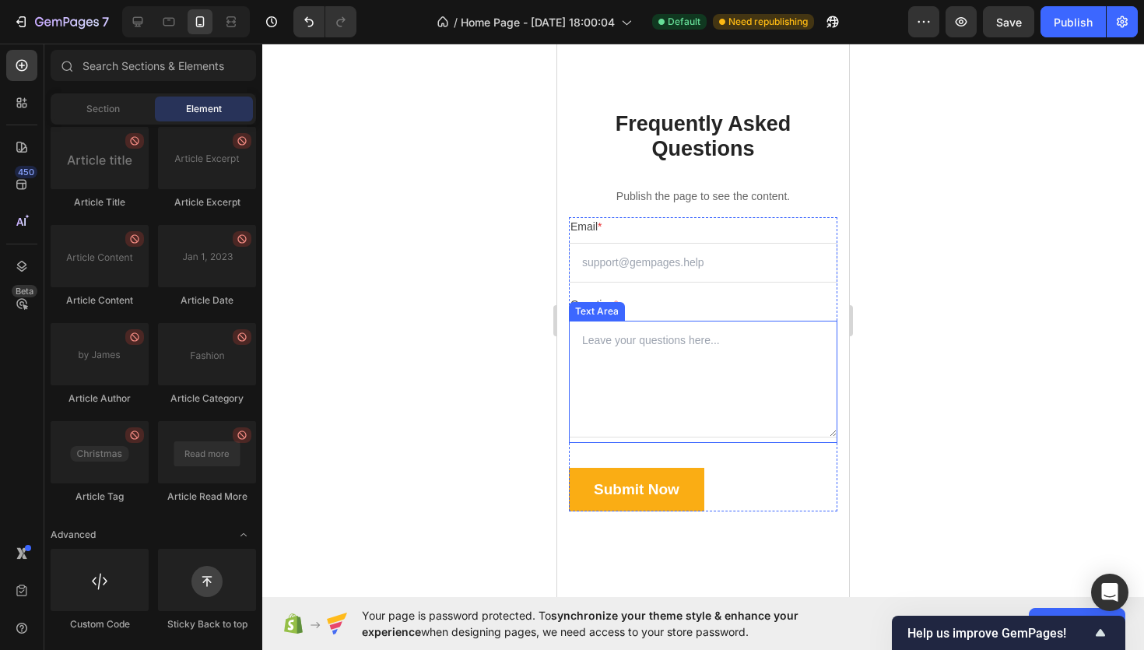
click at [633, 351] on textarea at bounding box center [703, 379] width 269 height 117
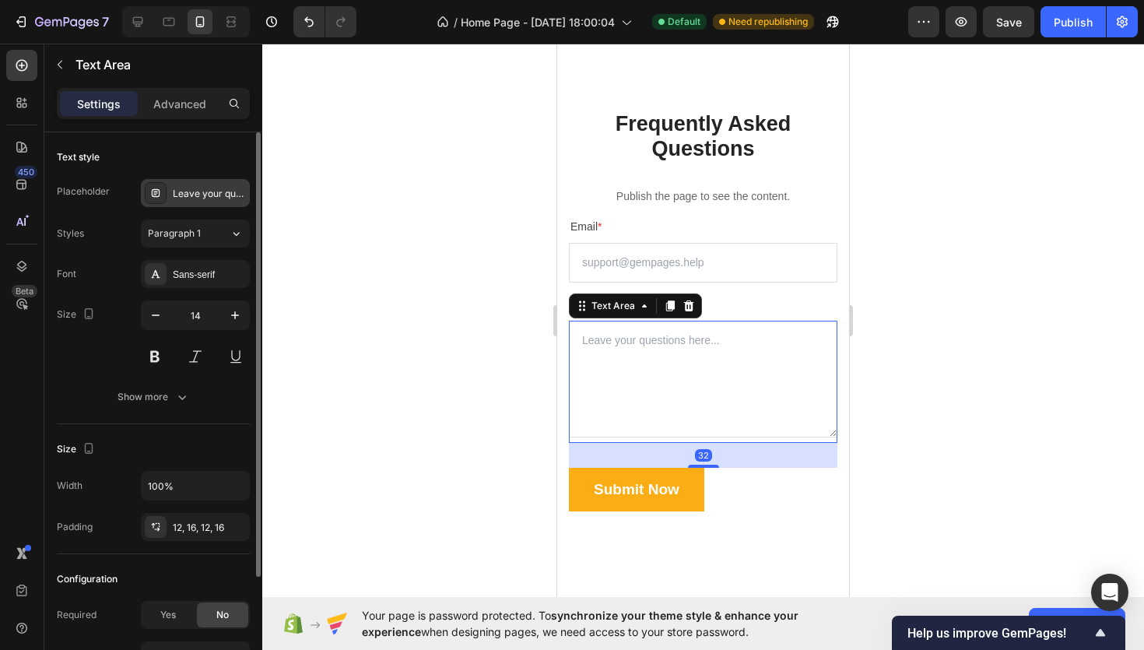
click at [208, 197] on div "Leave your questions here..." at bounding box center [209, 194] width 73 height 14
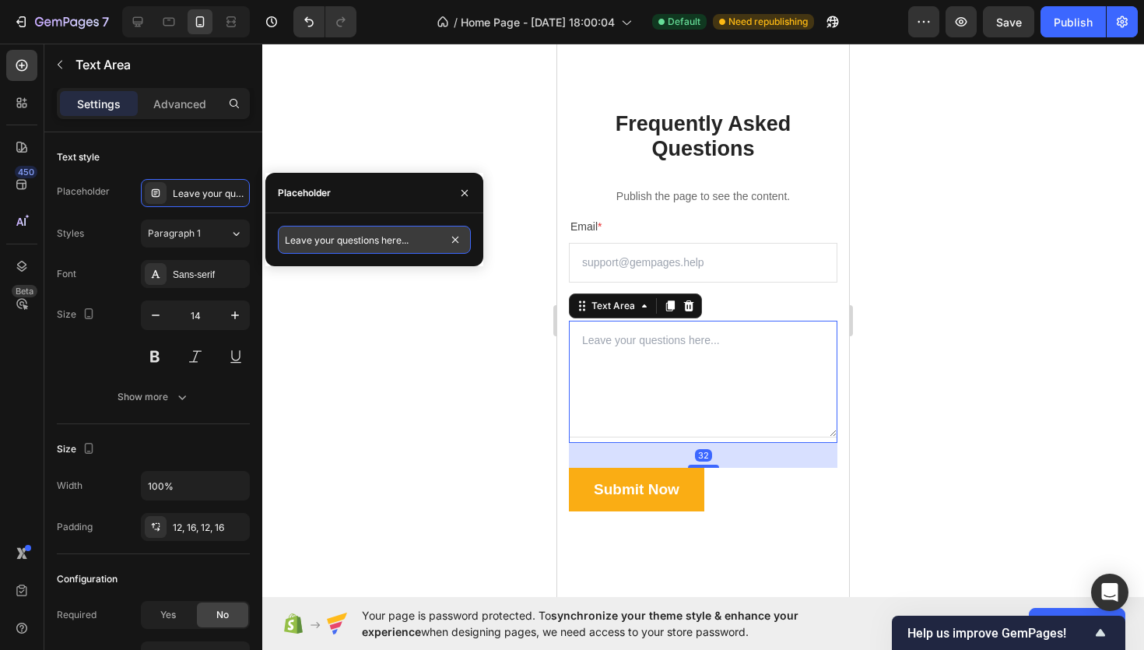
click at [335, 233] on input "Leave your questions here..." at bounding box center [374, 240] width 193 height 28
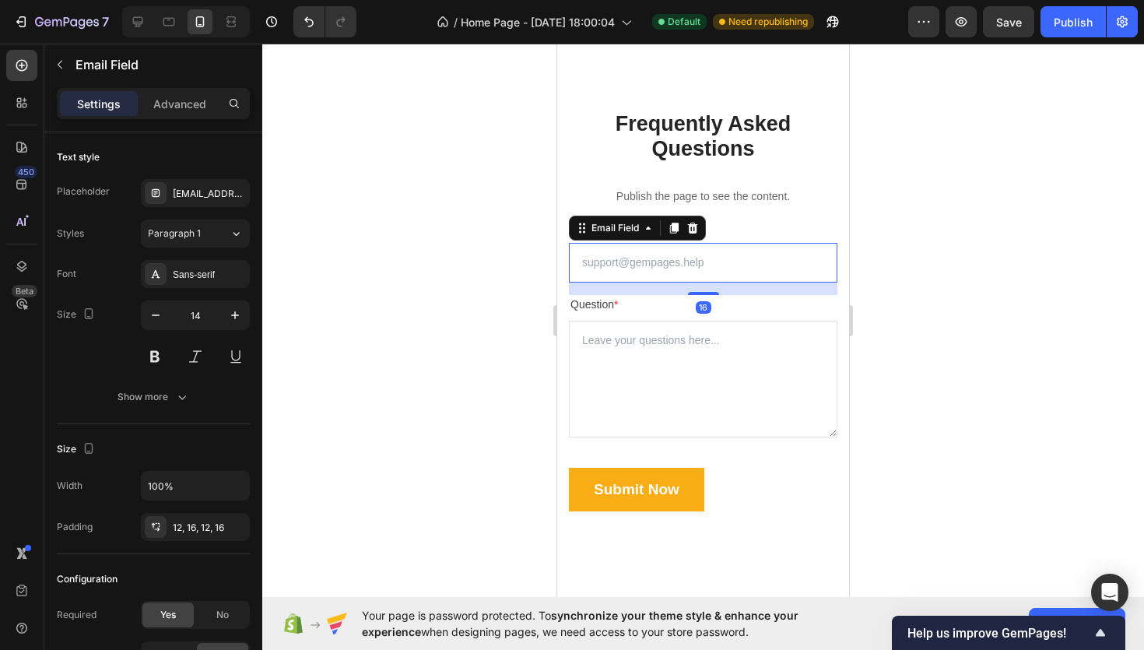
click at [641, 270] on input "email" at bounding box center [703, 263] width 269 height 40
click at [648, 261] on input "email" at bounding box center [703, 263] width 269 height 40
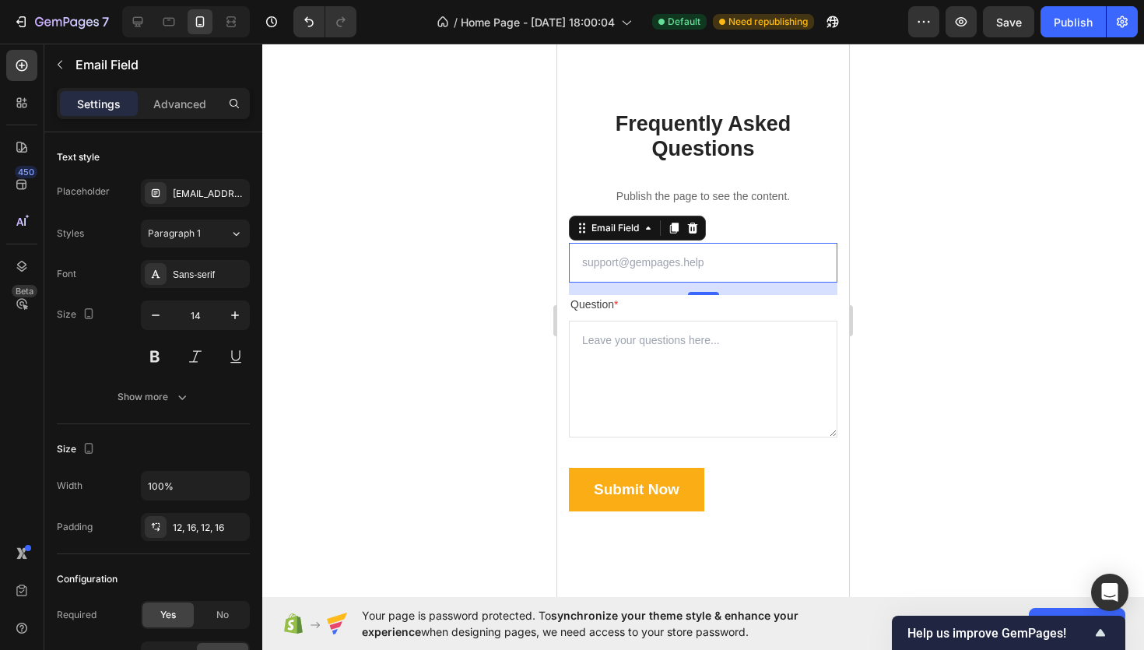
click at [648, 261] on input "email" at bounding box center [703, 263] width 269 height 40
click at [191, 191] on div "[EMAIL_ADDRESS][DOMAIN_NAME]" at bounding box center [209, 194] width 73 height 14
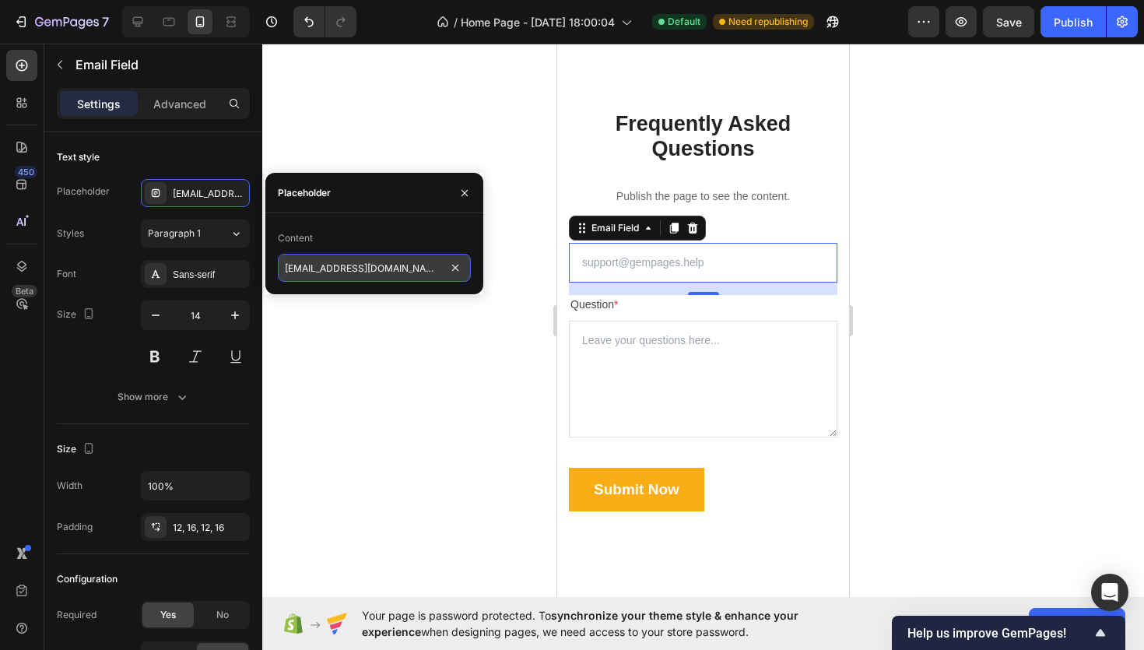
drag, startPoint x: 374, startPoint y: 269, endPoint x: 335, endPoint y: 269, distance: 38.1
click at [335, 269] on input "[EMAIL_ADDRESS][DOMAIN_NAME]" at bounding box center [374, 268] width 193 height 28
drag, startPoint x: 331, startPoint y: 269, endPoint x: 374, endPoint y: 269, distance: 43.6
click at [374, 269] on input "[EMAIL_ADDRESS][DOMAIN_NAME]" at bounding box center [374, 268] width 193 height 28
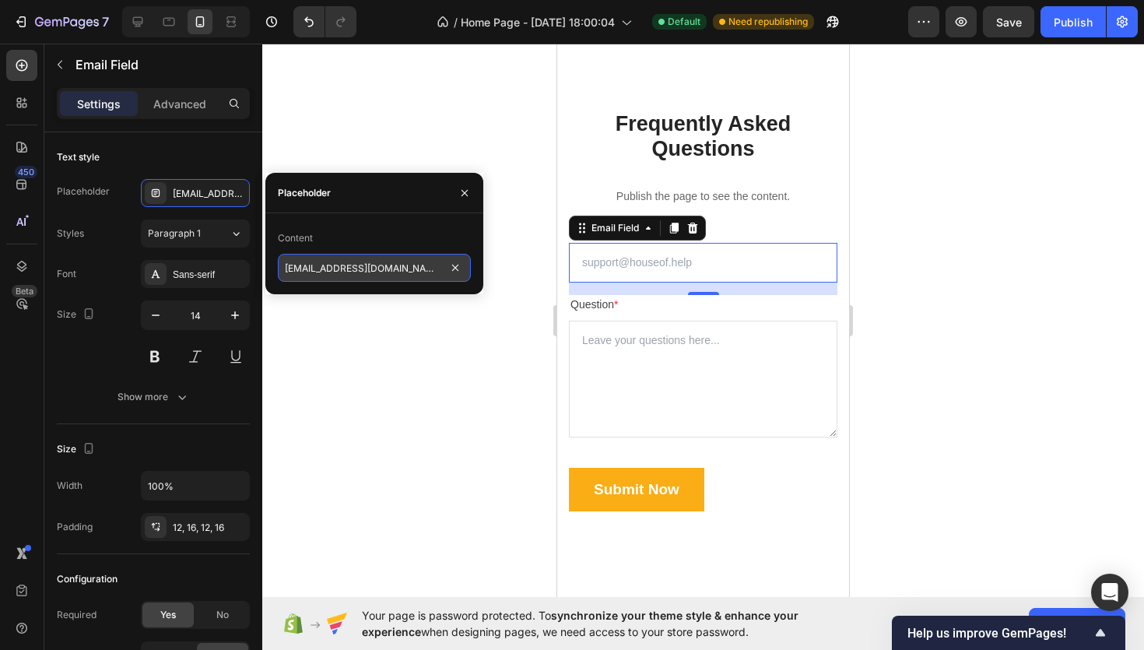
type input "[EMAIL_ADDRESS][DOMAIN_NAME]"
click at [409, 398] on div at bounding box center [703, 347] width 882 height 606
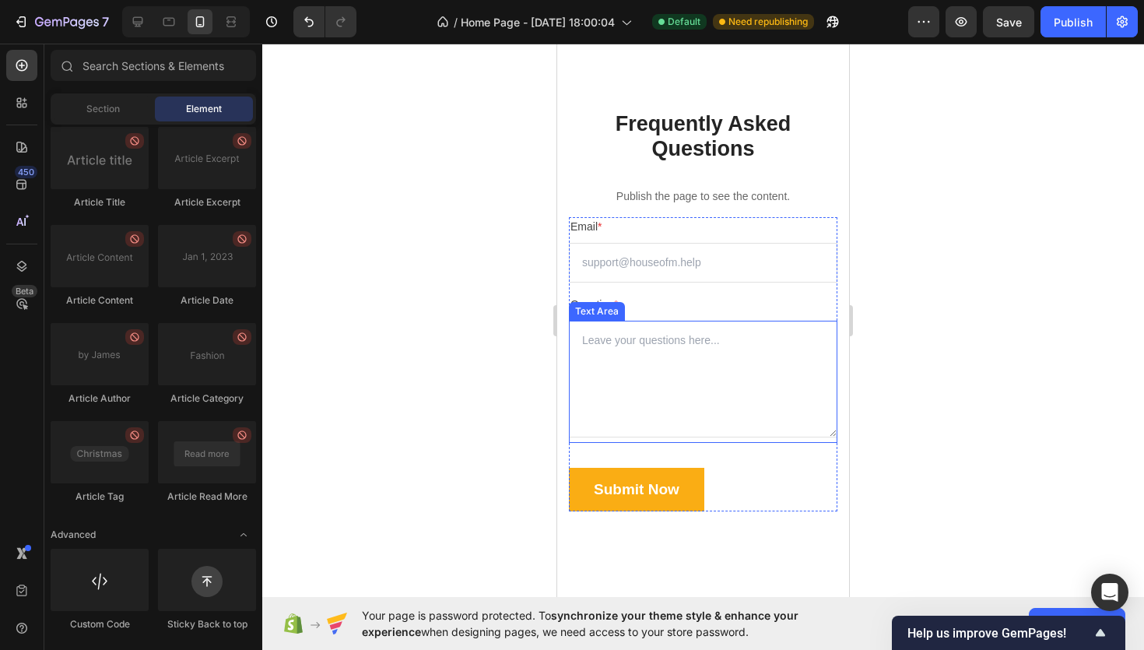
click at [685, 344] on textarea at bounding box center [703, 379] width 269 height 117
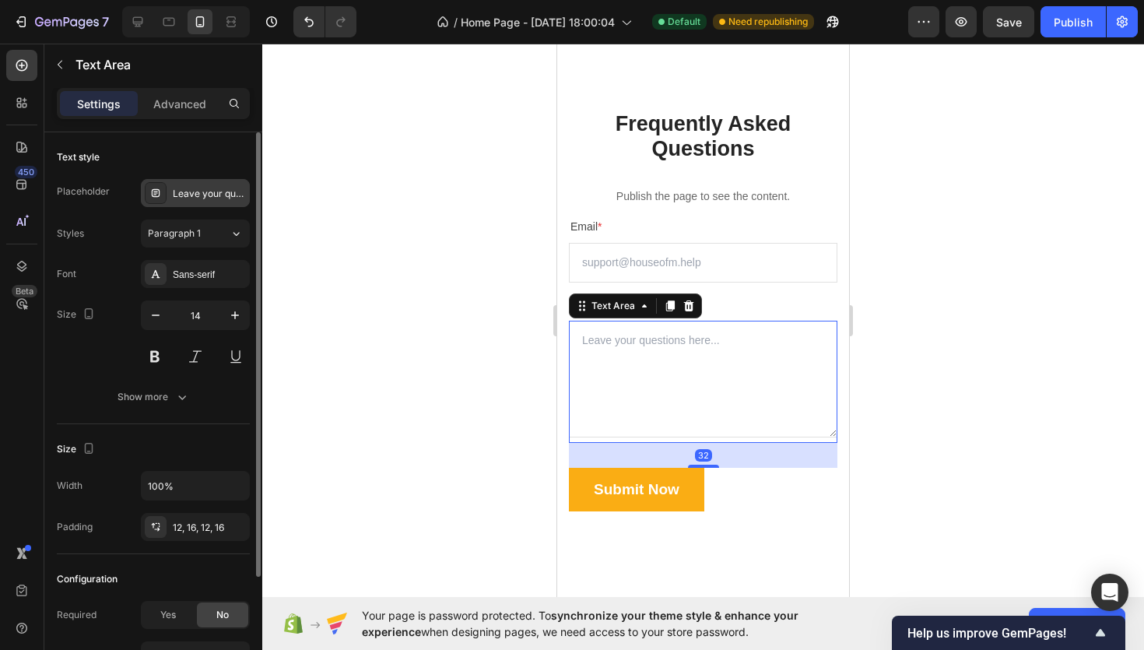
click at [202, 194] on div "Leave your questions here..." at bounding box center [209, 194] width 73 height 14
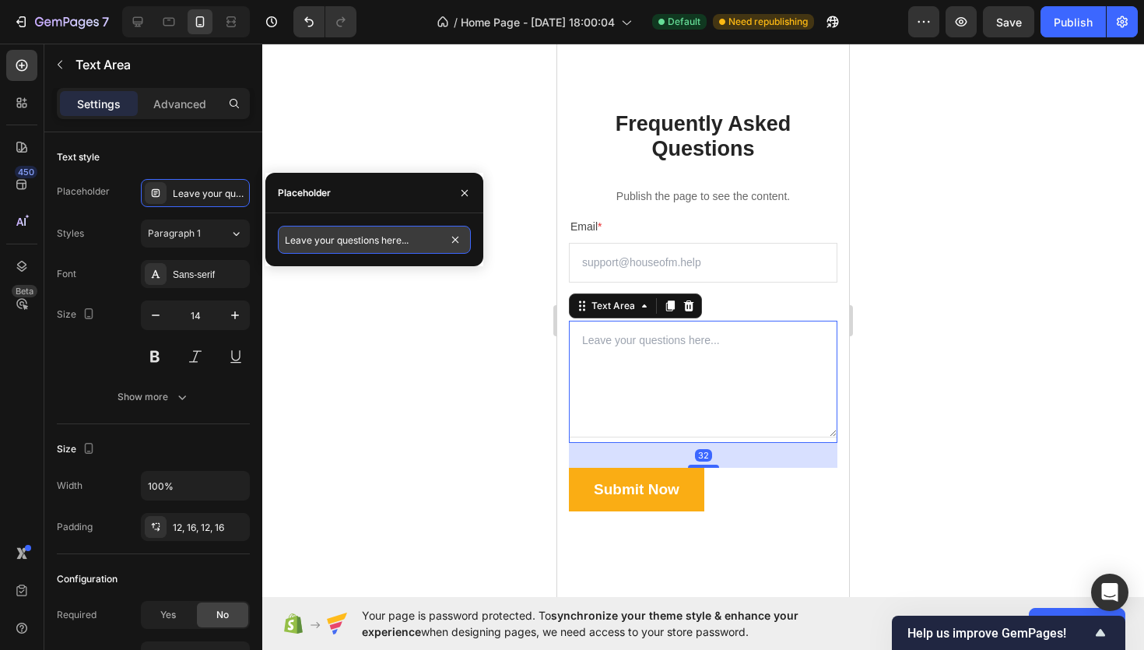
click at [367, 238] on input "Leave your questions here..." at bounding box center [374, 240] width 193 height 28
paste input "aissez vos questions ici…"
type input "Laissez vos questions ici…"
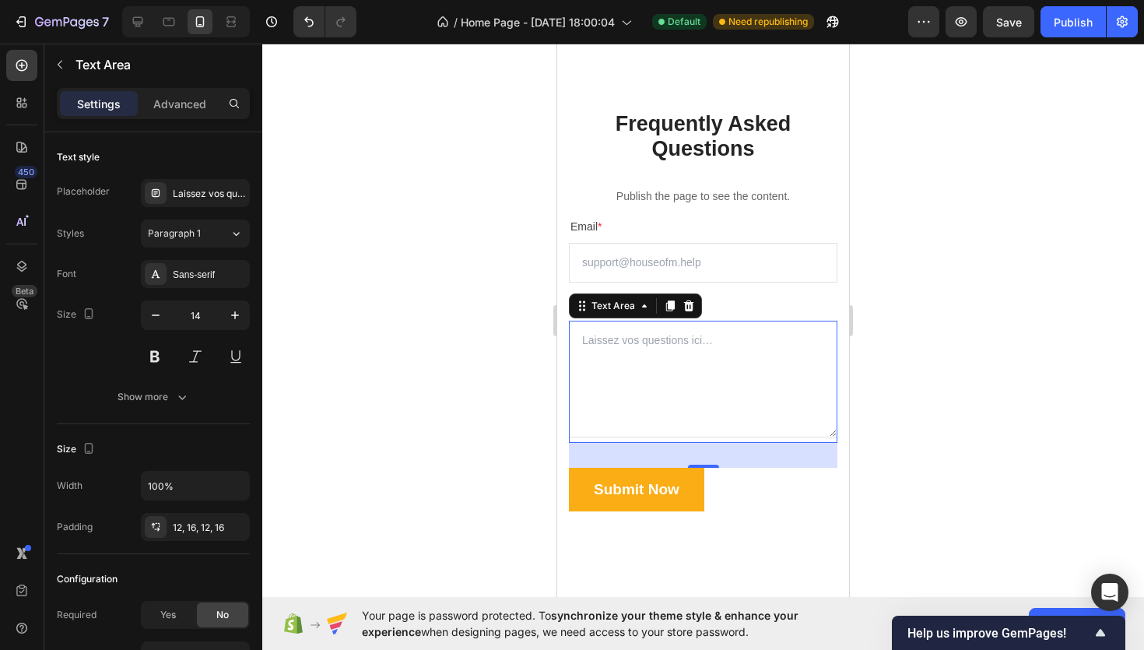
click at [409, 337] on div at bounding box center [703, 347] width 882 height 606
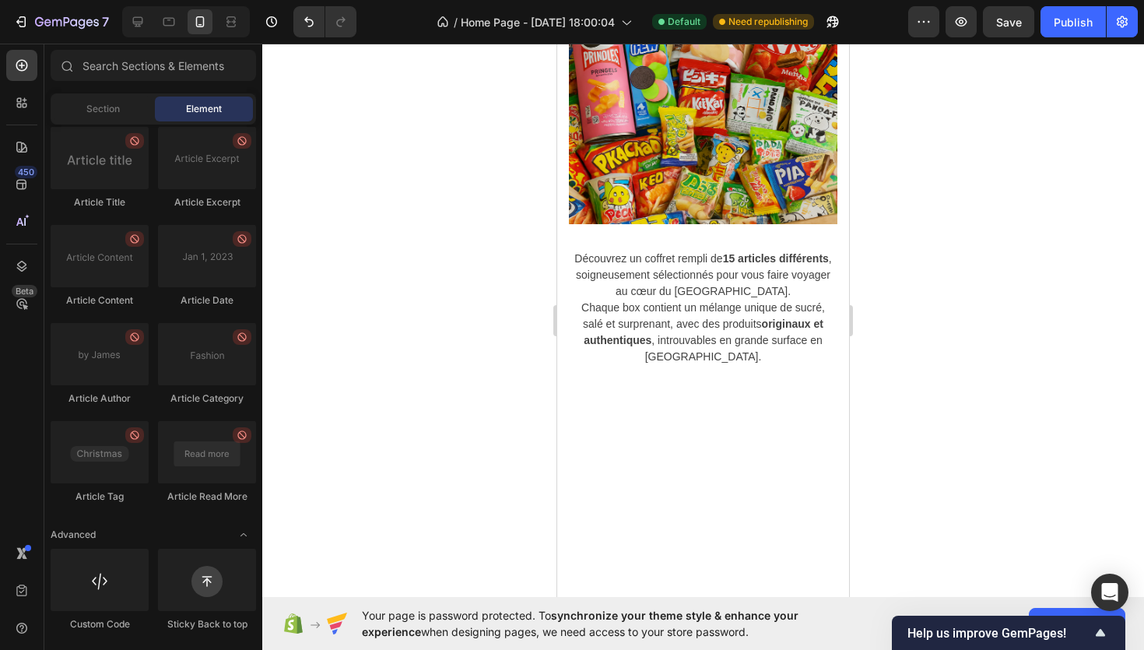
scroll to position [1104, 0]
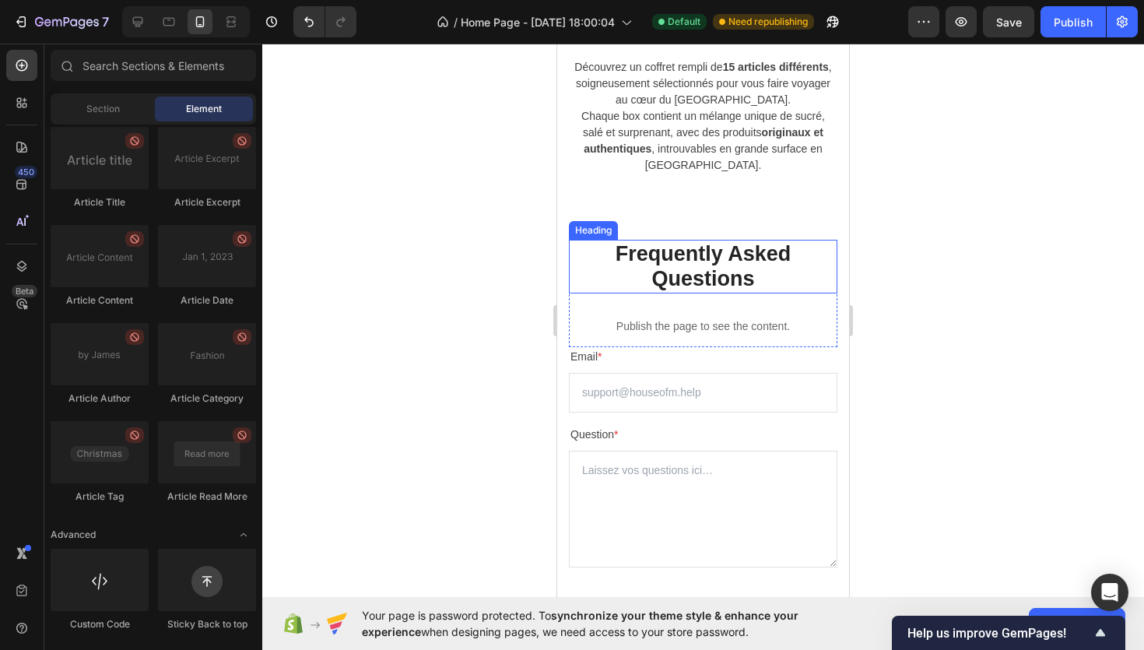
click at [774, 279] on h2 "Frequently Asked Questions" at bounding box center [703, 267] width 269 height 54
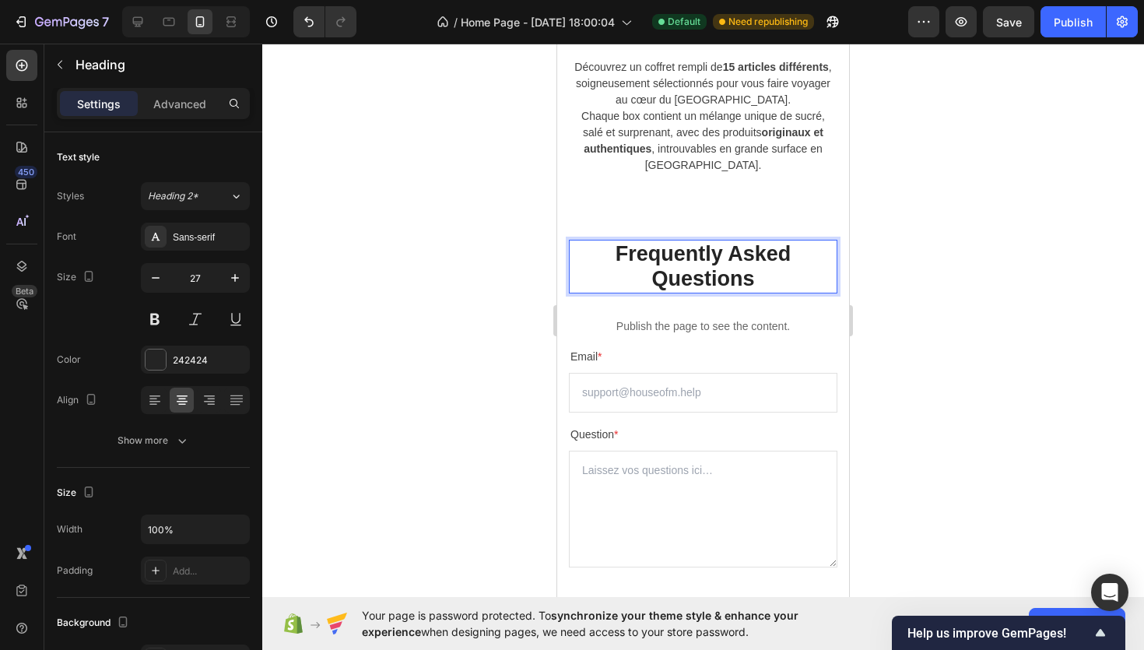
click at [774, 279] on h2 "Frequently Asked Questions" at bounding box center [703, 267] width 269 height 54
click at [774, 279] on p "Frequently Asked Questions" at bounding box center [703, 266] width 265 height 51
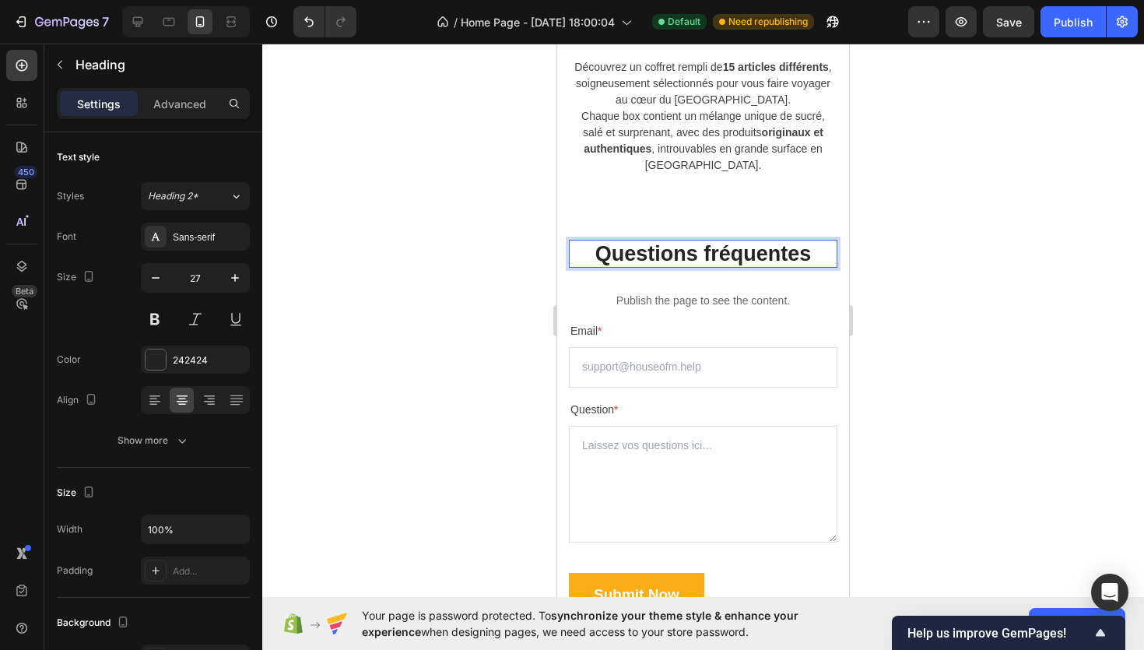
click at [1007, 246] on div at bounding box center [703, 347] width 882 height 606
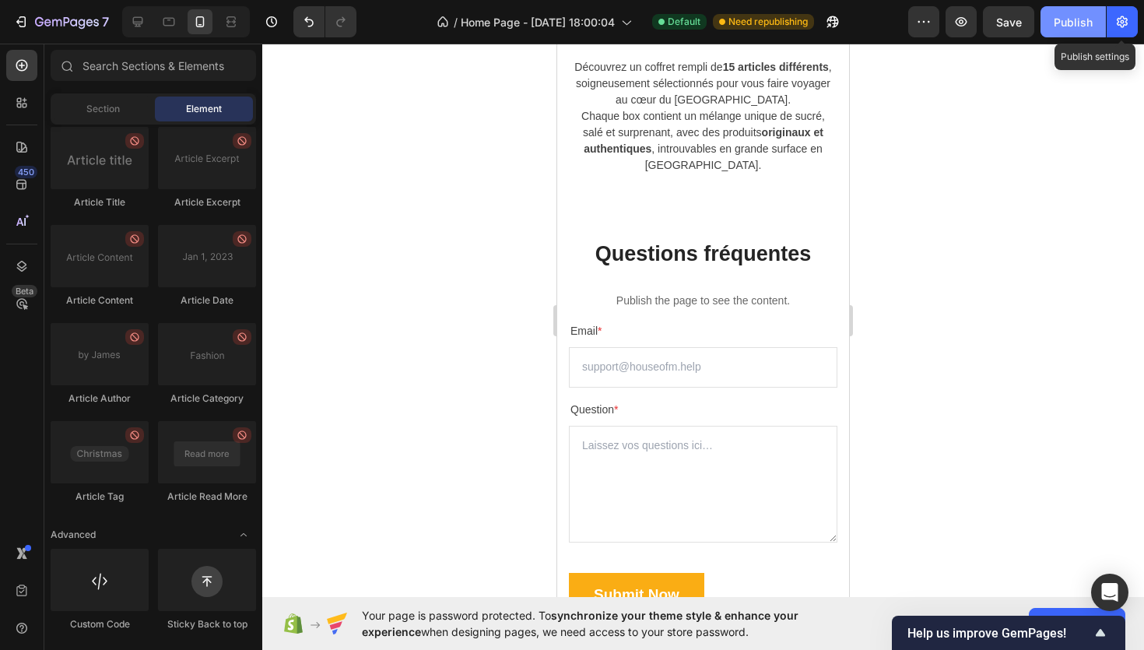
click at [1085, 21] on div "Publish" at bounding box center [1073, 22] width 39 height 16
click at [1088, 21] on button "Publish" at bounding box center [1073, 21] width 65 height 31
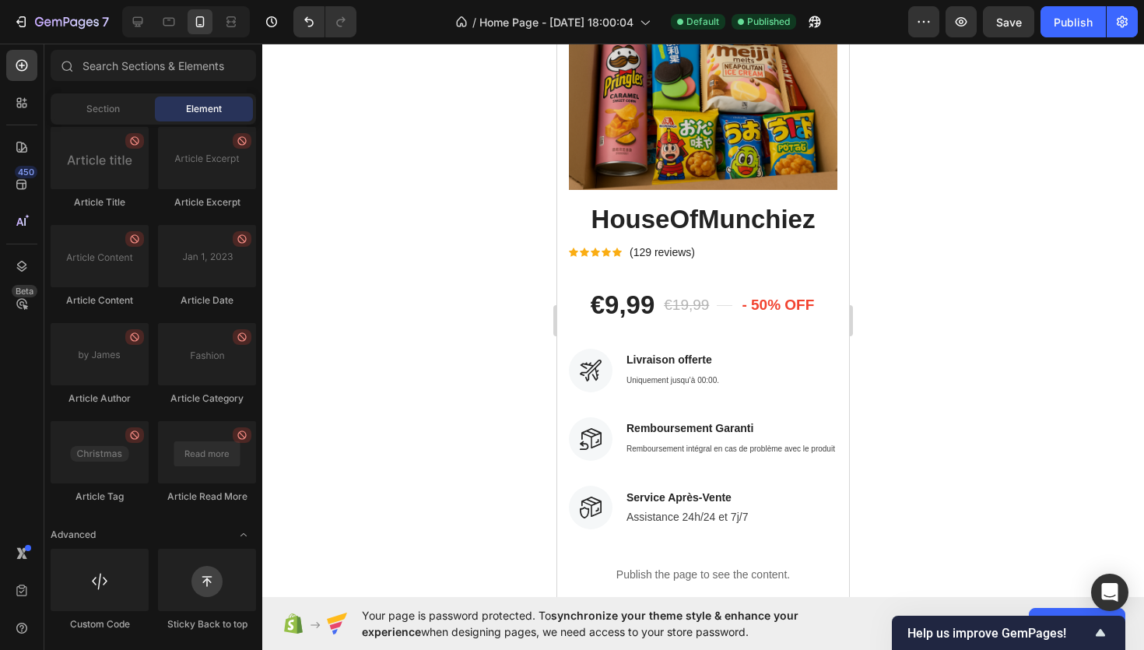
scroll to position [0, 0]
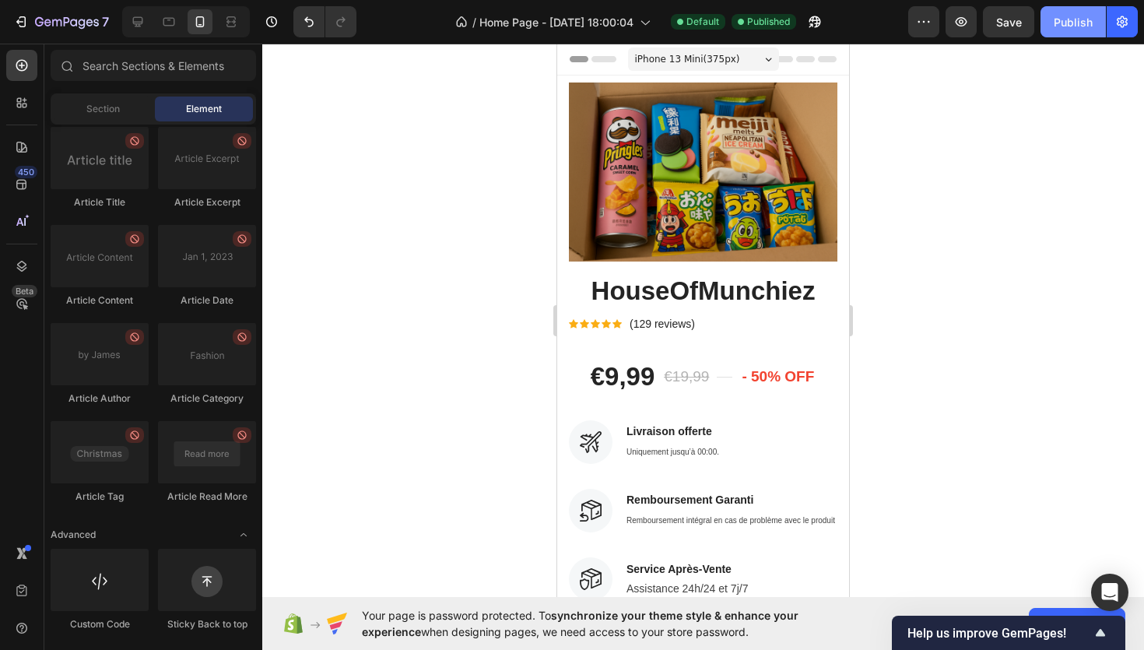
click at [1087, 15] on div "Publish" at bounding box center [1073, 22] width 39 height 16
click at [476, 447] on div at bounding box center [703, 347] width 882 height 606
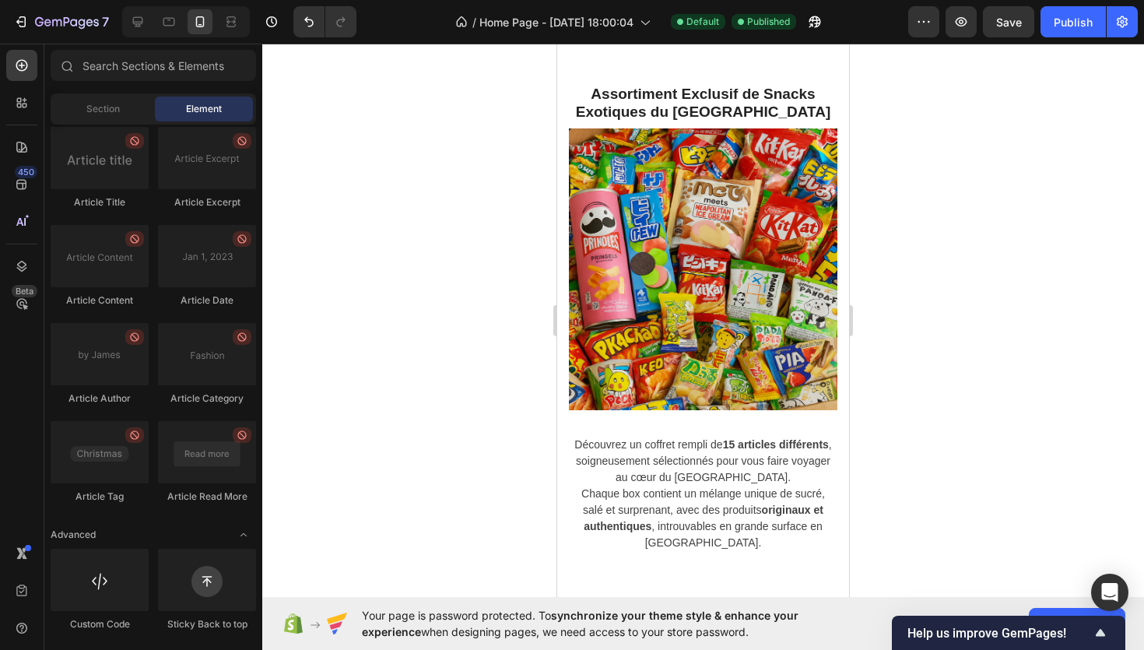
scroll to position [834, 0]
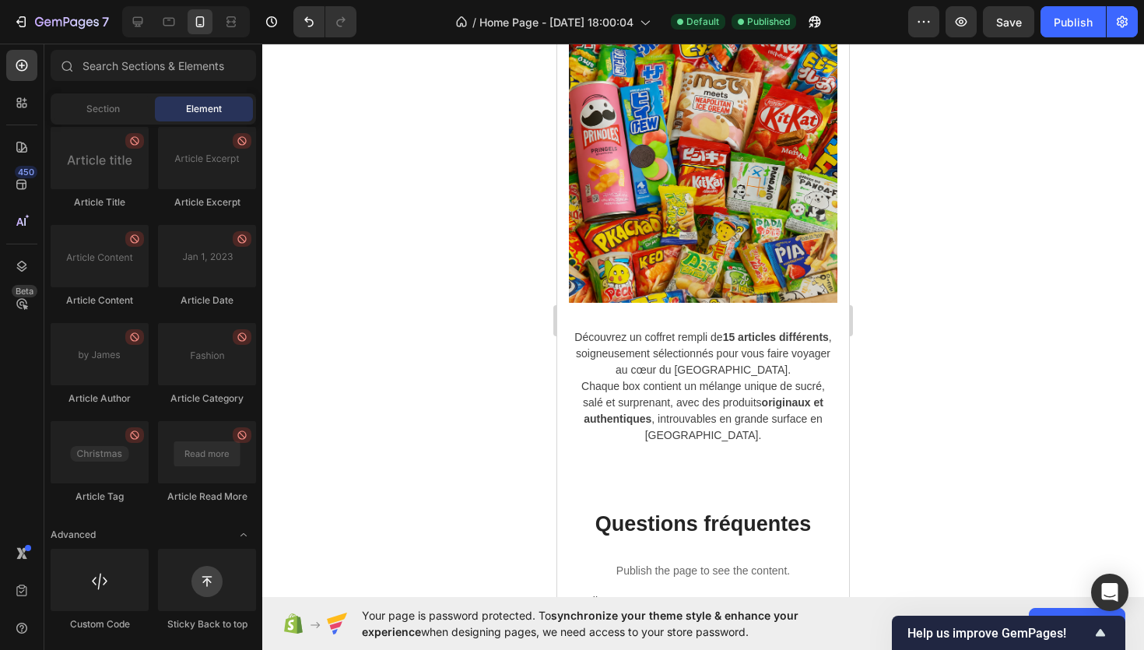
click at [347, 384] on div at bounding box center [703, 347] width 882 height 606
click at [480, 321] on div at bounding box center [703, 347] width 882 height 606
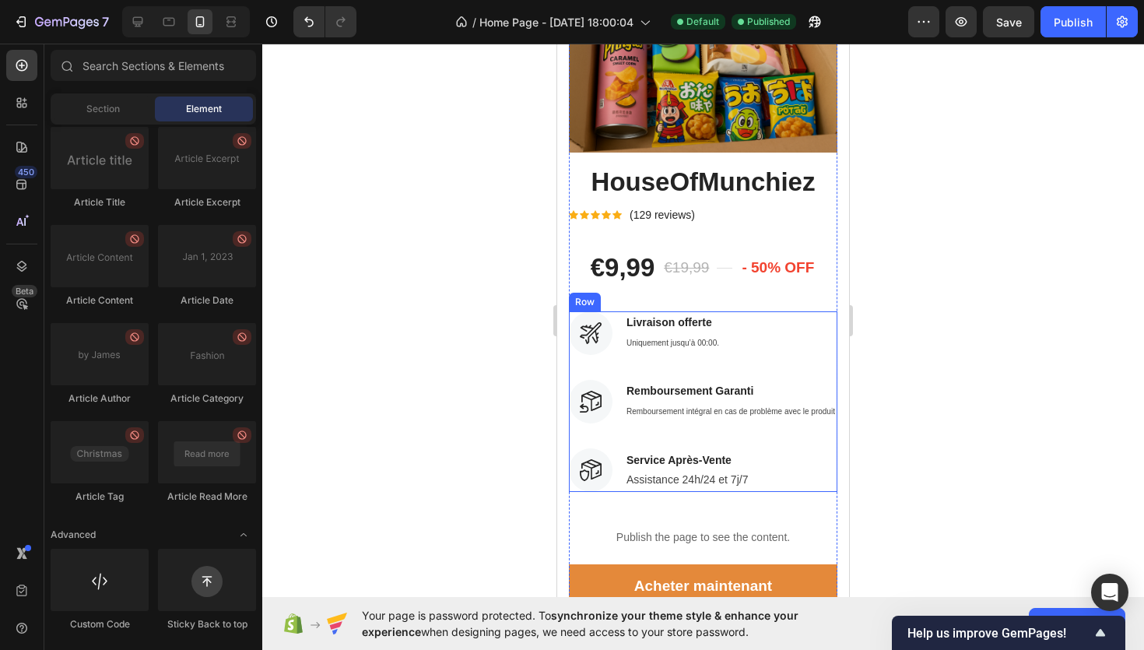
scroll to position [0, 0]
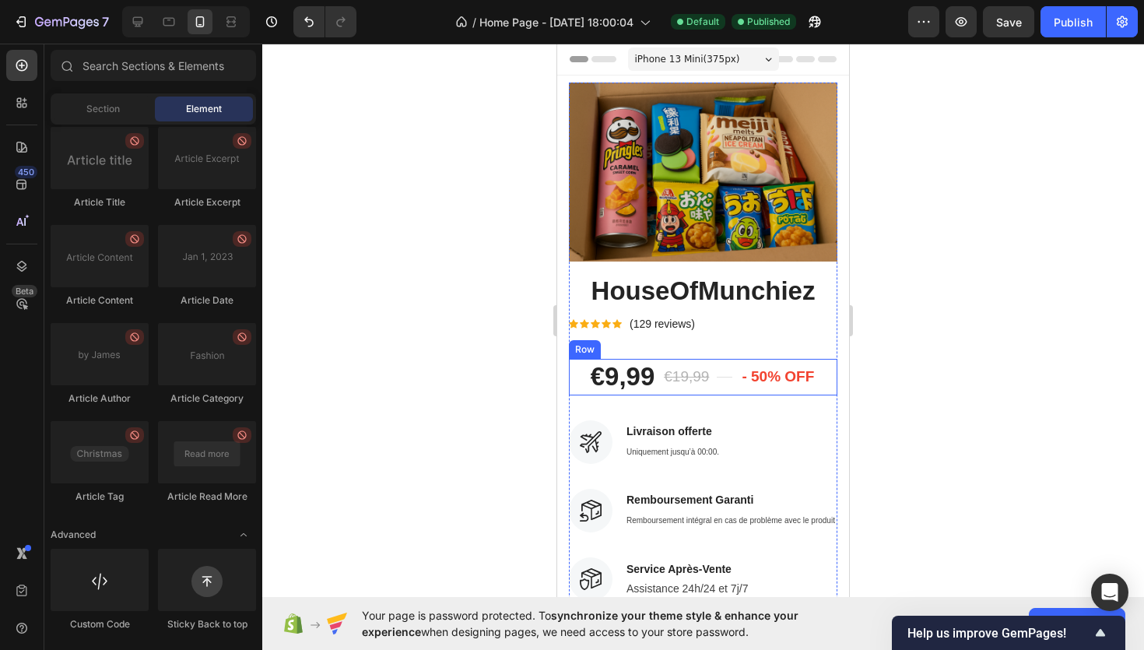
click at [465, 375] on div at bounding box center [703, 347] width 882 height 606
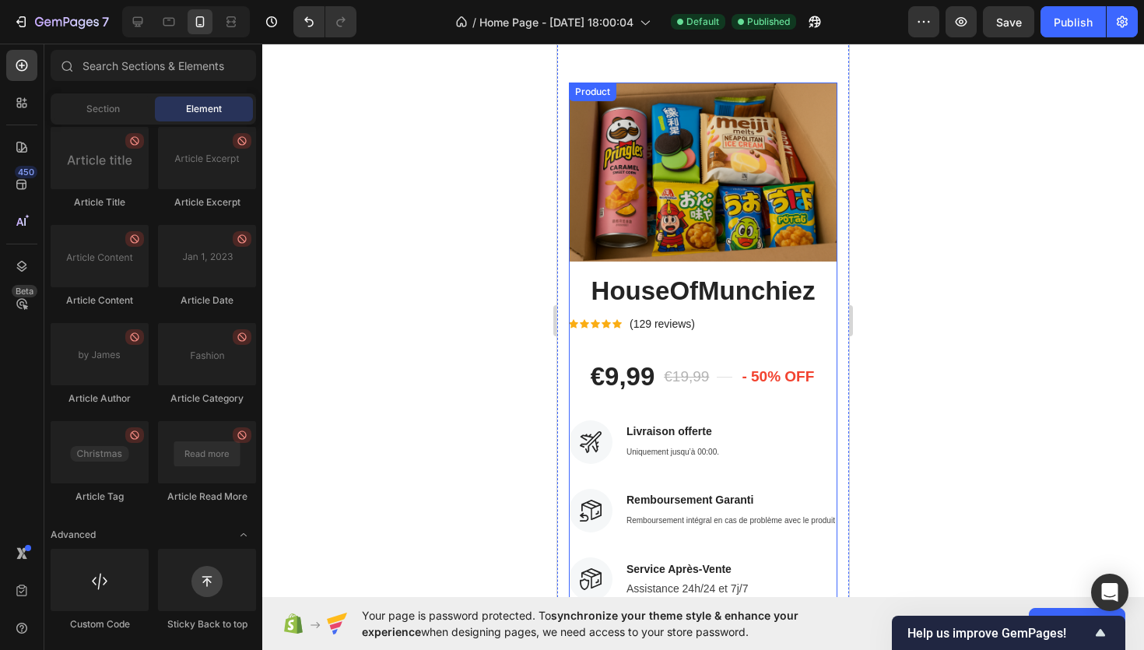
click at [521, 401] on div at bounding box center [703, 347] width 882 height 606
click at [718, 290] on h2 "HouseOfMunchiez" at bounding box center [703, 291] width 269 height 34
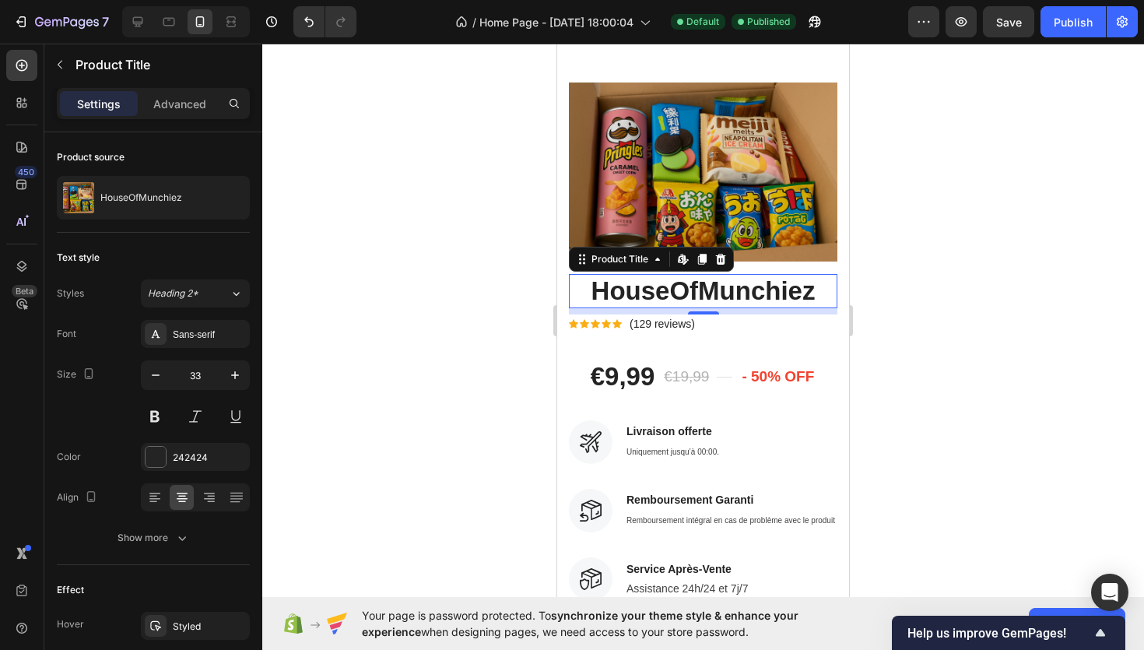
click at [676, 286] on h2 "HouseOfMunchiez" at bounding box center [703, 291] width 269 height 34
click at [726, 260] on icon at bounding box center [720, 259] width 12 height 12
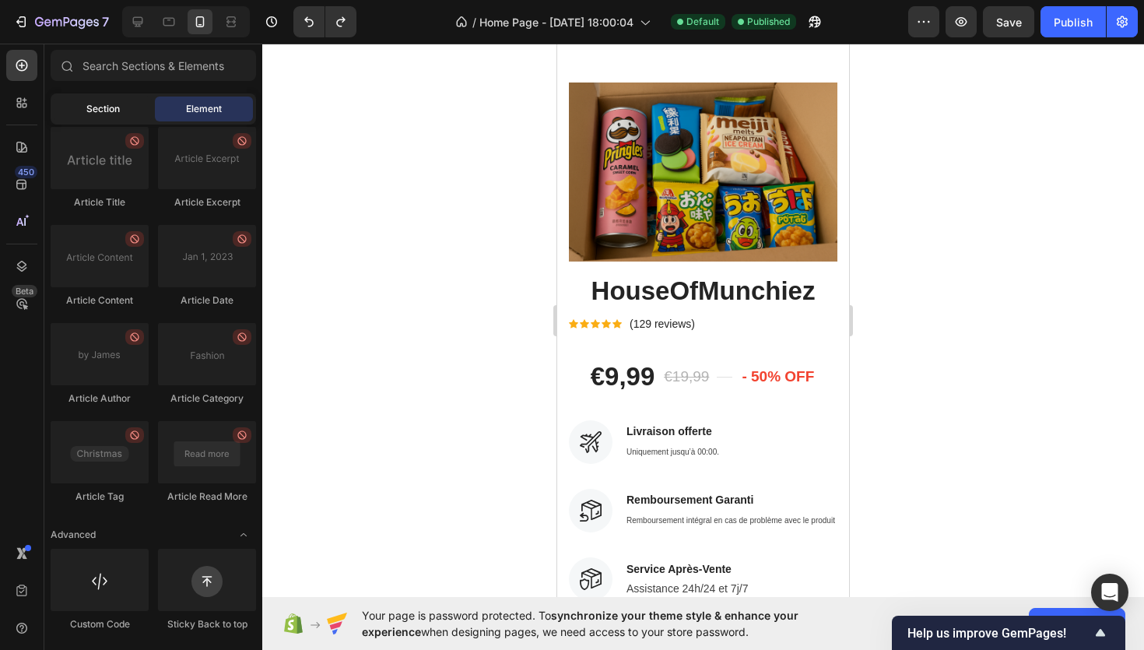
click at [117, 109] on span "Section" at bounding box center [102, 109] width 33 height 14
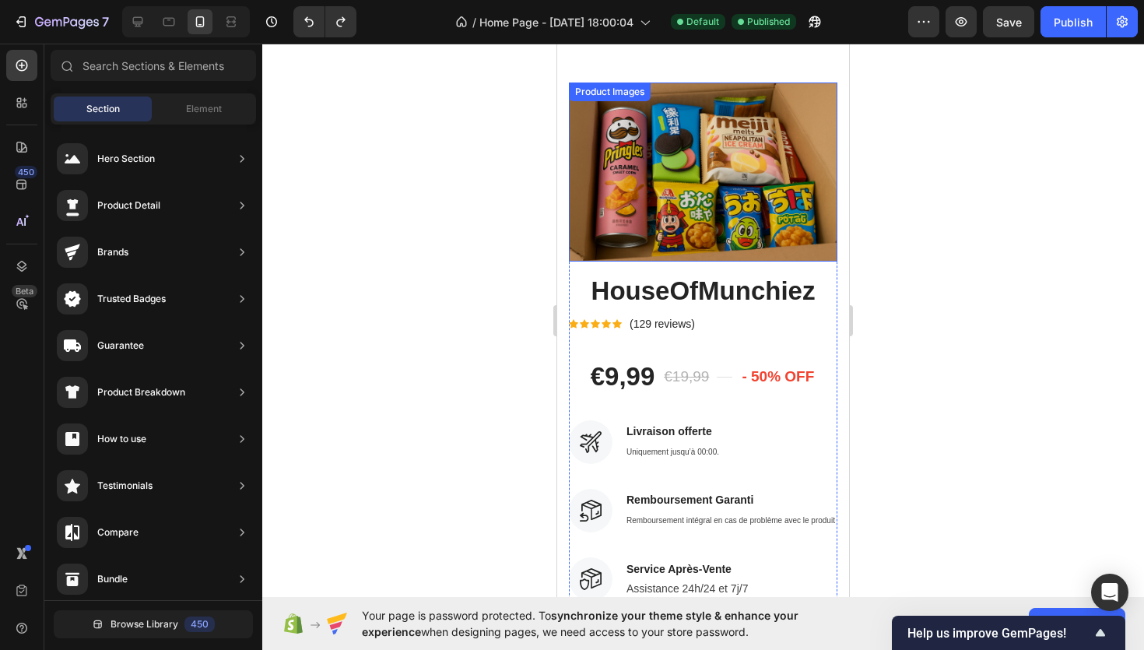
click at [630, 156] on img at bounding box center [703, 172] width 269 height 179
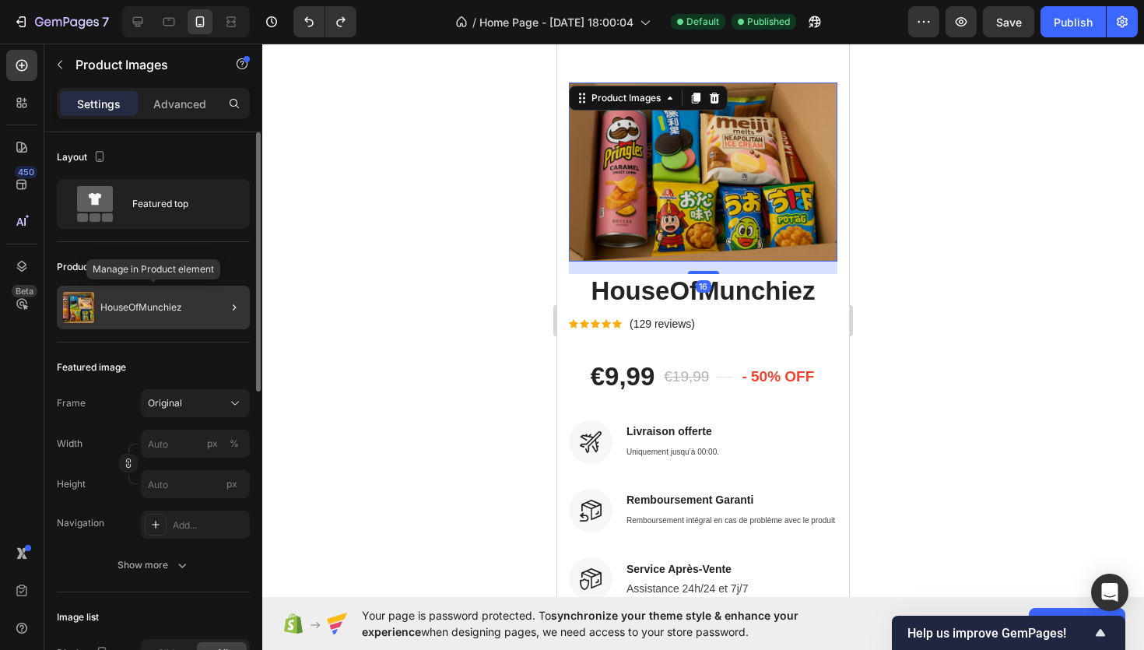
click at [167, 313] on div "HouseOfMunchiez" at bounding box center [153, 308] width 193 height 44
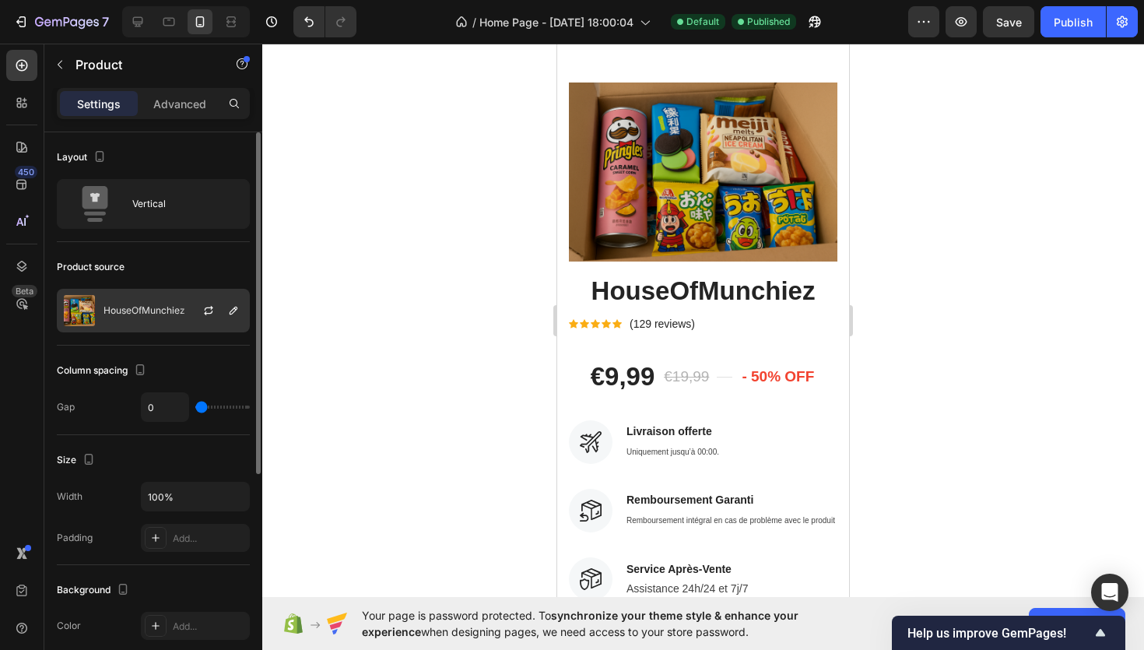
click at [182, 324] on div at bounding box center [215, 311] width 68 height 42
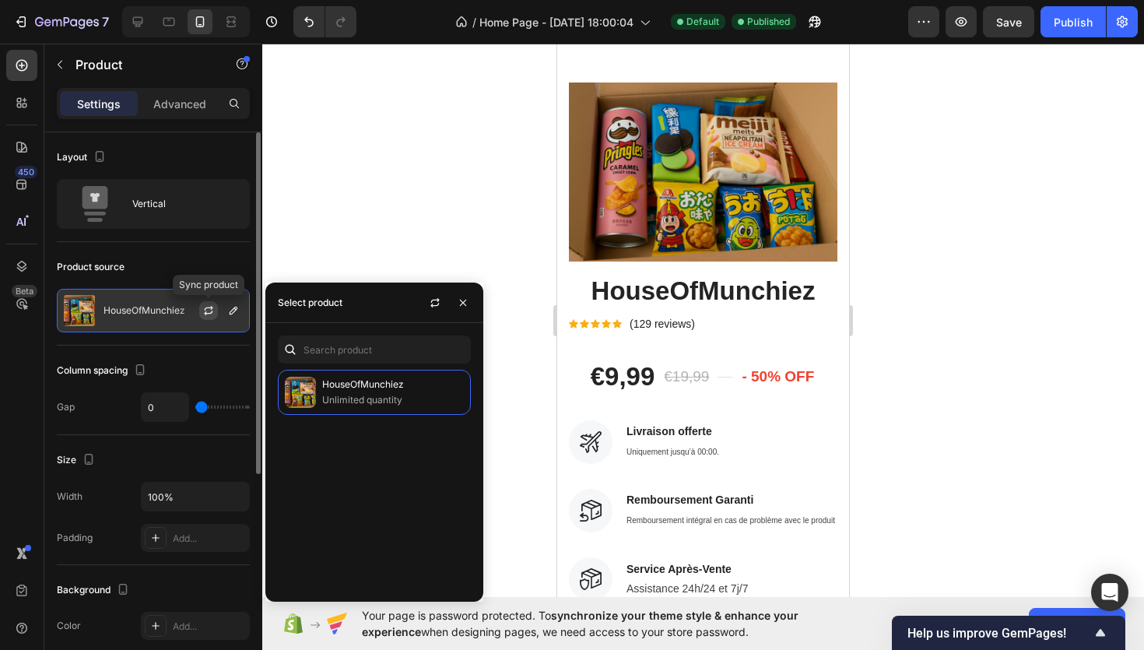
click at [209, 307] on icon "button" at bounding box center [208, 310] width 12 height 12
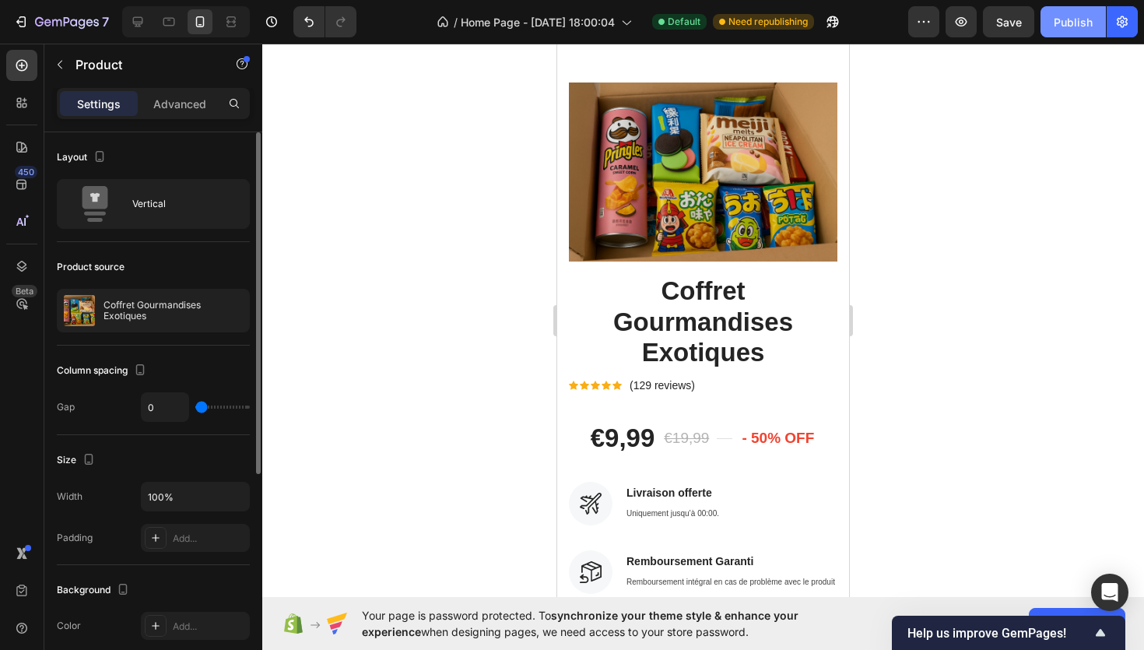
click at [1069, 11] on button "Publish" at bounding box center [1073, 21] width 65 height 31
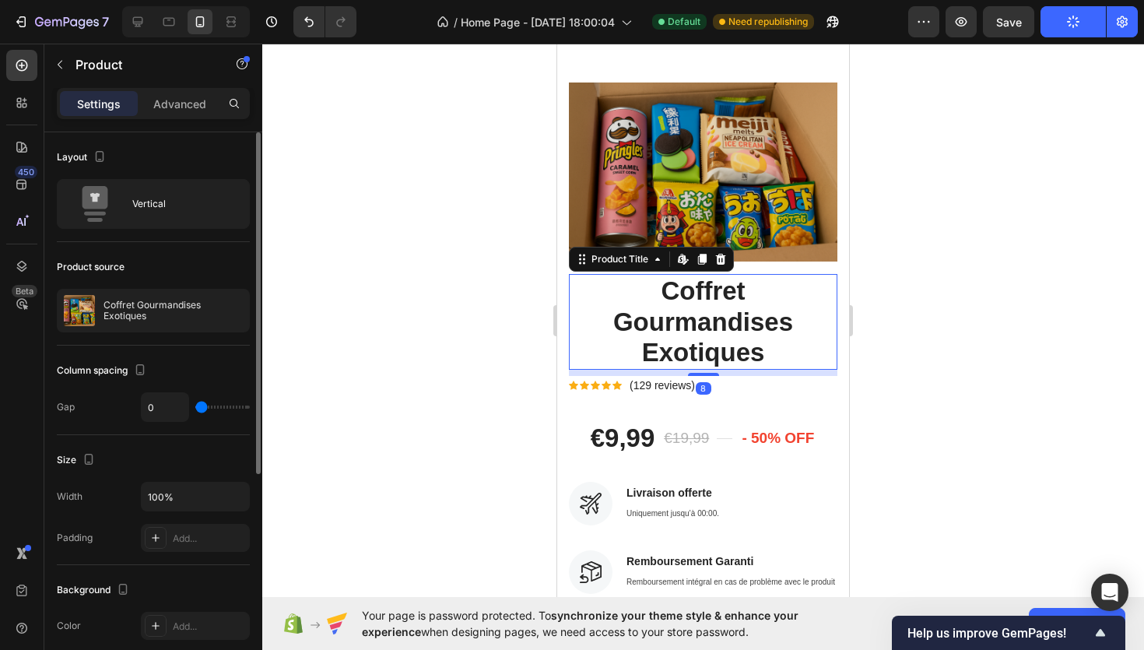
click at [722, 349] on h2 "Coffret Gourmandises Exotiques" at bounding box center [703, 322] width 269 height 96
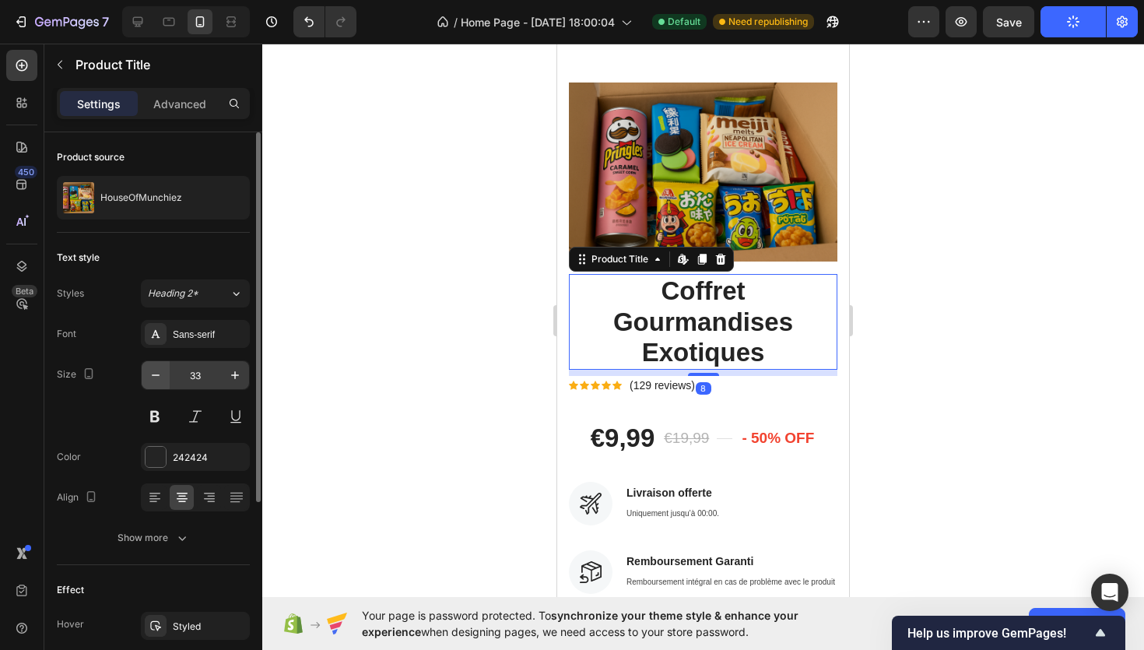
click at [143, 376] on button "button" at bounding box center [156, 375] width 28 height 28
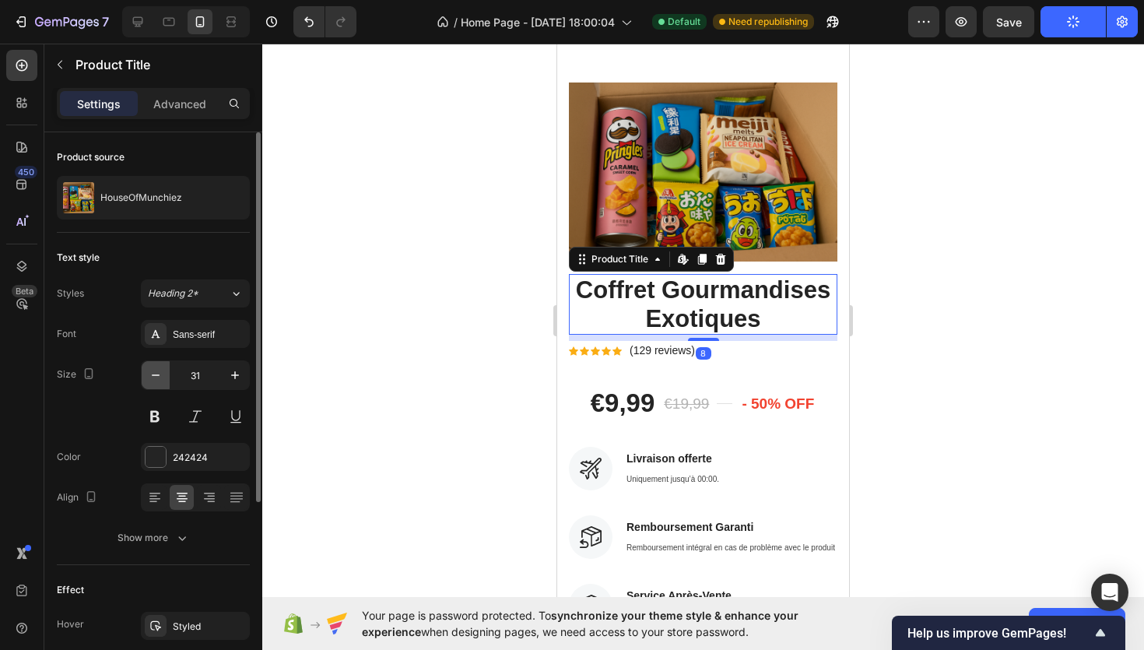
click at [143, 376] on button "button" at bounding box center [156, 375] width 28 height 28
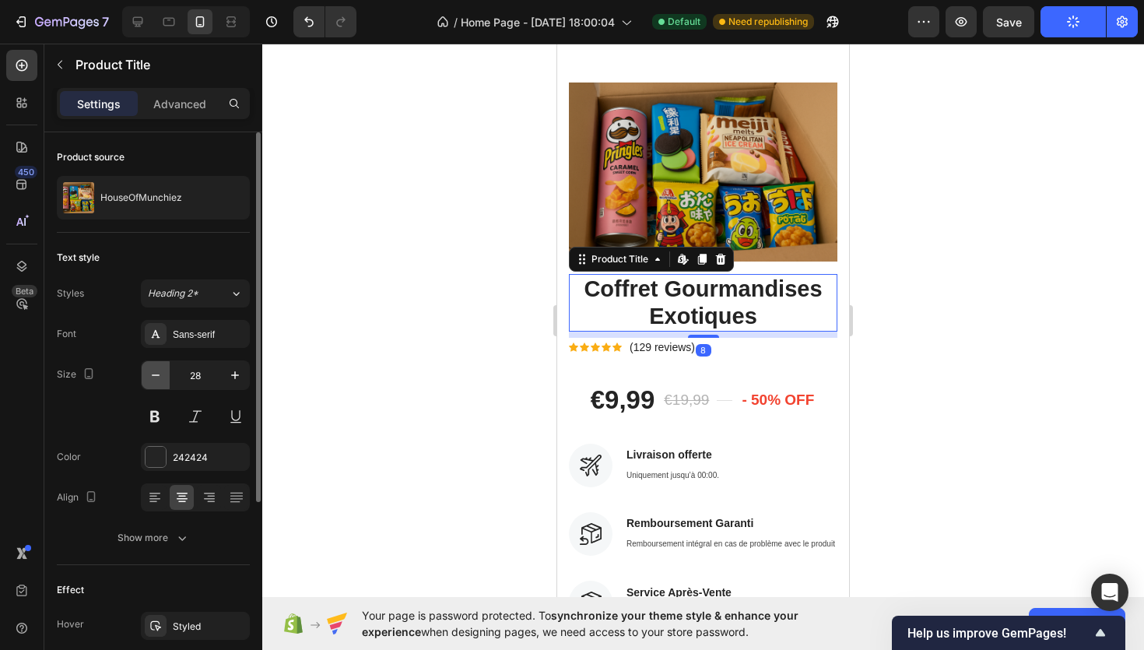
click at [143, 376] on button "button" at bounding box center [156, 375] width 28 height 28
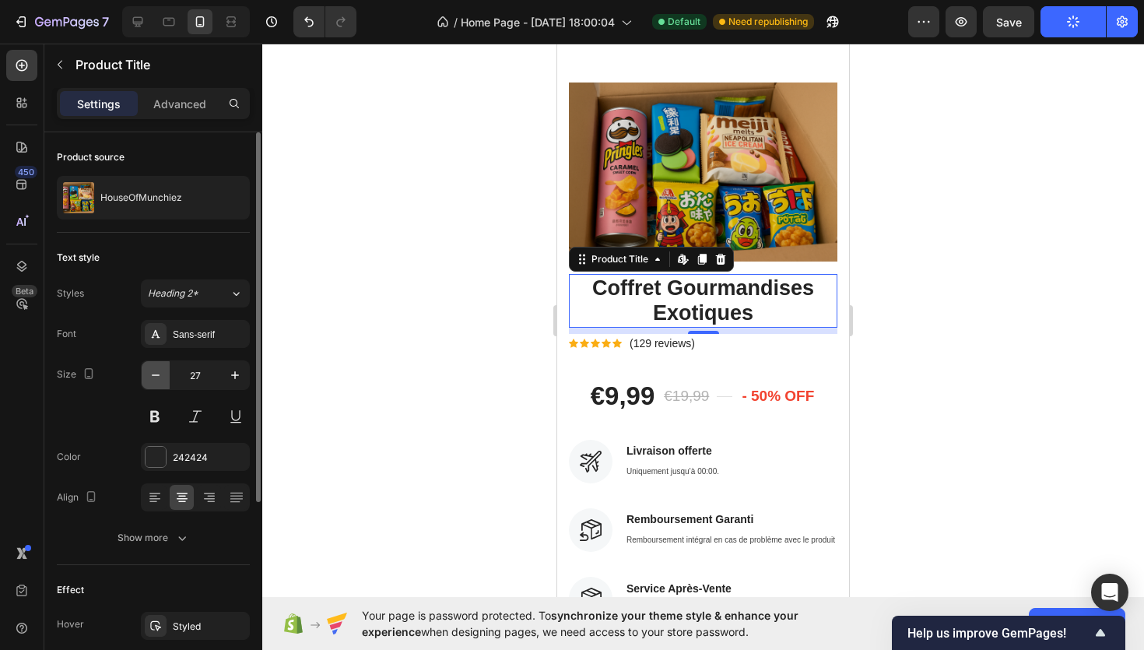
click at [143, 376] on button "button" at bounding box center [156, 375] width 28 height 28
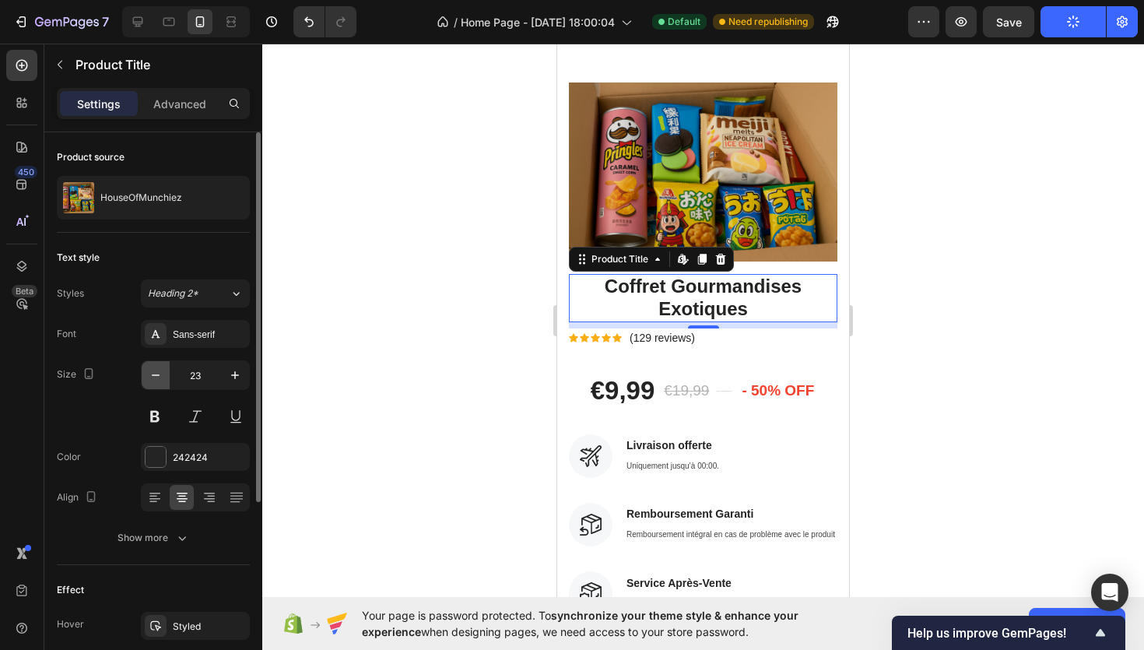
click at [143, 376] on button "button" at bounding box center [156, 375] width 28 height 28
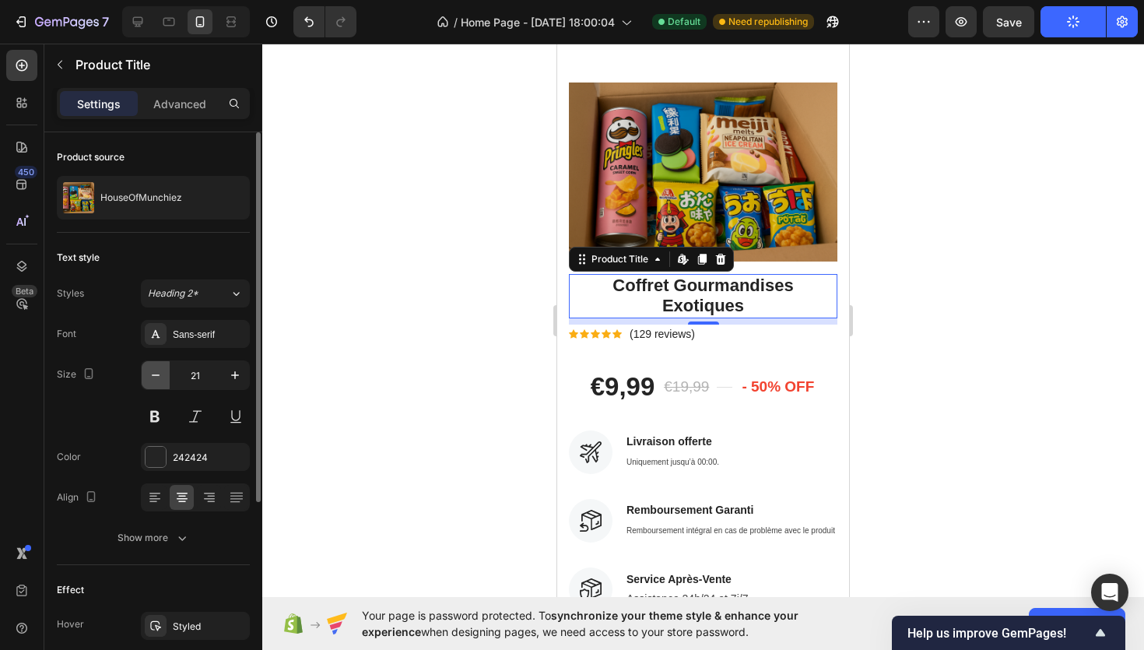
click at [143, 376] on button "button" at bounding box center [156, 375] width 28 height 28
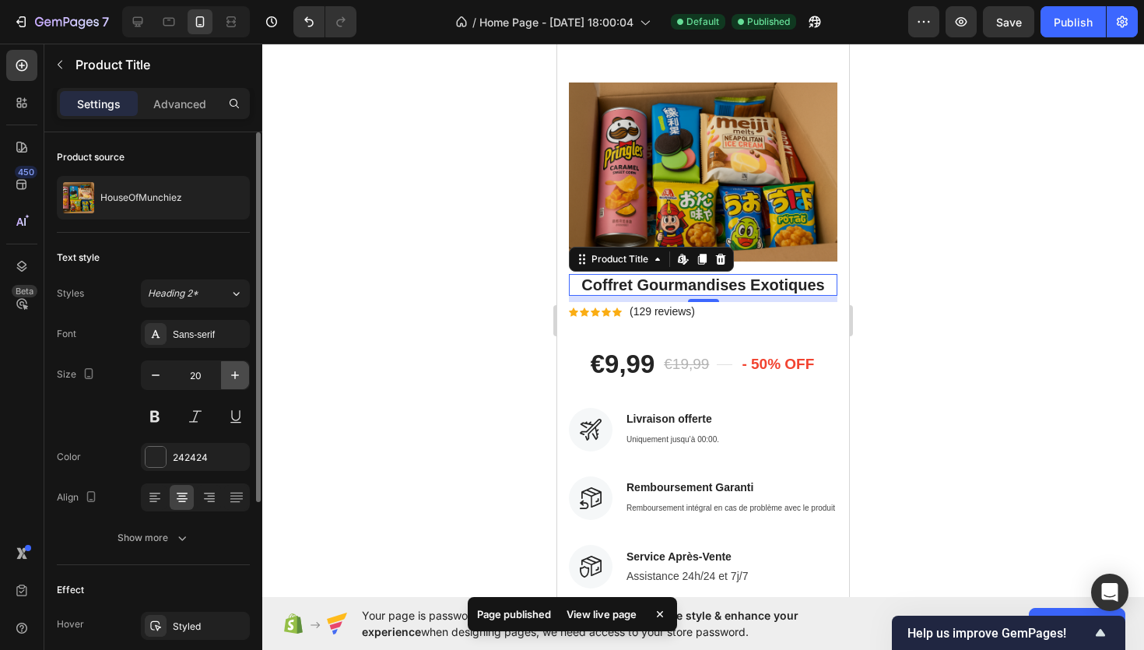
click at [243, 377] on button "button" at bounding box center [235, 375] width 28 height 28
type input "22"
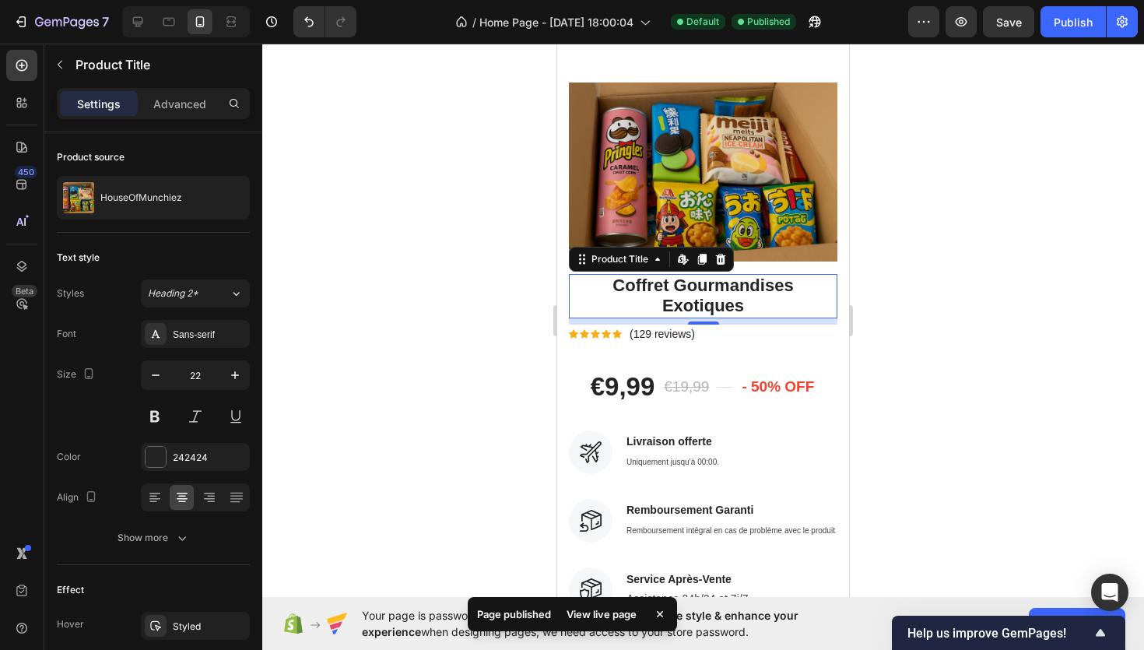
click at [393, 332] on div at bounding box center [703, 347] width 882 height 606
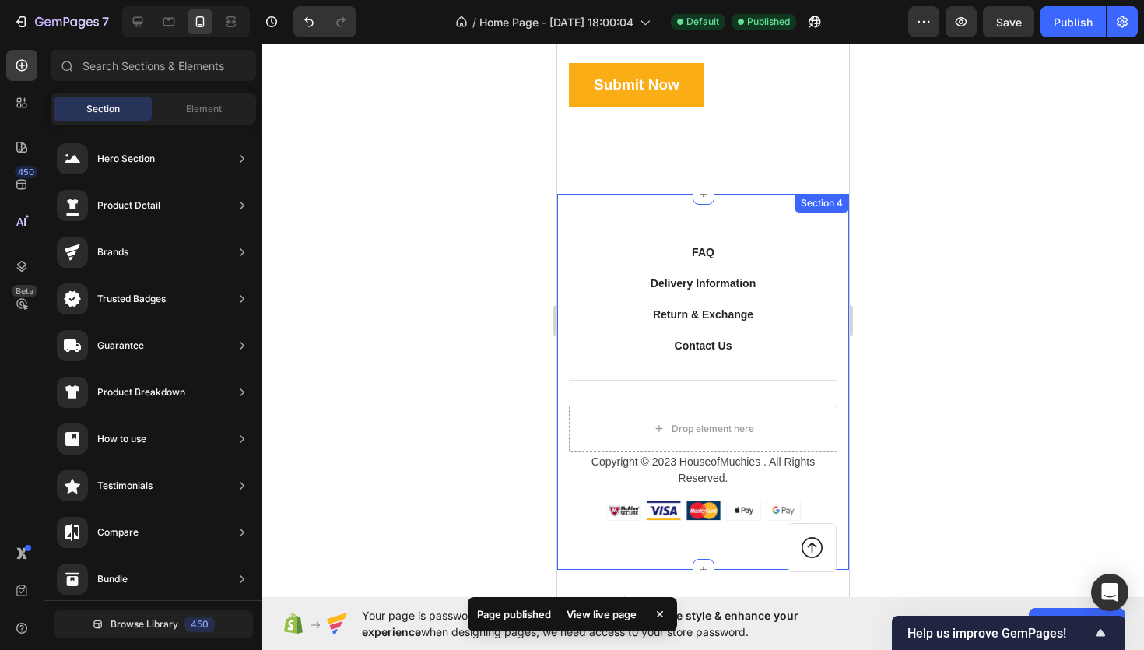
scroll to position [1394, 0]
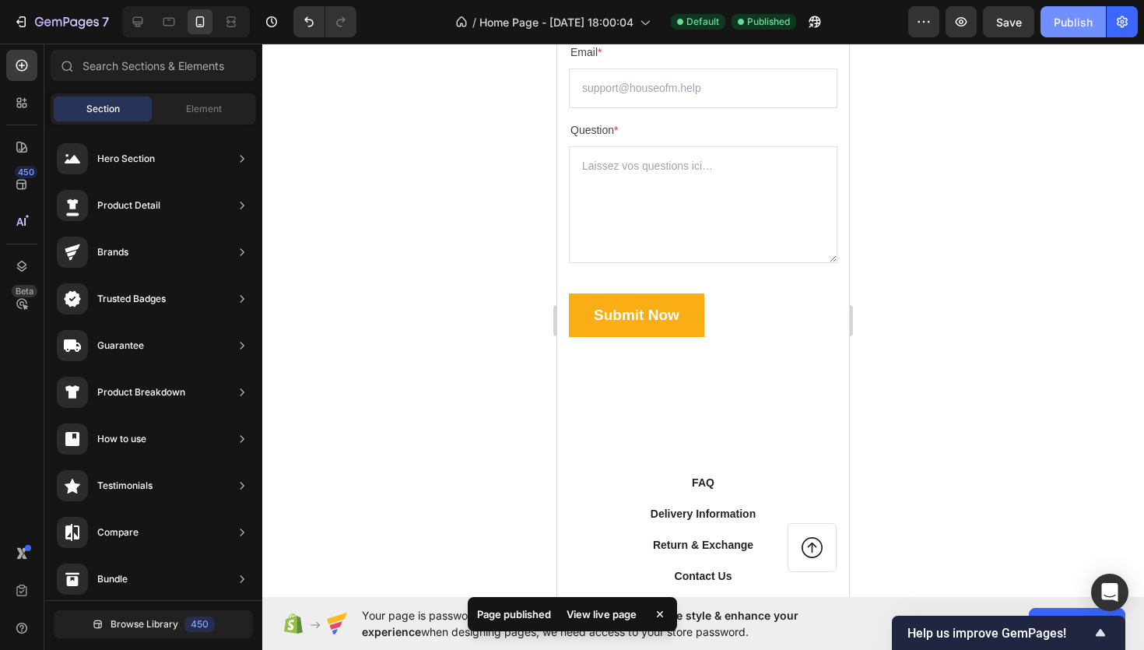
click at [1066, 30] on button "Publish" at bounding box center [1073, 21] width 65 height 31
